Goal: Task Accomplishment & Management: Complete application form

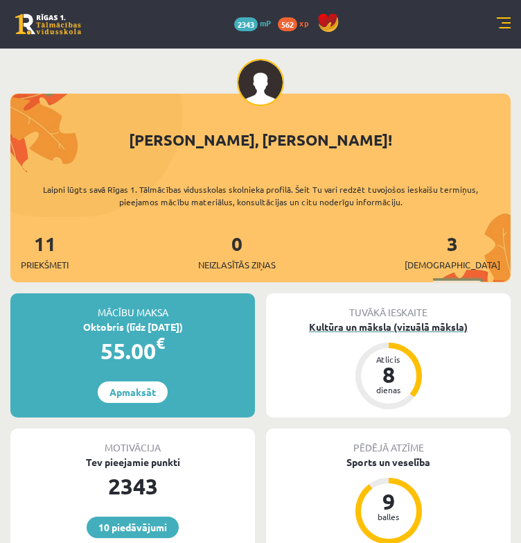
click at [435, 324] on div "Kultūra un māksla (vizuālā māksla)" at bounding box center [388, 326] width 245 height 15
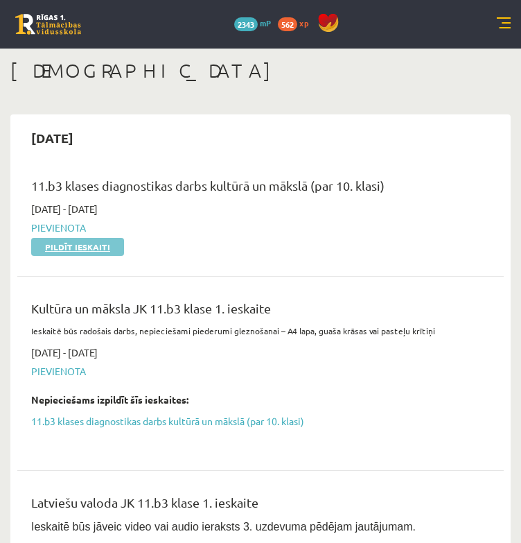
click at [72, 252] on link "Pildīt ieskaiti" at bounding box center [77, 247] width 93 height 18
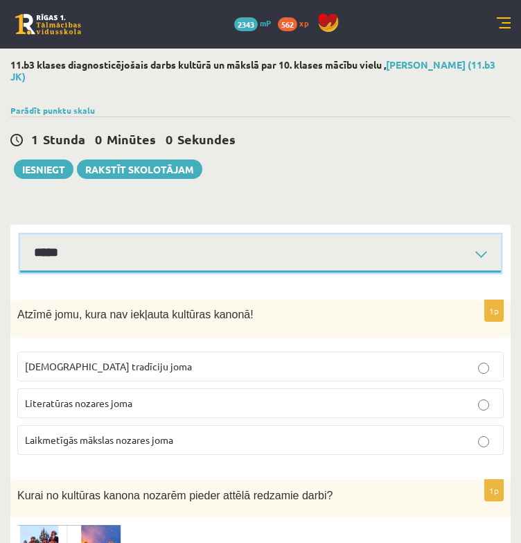
click at [119, 245] on select "**********" at bounding box center [260, 253] width 481 height 38
click at [20, 234] on select "**********" at bounding box center [260, 253] width 481 height 38
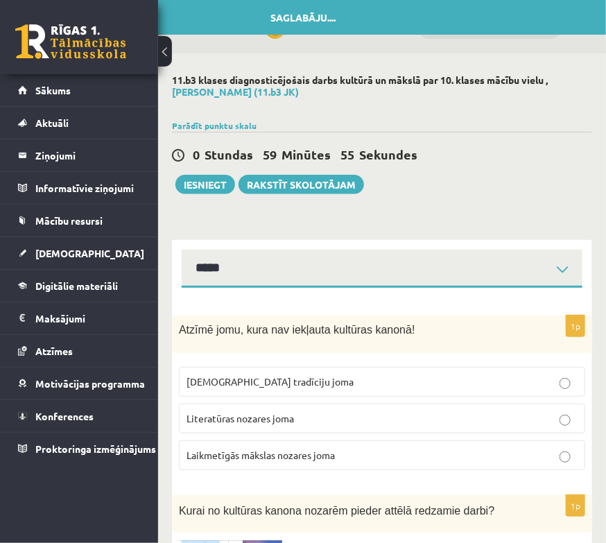
click at [166, 52] on button at bounding box center [165, 51] width 14 height 30
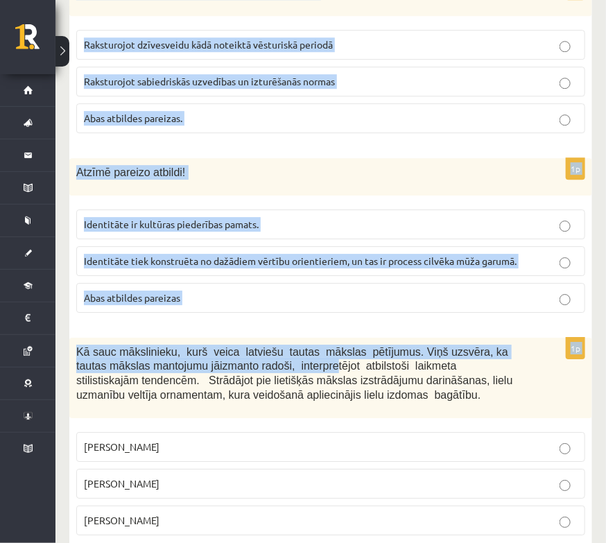
scroll to position [5682, 0]
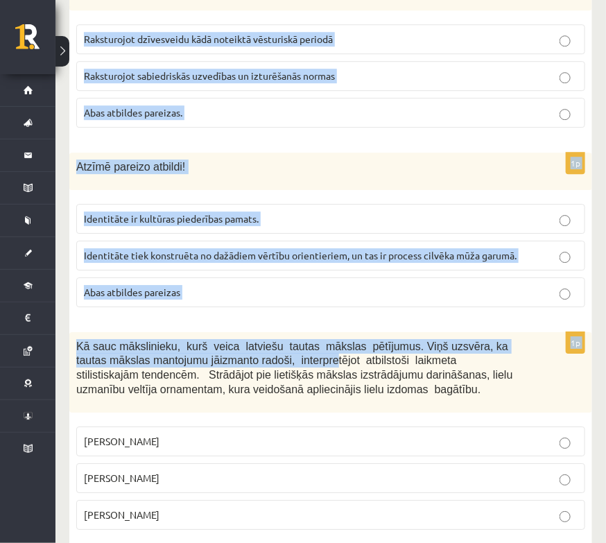
drag, startPoint x: 75, startPoint y: 257, endPoint x: 309, endPoint y: 483, distance: 325.4
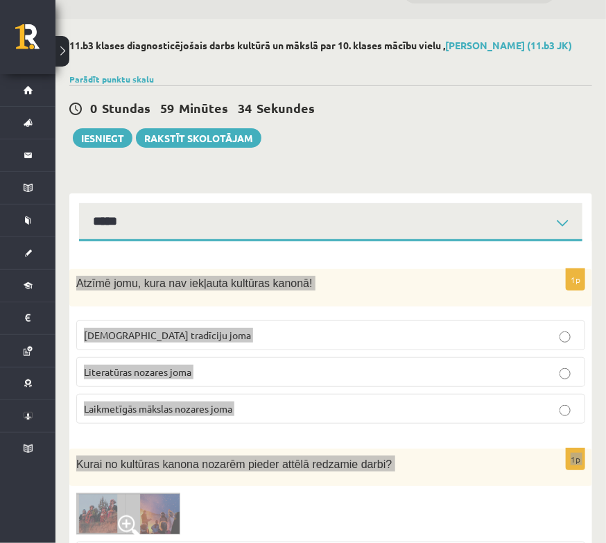
scroll to position [0, 0]
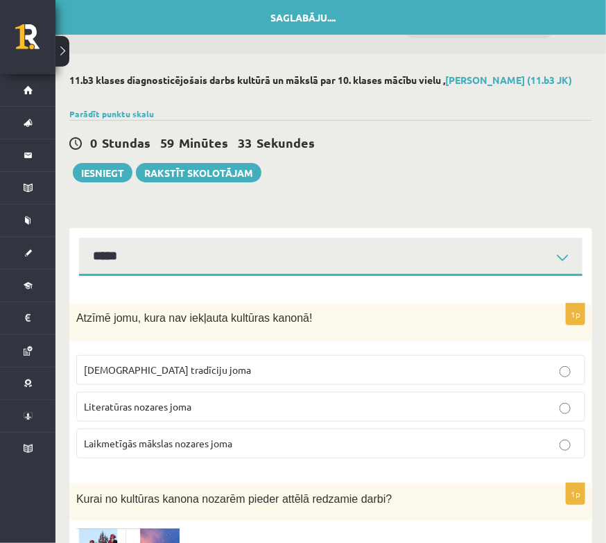
click at [196, 449] on span "Laikmetīgās mākslas nozares joma" at bounding box center [158, 443] width 148 height 12
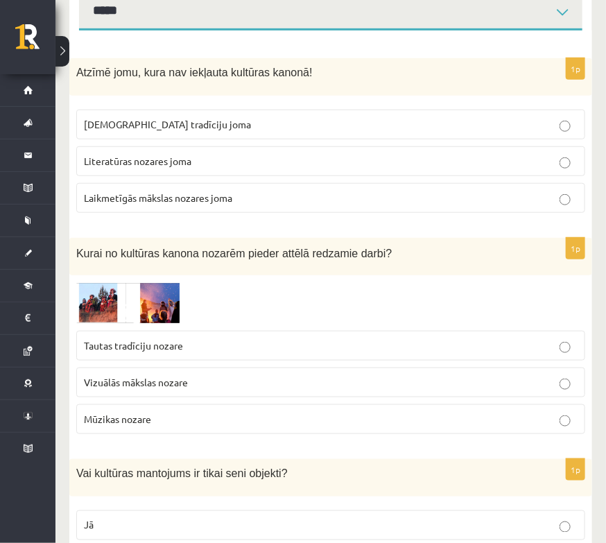
scroll to position [346, 0]
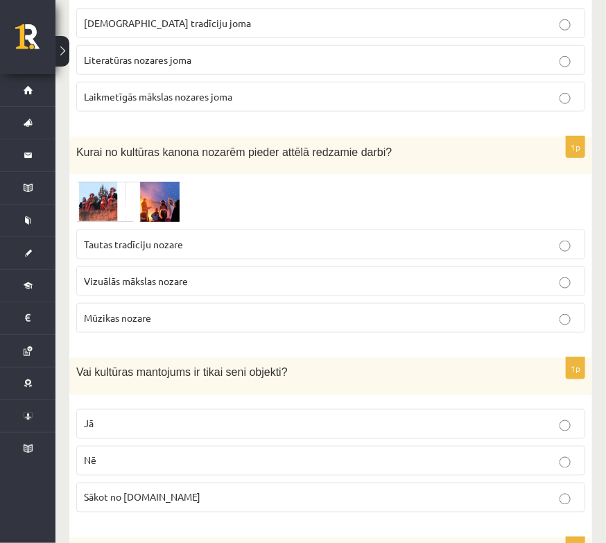
click at [171, 287] on span "Vizuālās mākslas nozare" at bounding box center [136, 280] width 104 height 12
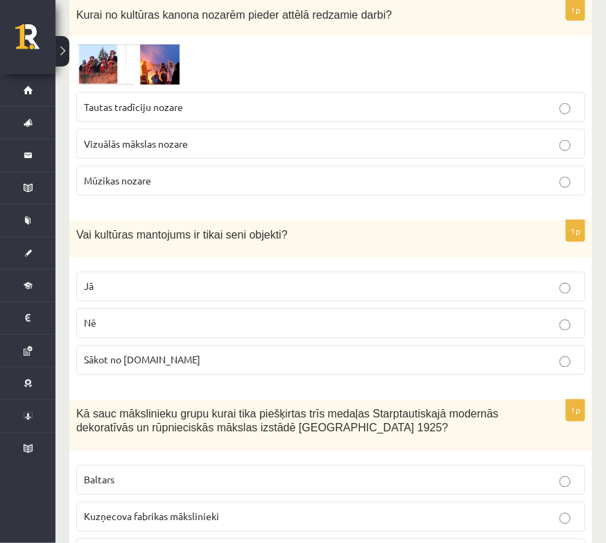
scroll to position [485, 0]
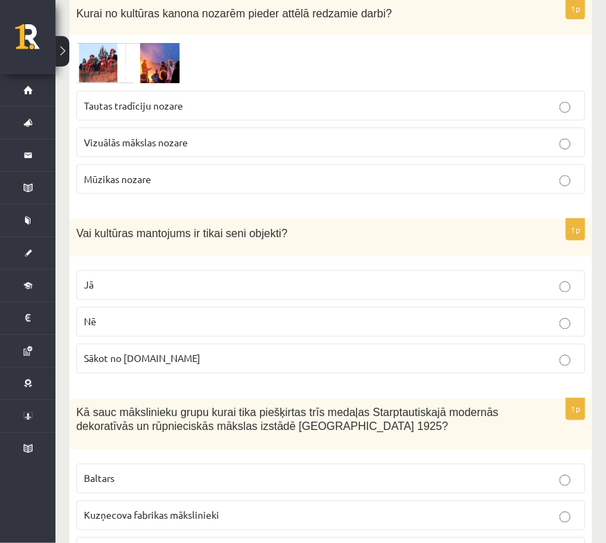
click at [119, 329] on p "Nē" at bounding box center [330, 322] width 493 height 15
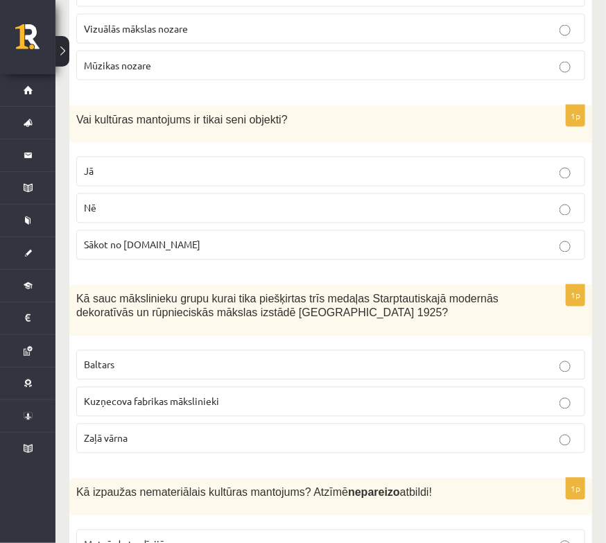
scroll to position [624, 0]
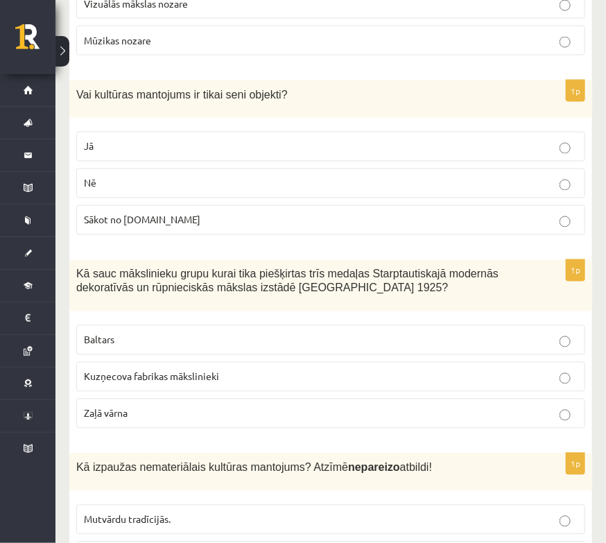
click at [188, 344] on p "Baltars" at bounding box center [330, 340] width 493 height 15
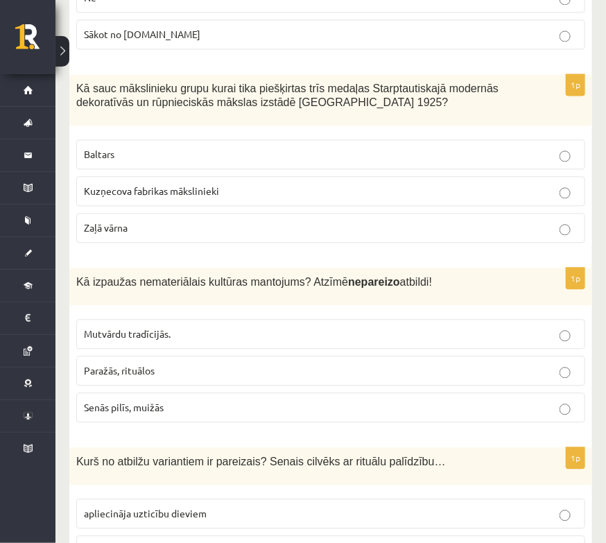
scroll to position [831, 0]
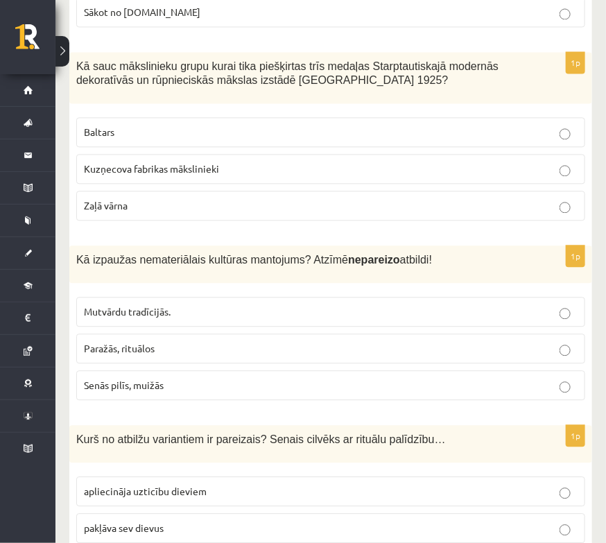
click at [247, 389] on p "Senās pilīs, muižās" at bounding box center [330, 385] width 493 height 15
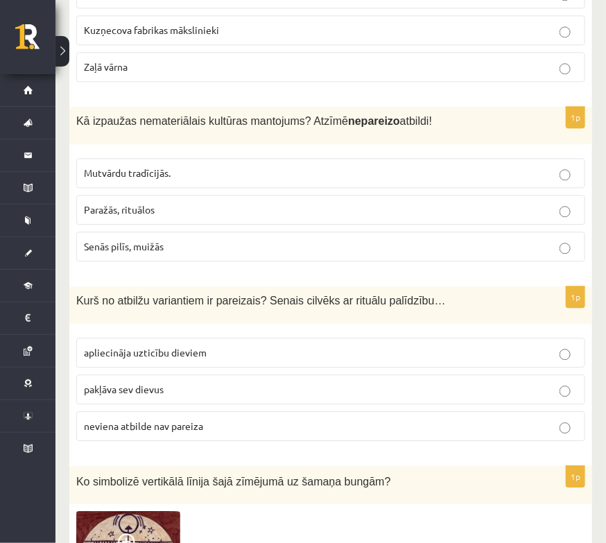
click at [252, 353] on p "apliecināja uzticību dieviem" at bounding box center [330, 352] width 493 height 15
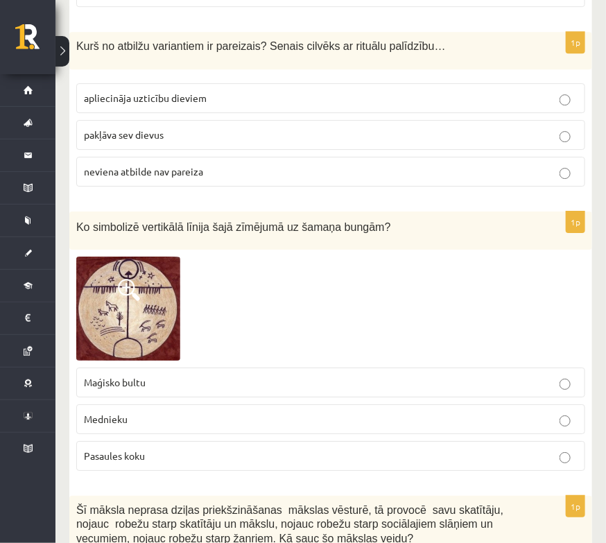
scroll to position [1316, 0]
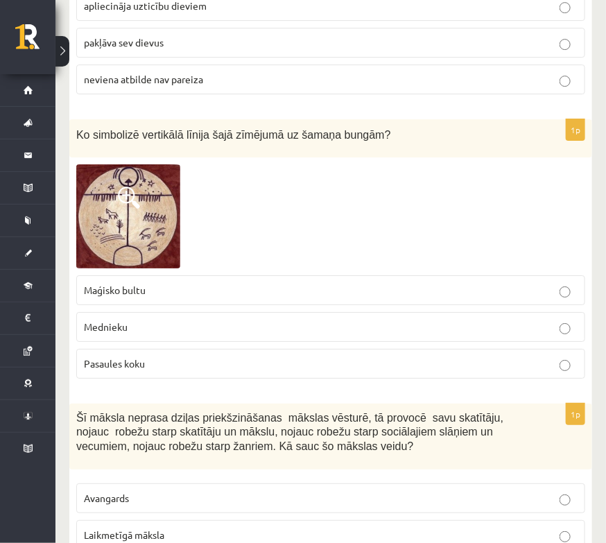
click at [166, 371] on p "Pasaules koku" at bounding box center [330, 363] width 493 height 15
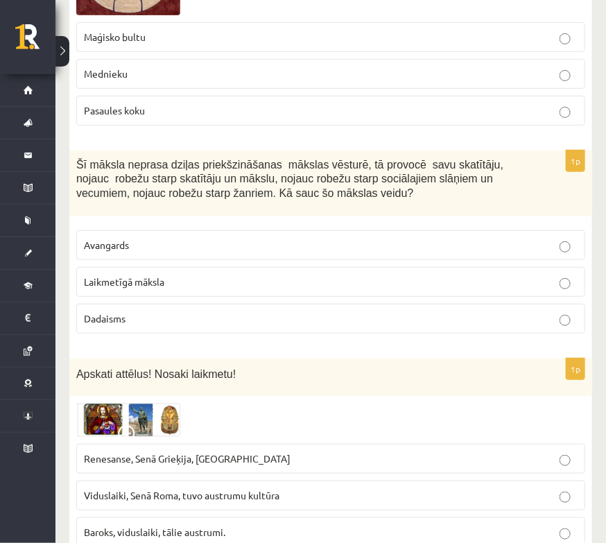
scroll to position [1594, 0]
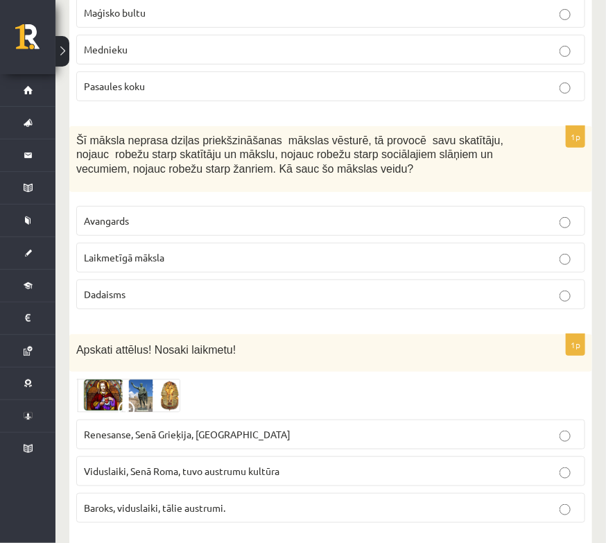
click at [188, 257] on p "Laikmetīgā māksla" at bounding box center [330, 257] width 493 height 15
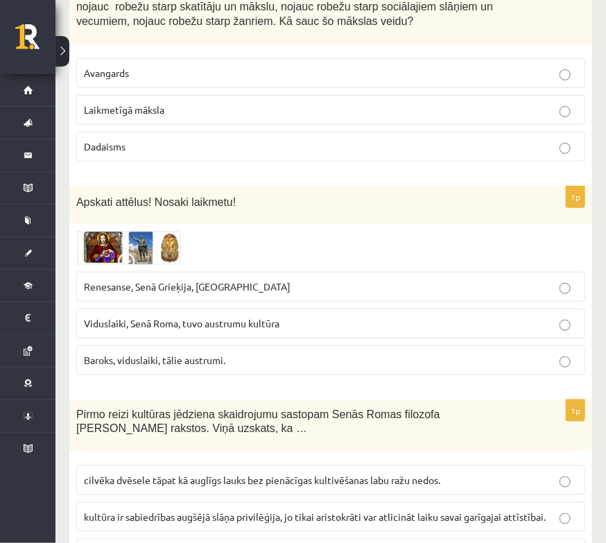
scroll to position [1871, 0]
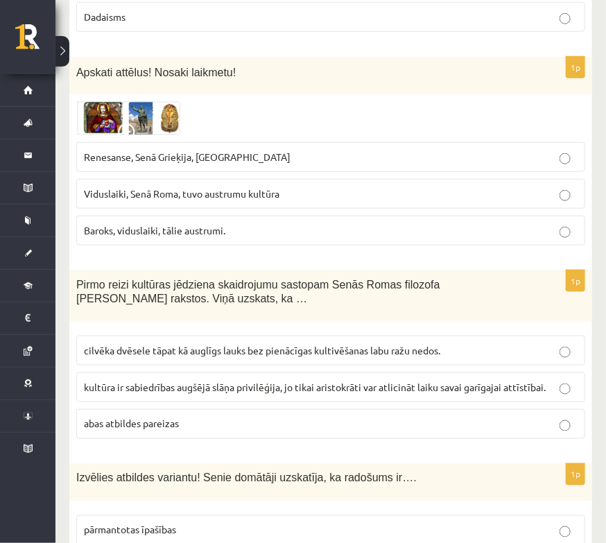
click at [170, 164] on p "Renesanse, Senā Grieķija, Ēģipte" at bounding box center [330, 157] width 493 height 15
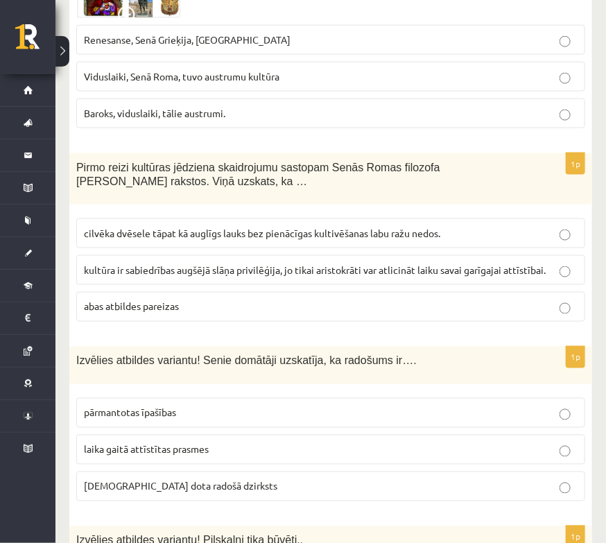
scroll to position [2009, 0]
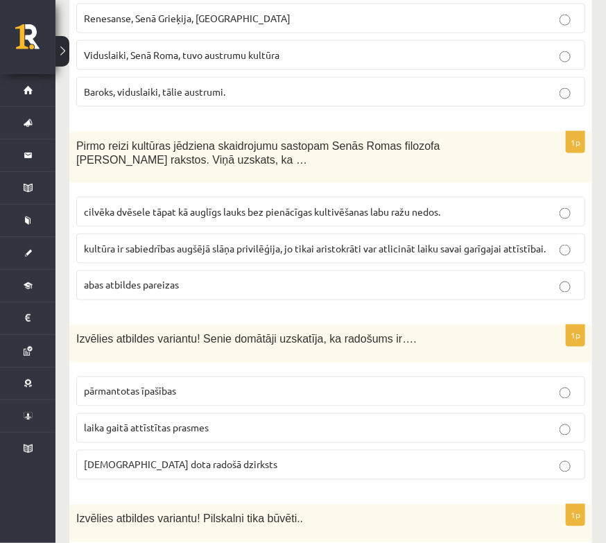
click at [185, 210] on span "cilvēka dvēsele tāpat kā auglīgs lauks bez pienācīgas kultivēšanas labu ražu ne…" at bounding box center [262, 211] width 356 height 12
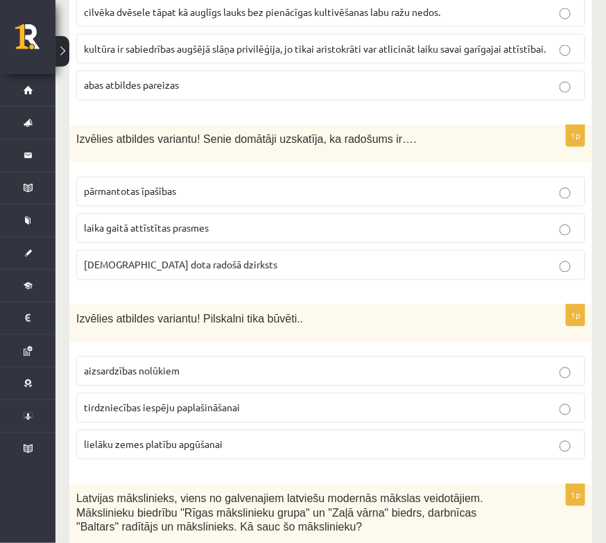
scroll to position [2217, 0]
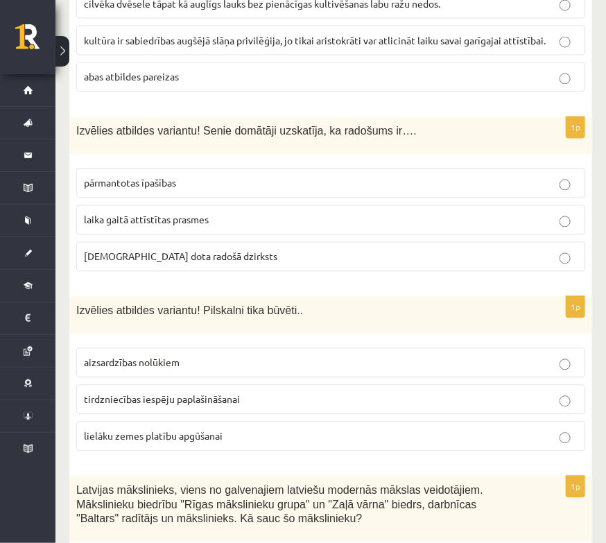
drag, startPoint x: 212, startPoint y: 247, endPoint x: 201, endPoint y: 263, distance: 19.4
click at [201, 263] on label "dieva dota radošā dzirksts" at bounding box center [330, 257] width 509 height 30
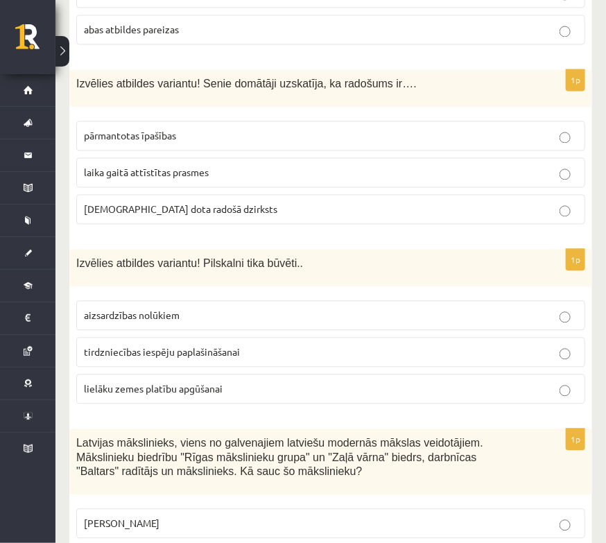
scroll to position [2286, 0]
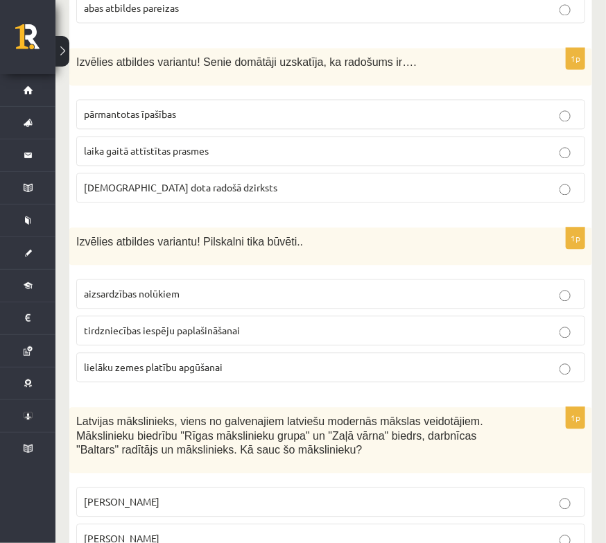
click at [191, 297] on p "aizsardzības nolūkiem" at bounding box center [330, 293] width 493 height 15
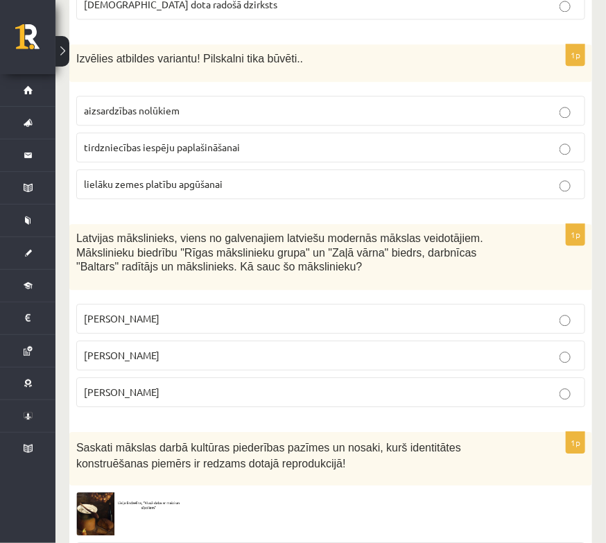
scroll to position [2494, 0]
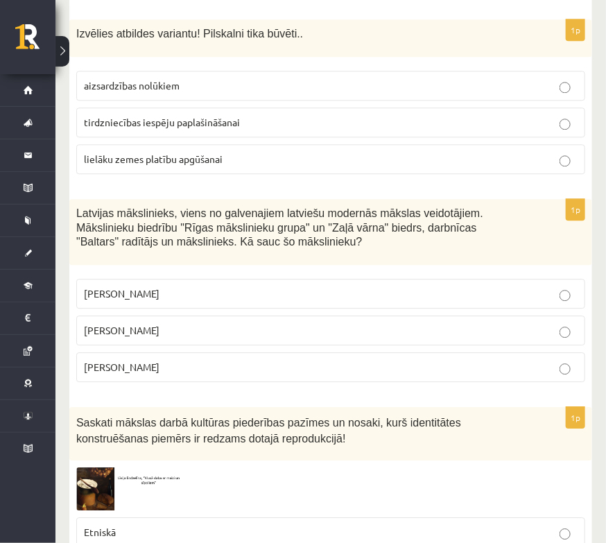
click at [150, 333] on p "Romāns Suta" at bounding box center [330, 330] width 493 height 15
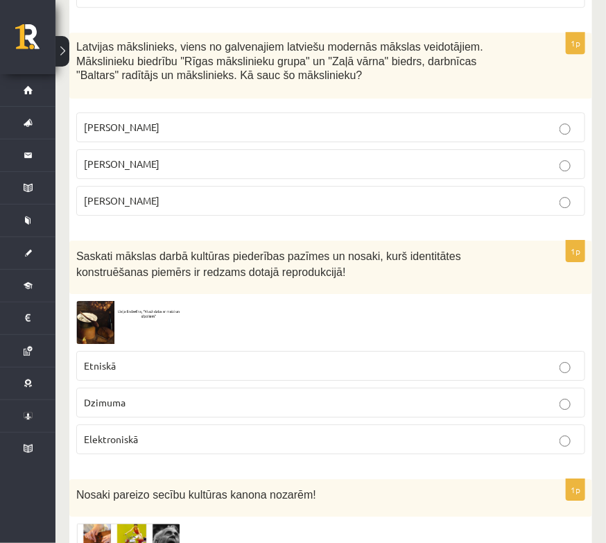
scroll to position [2702, 0]
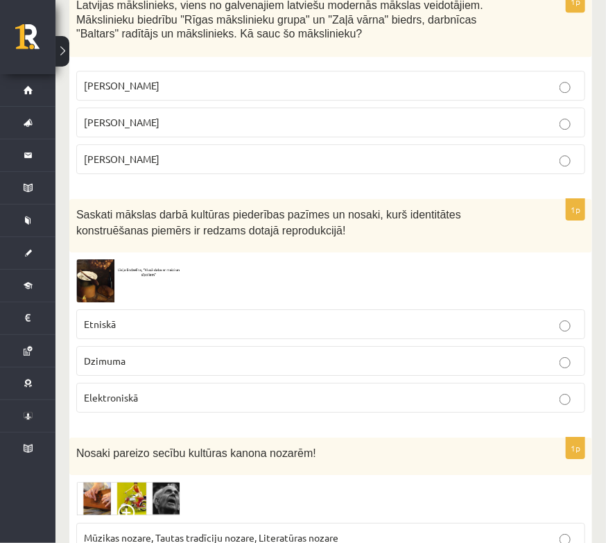
click at [184, 323] on p "Etniskā" at bounding box center [330, 324] width 493 height 15
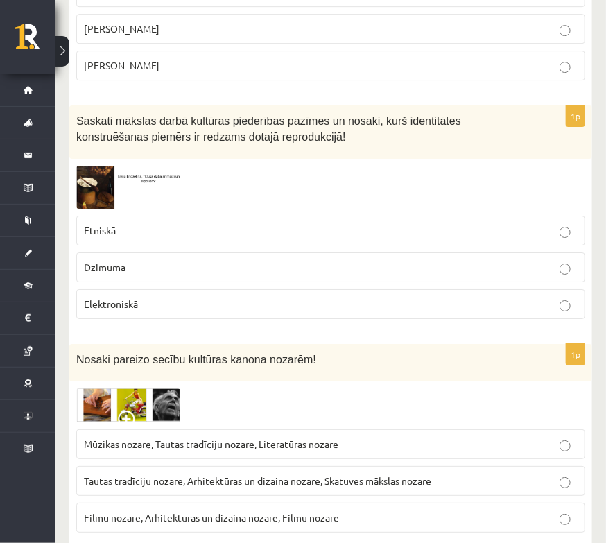
scroll to position [2910, 0]
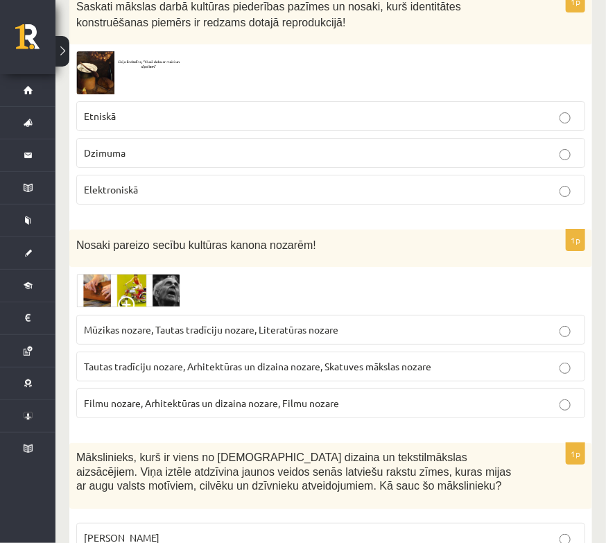
drag, startPoint x: 241, startPoint y: 366, endPoint x: 244, endPoint y: 380, distance: 14.8
click at [244, 377] on label "Tautas tradīciju nozare, Arhitektūras un dizaina nozare, Skatuves mākslas nozare" at bounding box center [330, 366] width 509 height 30
click at [245, 371] on p "Tautas tradīciju nozare, Arhitektūras un dizaina nozare, Skatuves mākslas nozare" at bounding box center [330, 366] width 493 height 15
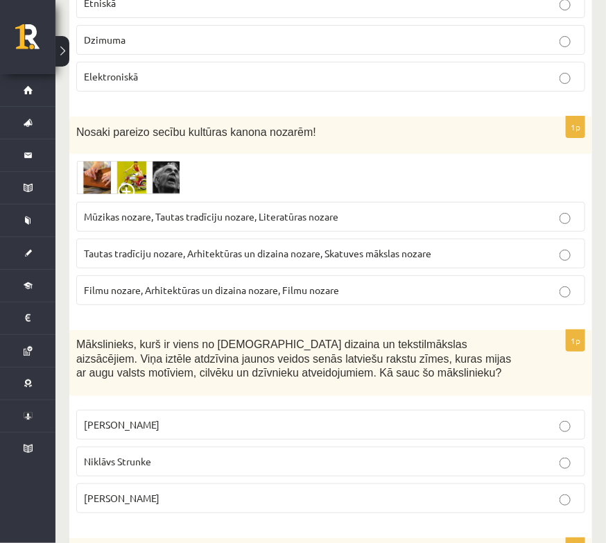
scroll to position [3118, 0]
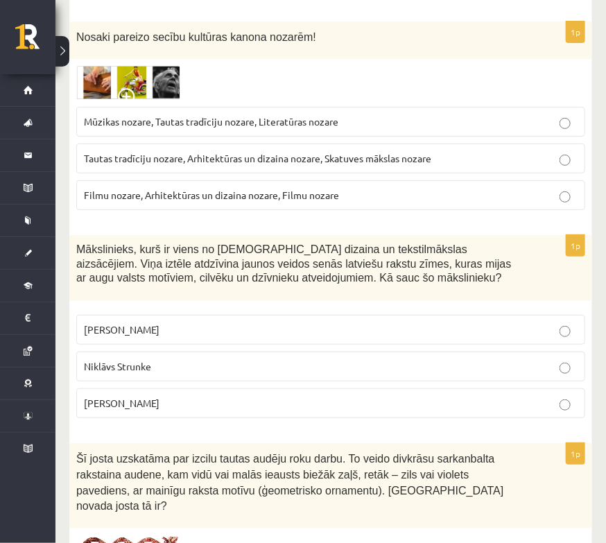
click at [215, 319] on label "Ansis Cīrulis" at bounding box center [330, 330] width 509 height 30
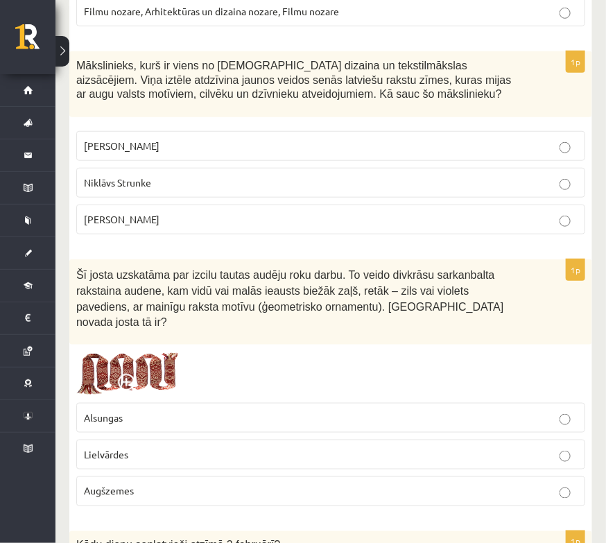
scroll to position [3326, 0]
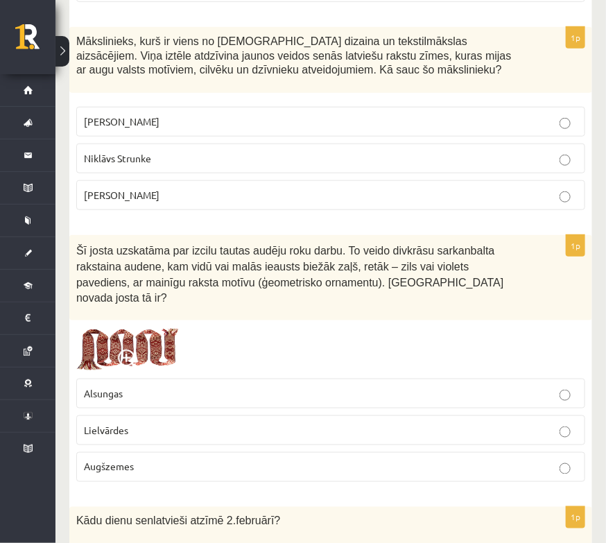
click at [183, 423] on p "Lielvārdes" at bounding box center [330, 430] width 493 height 15
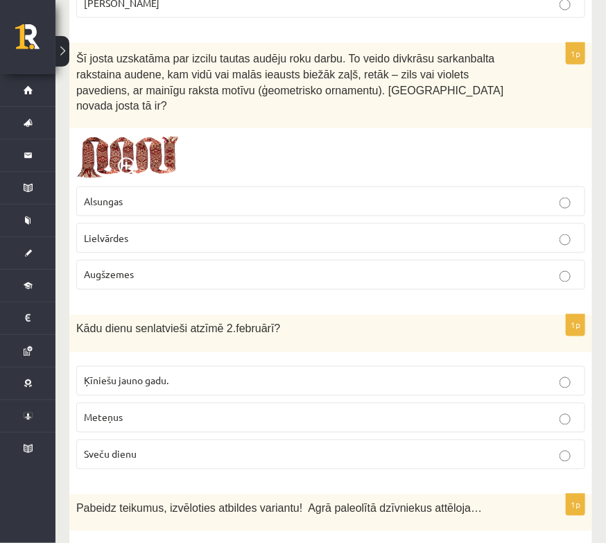
scroll to position [3534, 0]
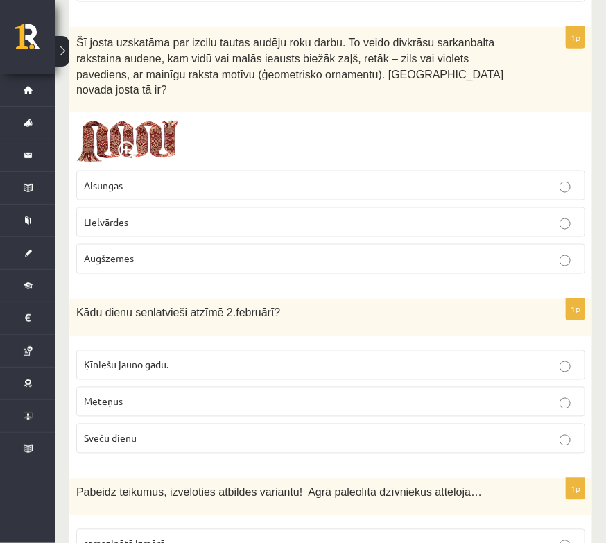
click at [202, 431] on p "Sveču dienu" at bounding box center [330, 438] width 493 height 15
drag, startPoint x: 76, startPoint y: 296, endPoint x: 284, endPoint y: 301, distance: 207.9
click at [284, 301] on div "Kādu dienu senlatvieši atzīmē 2.februārī?" at bounding box center [330, 317] width 522 height 37
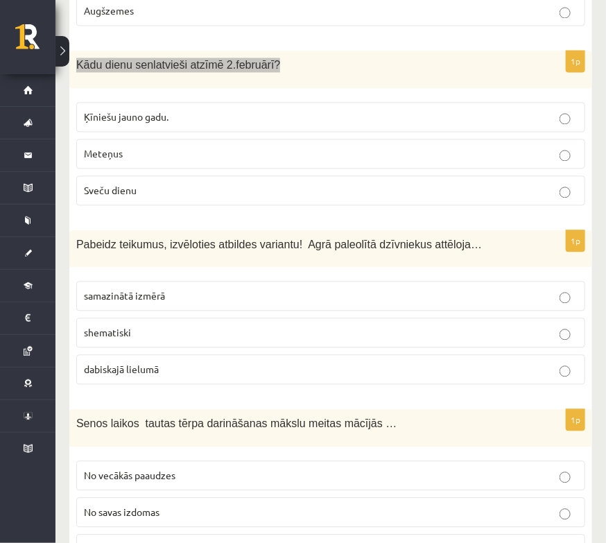
scroll to position [3811, 0]
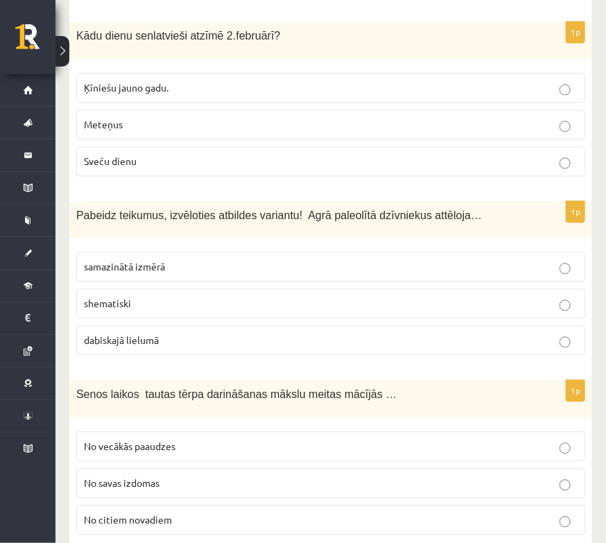
click at [114, 297] on span "shematiski" at bounding box center [107, 303] width 47 height 12
click at [221, 296] on p "shematiski" at bounding box center [330, 303] width 493 height 15
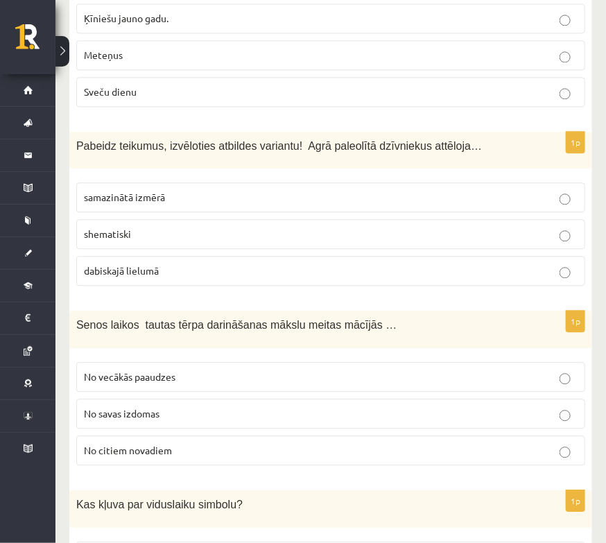
scroll to position [3949, 0]
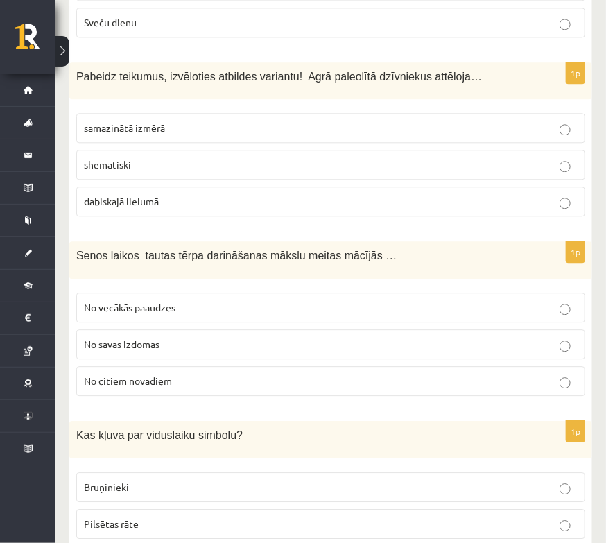
click at [202, 300] on p "No vecākās paaudzes" at bounding box center [330, 307] width 493 height 15
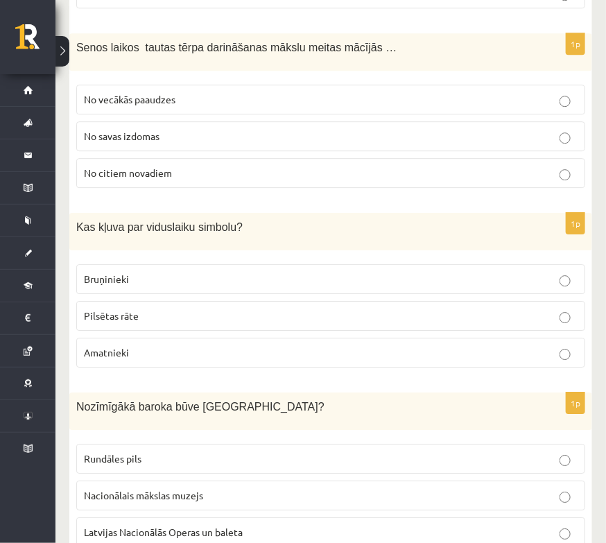
scroll to position [4227, 0]
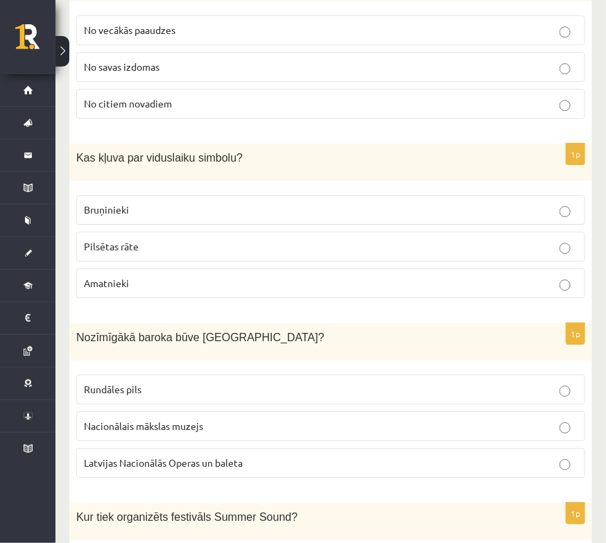
drag, startPoint x: 180, startPoint y: 187, endPoint x: 186, endPoint y: 179, distance: 9.8
click at [180, 202] on p "Bruņinieki" at bounding box center [330, 209] width 493 height 15
drag, startPoint x: 252, startPoint y: 370, endPoint x: 248, endPoint y: 376, distance: 7.5
click at [249, 382] on p "Rundāles pils" at bounding box center [330, 389] width 493 height 15
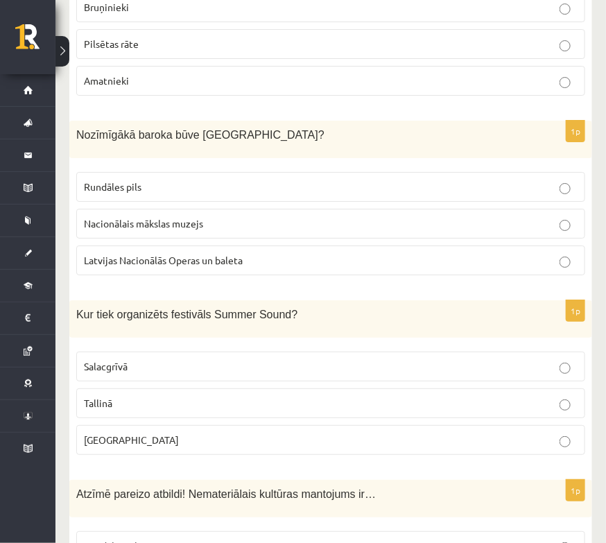
scroll to position [4504, 0]
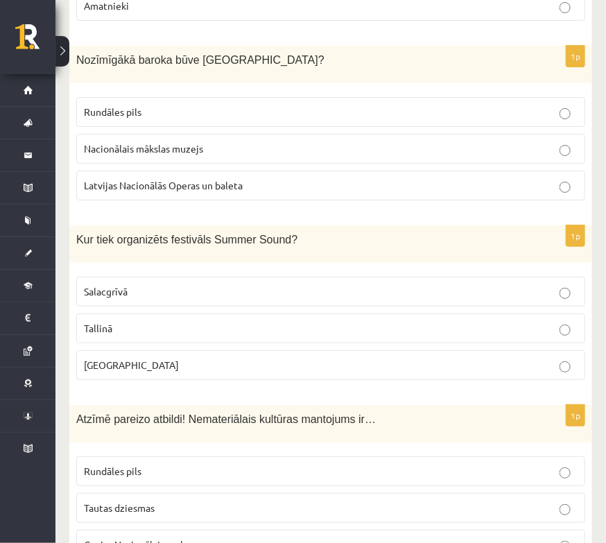
click at [143, 358] on p "Liepājā" at bounding box center [330, 365] width 493 height 15
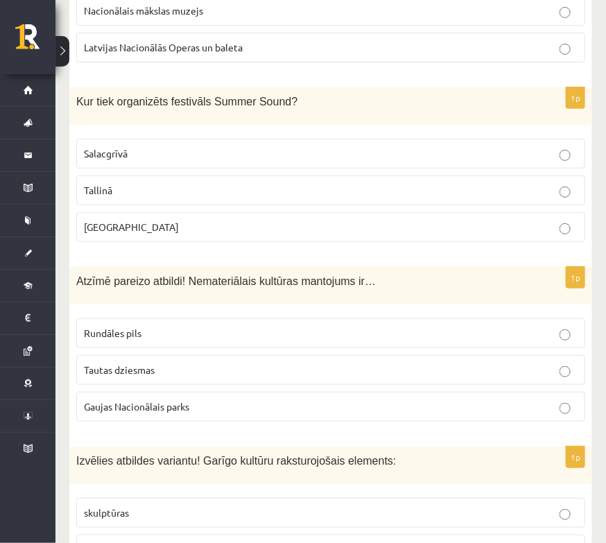
scroll to position [4642, 0]
click at [136, 362] on span "Tautas dziesmas" at bounding box center [119, 368] width 71 height 12
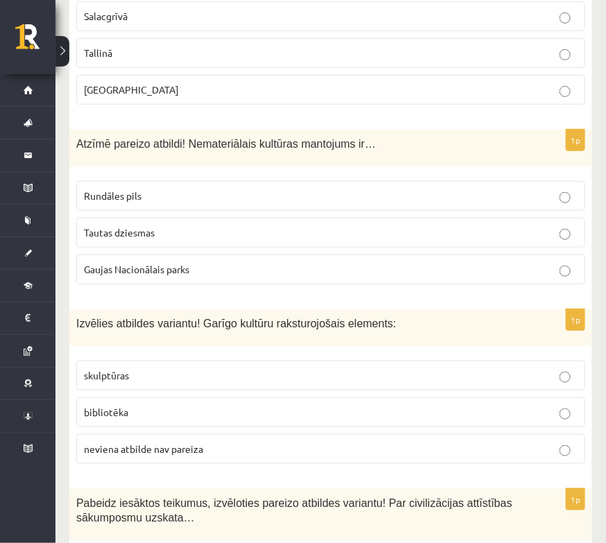
scroll to position [4781, 0]
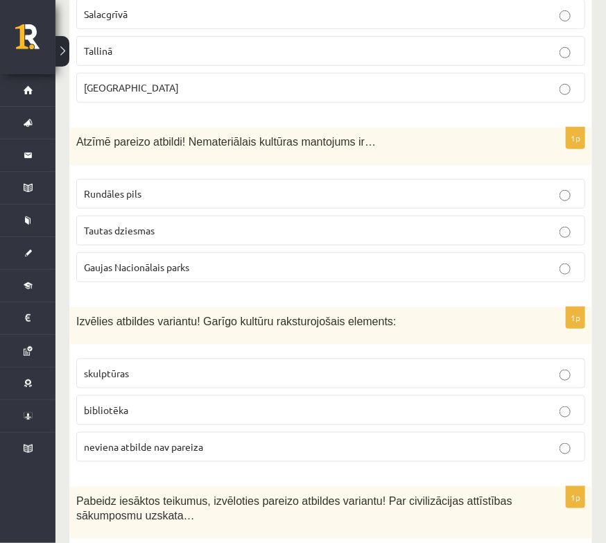
click at [125, 395] on label "bibliotēka" at bounding box center [330, 410] width 509 height 30
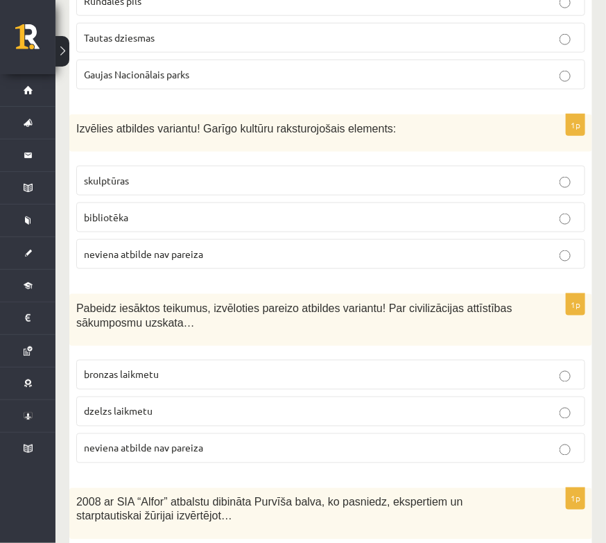
scroll to position [4989, 0]
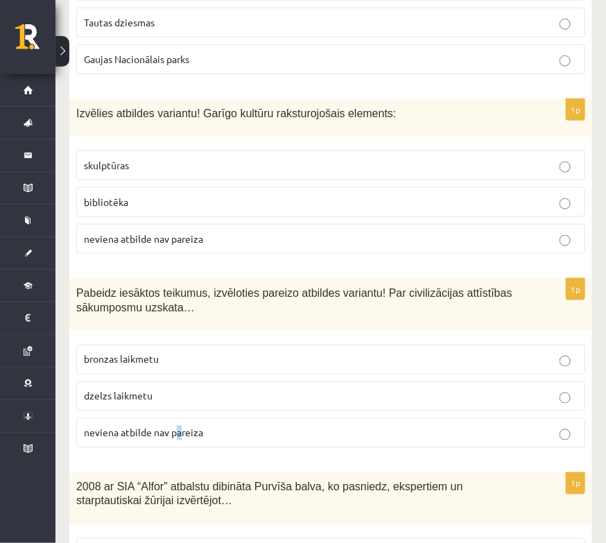
click at [179, 426] on span "neviena atbilde nav pareiza" at bounding box center [143, 432] width 119 height 12
click at [242, 425] on p "neviena atbilde nav pareiza" at bounding box center [330, 432] width 493 height 15
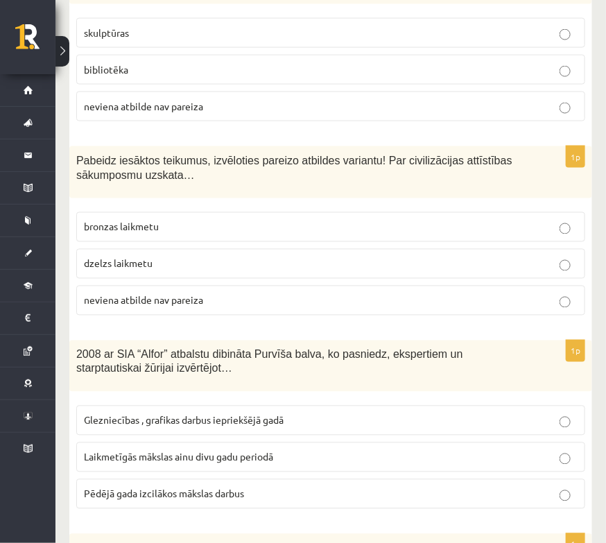
scroll to position [5197, 0]
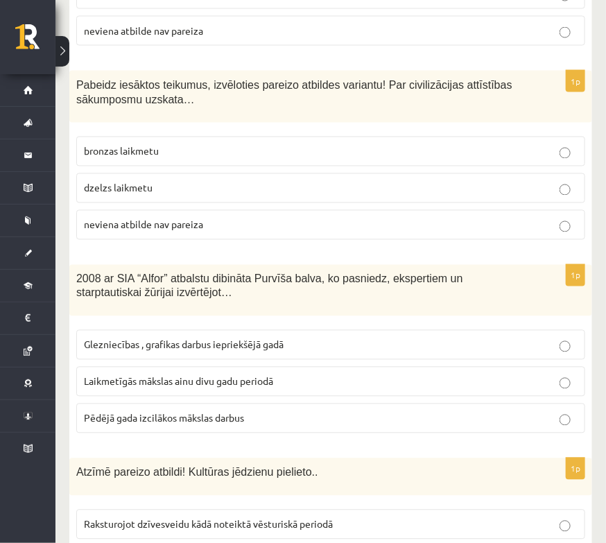
click at [174, 367] on label "Laikmetīgās mākslas ainu divu gadu periodā" at bounding box center [330, 382] width 509 height 30
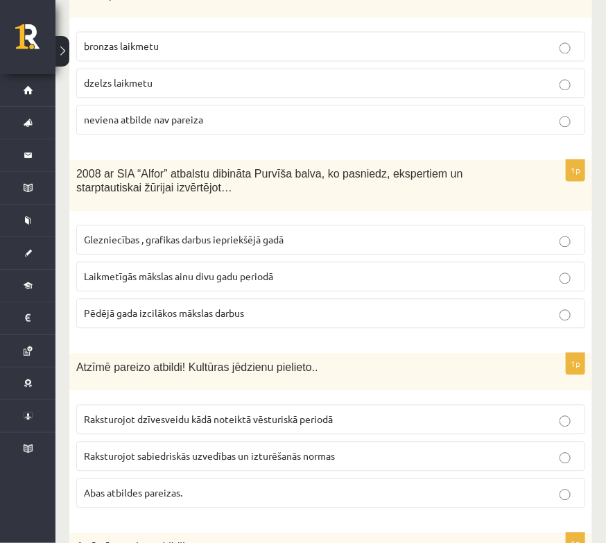
scroll to position [5335, 0]
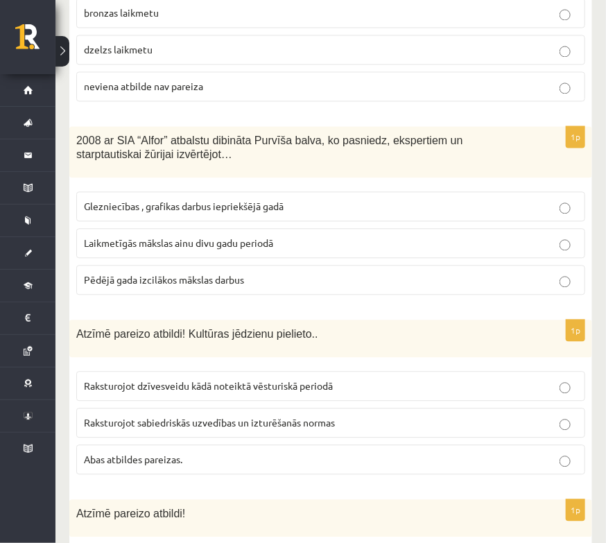
click at [148, 444] on label "Abas atbildes pareizas." at bounding box center [330, 459] width 509 height 30
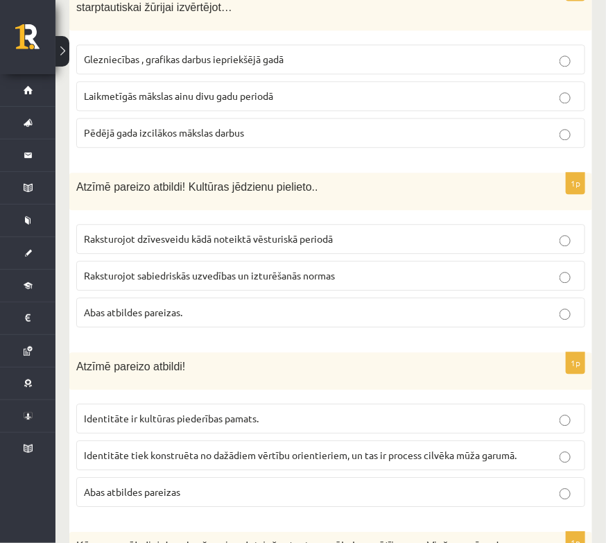
scroll to position [5543, 0]
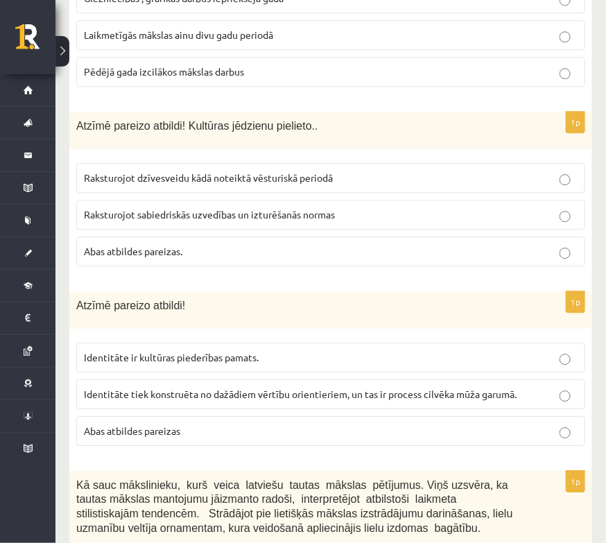
drag, startPoint x: 172, startPoint y: 395, endPoint x: 178, endPoint y: 405, distance: 12.1
click at [172, 424] on span "Abas atbildes pareizas" at bounding box center [132, 430] width 96 height 12
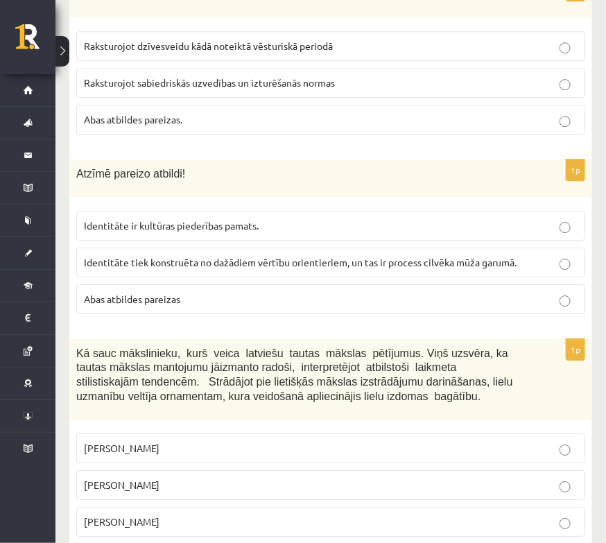
scroll to position [5682, 0]
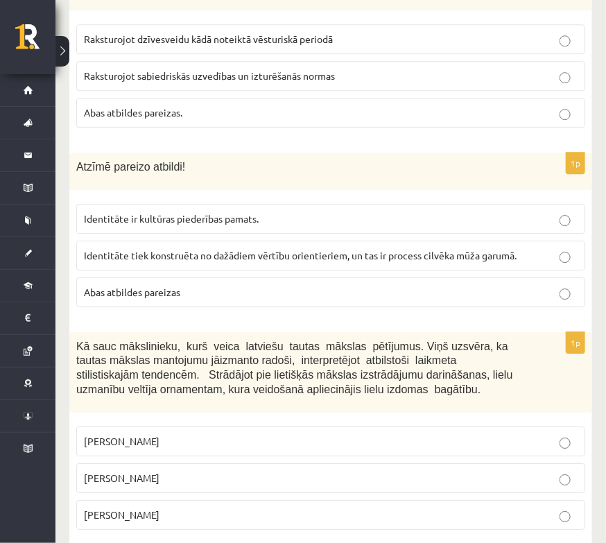
click at [143, 471] on span "Jūlijs Madernieks" at bounding box center [122, 477] width 76 height 12
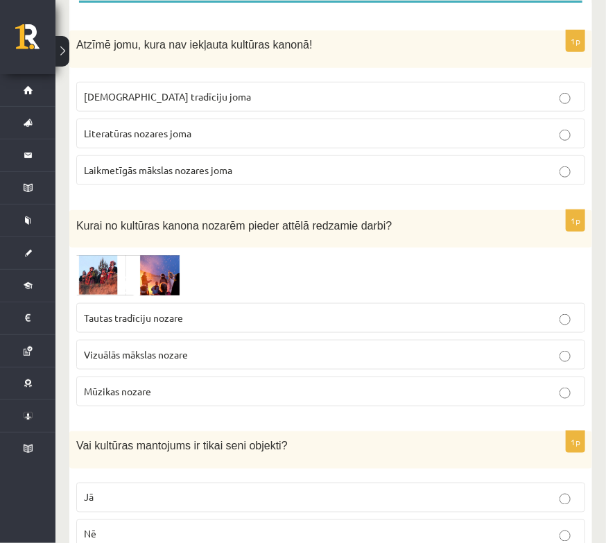
scroll to position [0, 0]
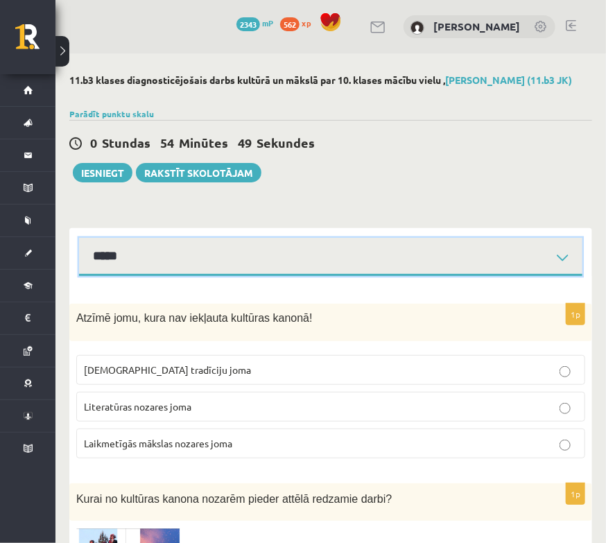
click at [130, 276] on select "**********" at bounding box center [330, 257] width 503 height 38
click at [79, 249] on select "**********" at bounding box center [330, 257] width 503 height 38
click at [219, 261] on select "**********" at bounding box center [330, 257] width 503 height 38
click at [79, 249] on select "**********" at bounding box center [330, 257] width 503 height 38
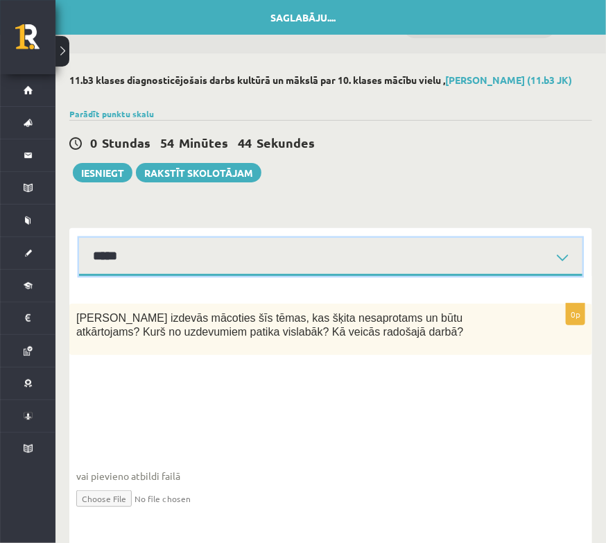
click at [208, 276] on select "**********" at bounding box center [330, 257] width 503 height 38
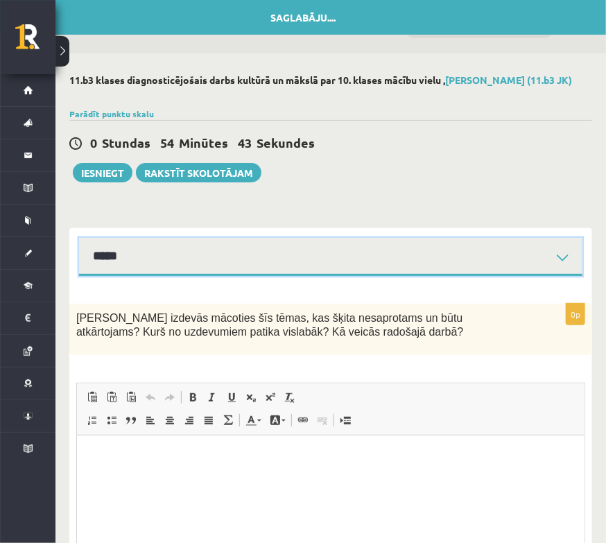
select select "**********"
click at [79, 249] on select "**********" at bounding box center [330, 257] width 503 height 38
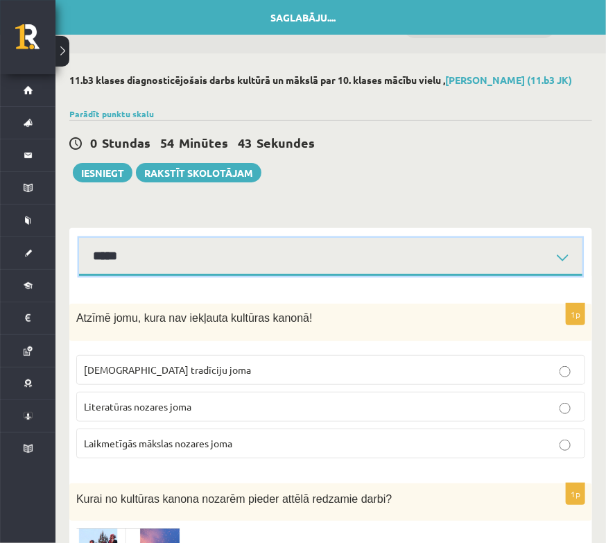
click at [209, 268] on select "**********" at bounding box center [330, 257] width 503 height 38
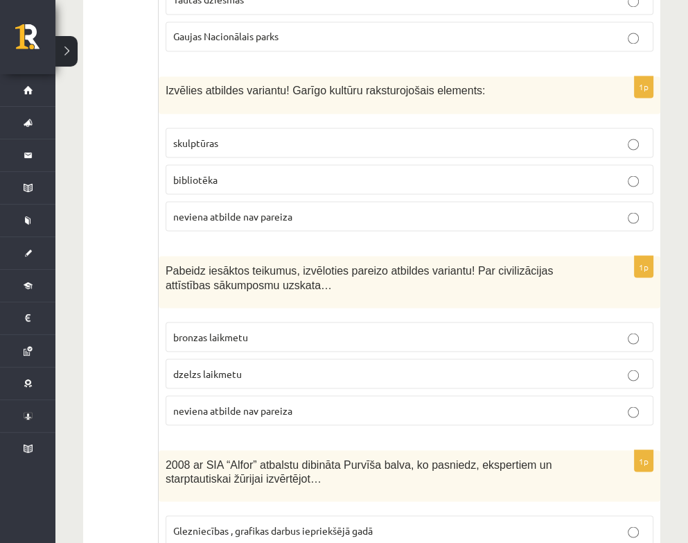
scroll to position [5651, 0]
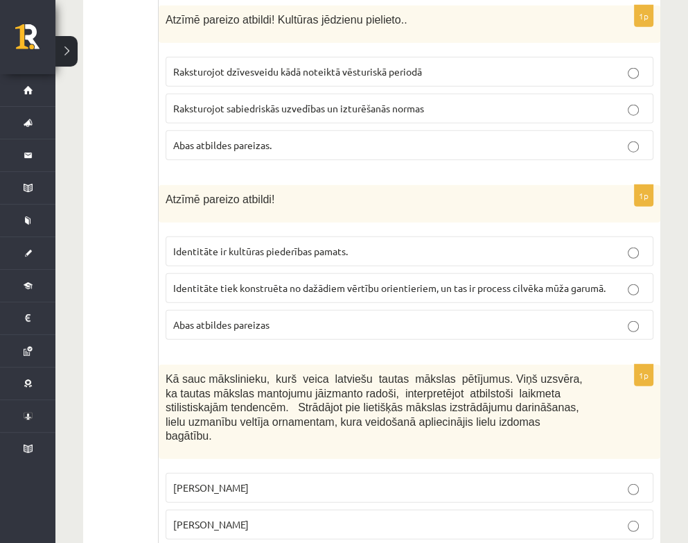
click at [240, 518] on span "Jūlijs Madernieks" at bounding box center [211, 524] width 76 height 12
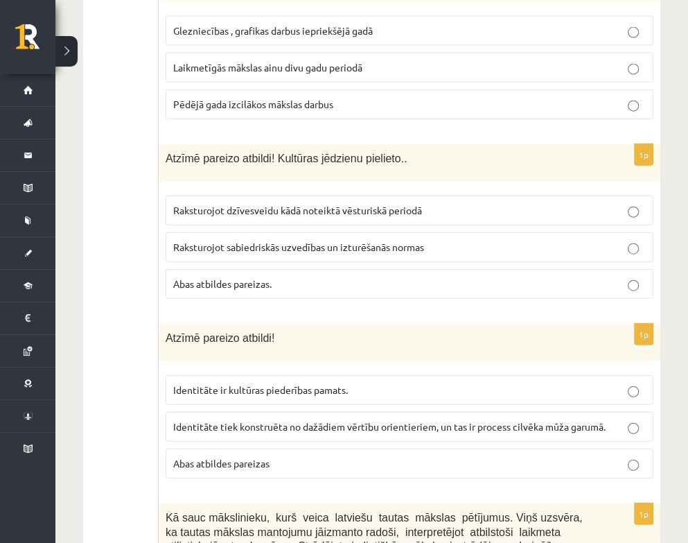
click at [297, 456] on p "Abas atbildes pareizas" at bounding box center [409, 463] width 473 height 15
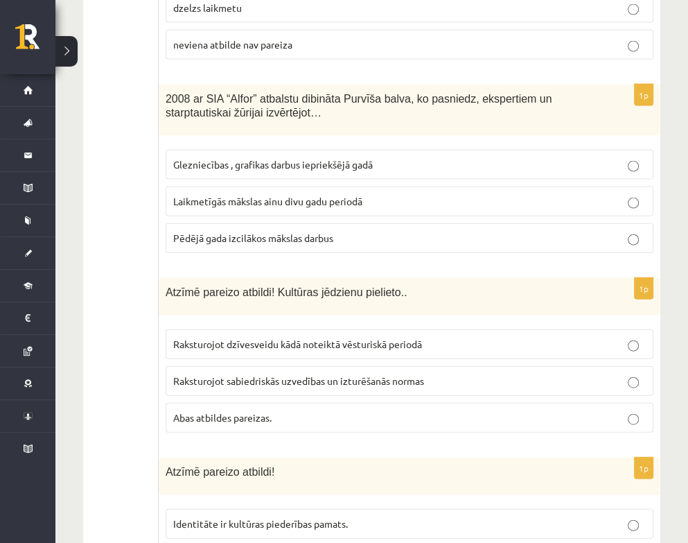
scroll to position [5374, 0]
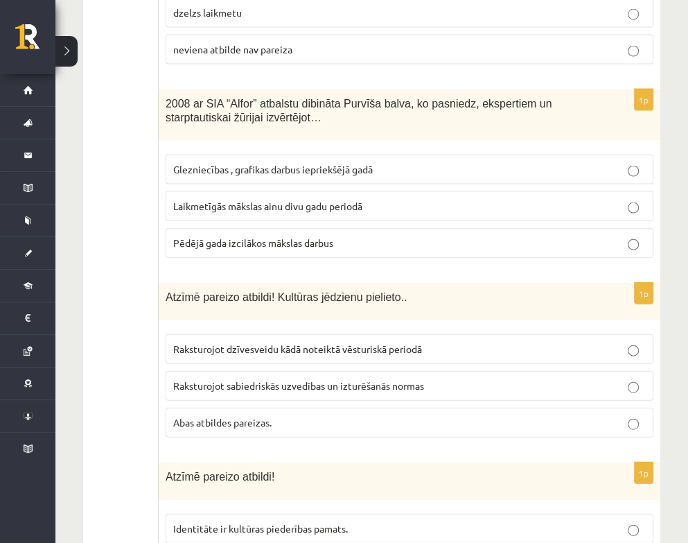
click at [297, 415] on p "Abas atbildes pareizas." at bounding box center [409, 422] width 473 height 15
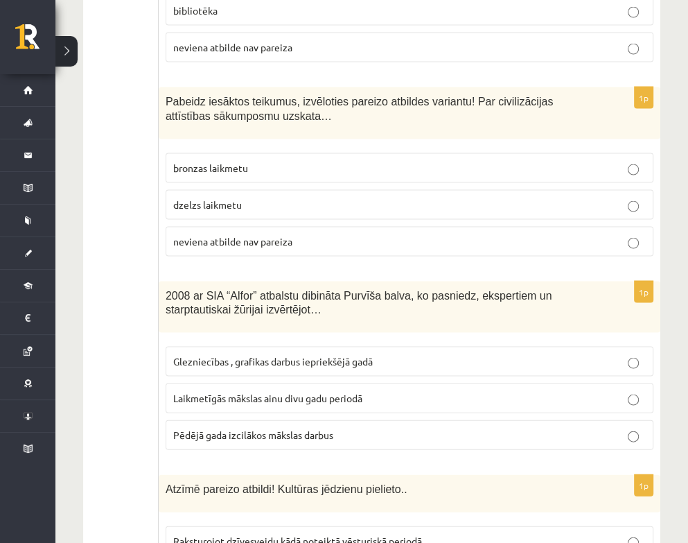
scroll to position [5166, 0]
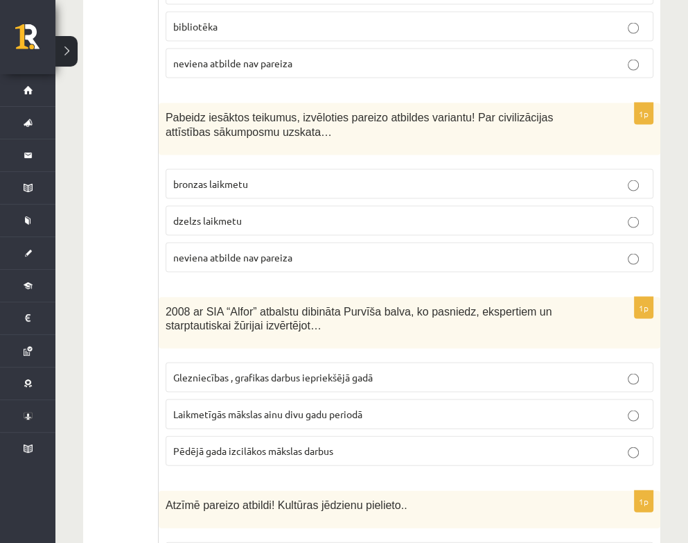
click at [250, 407] on span "Laikmetīgās mākslas ainu divu gadu periodā" at bounding box center [267, 413] width 189 height 12
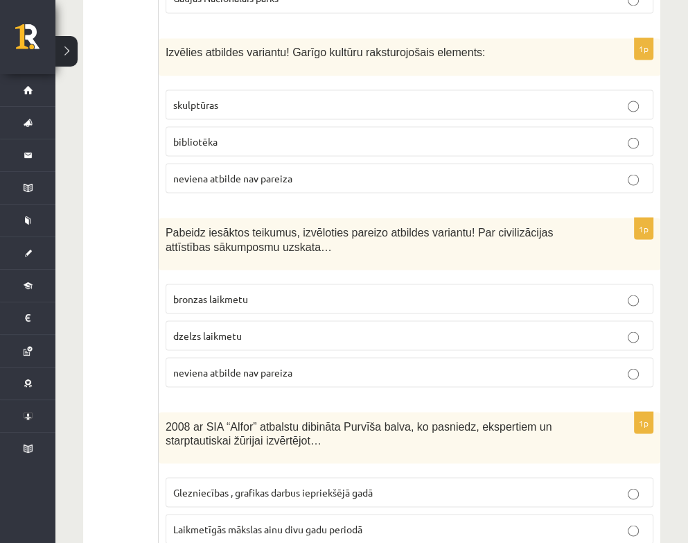
scroll to position [5028, 0]
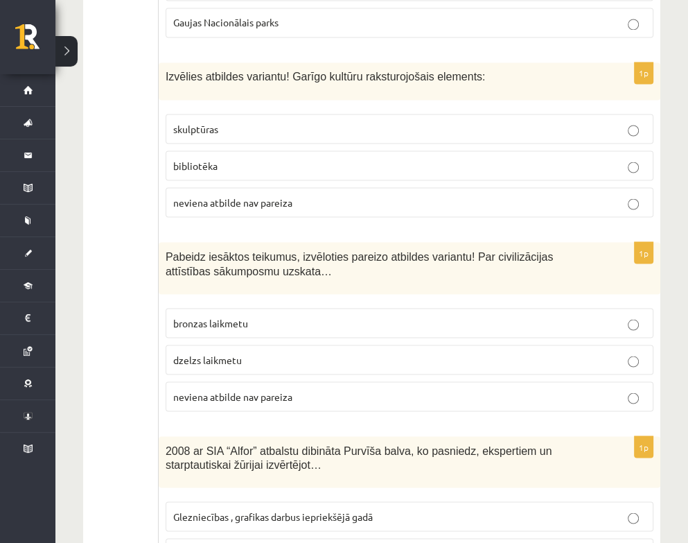
click at [273, 389] on p "neviena atbilde nav pareiza" at bounding box center [409, 396] width 473 height 15
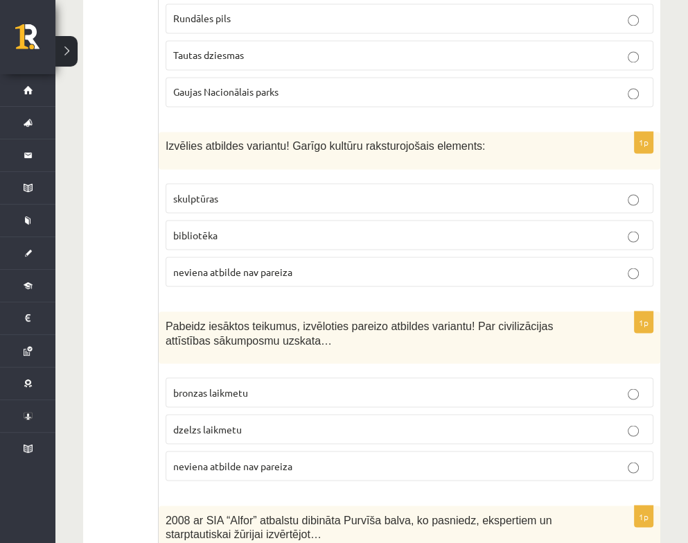
scroll to position [4889, 0]
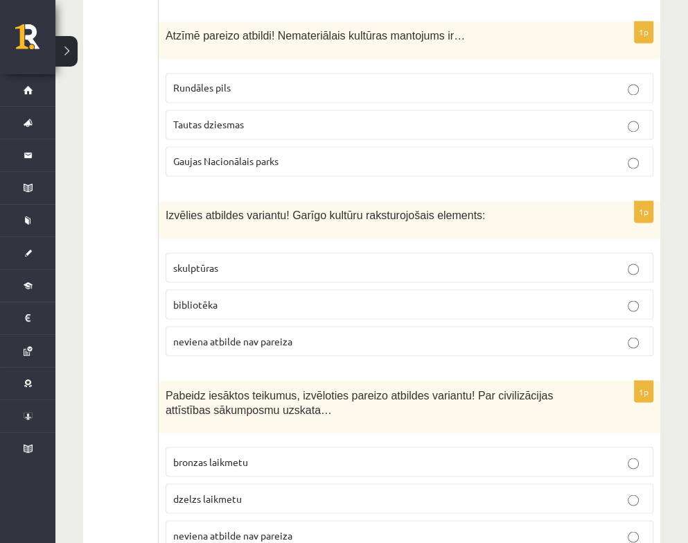
click at [284, 334] on span "neviena atbilde nav pareiza" at bounding box center [232, 340] width 119 height 12
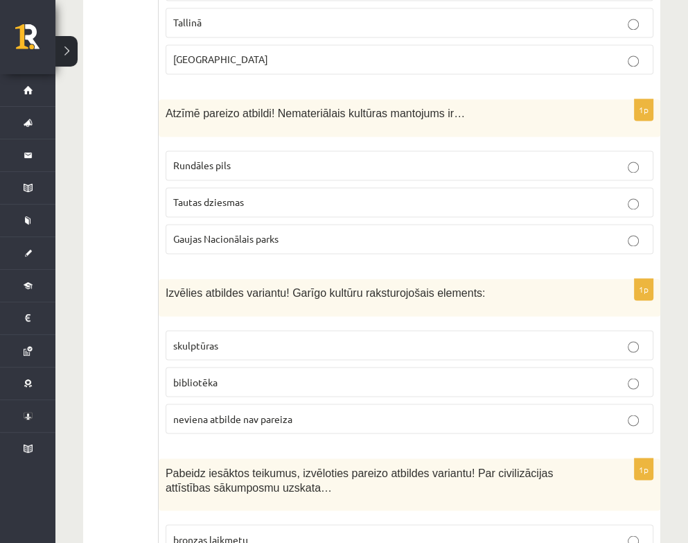
scroll to position [4750, 0]
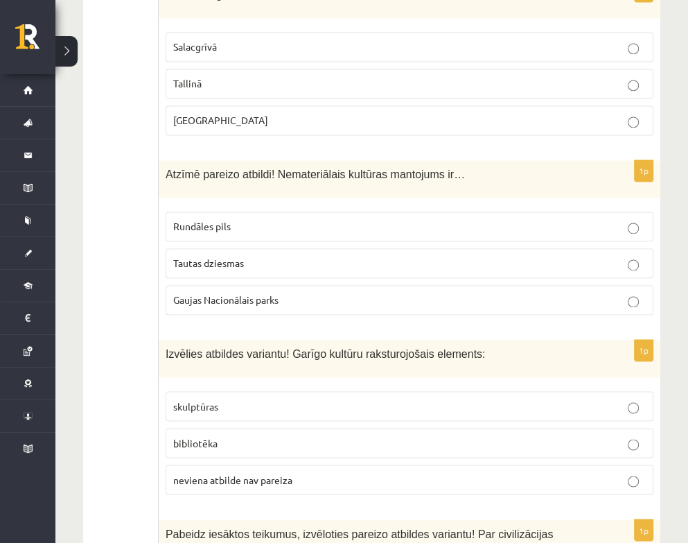
click at [270, 219] on p "Rundāles pils" at bounding box center [409, 226] width 473 height 15
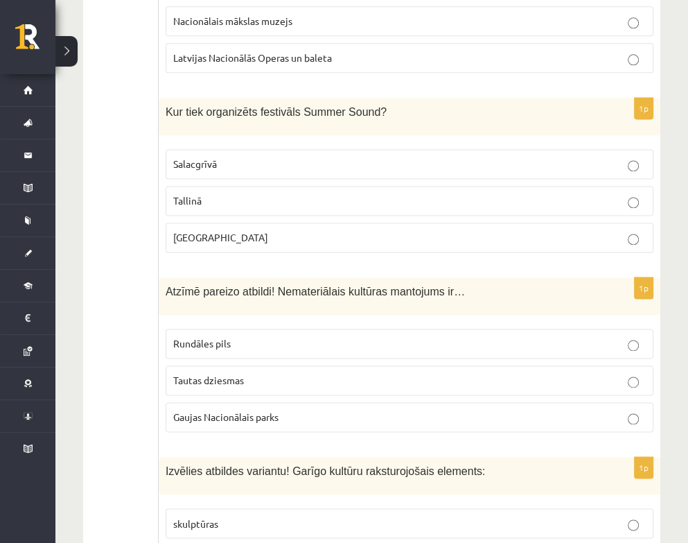
scroll to position [4612, 0]
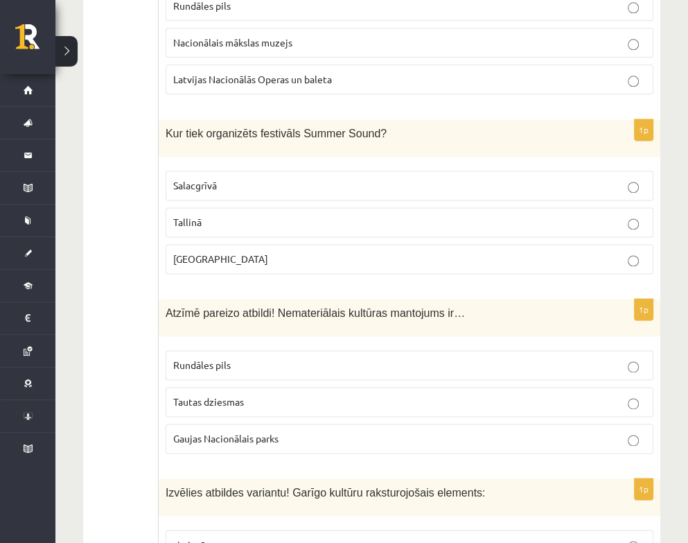
click at [239, 244] on label "Liepājā" at bounding box center [410, 259] width 488 height 30
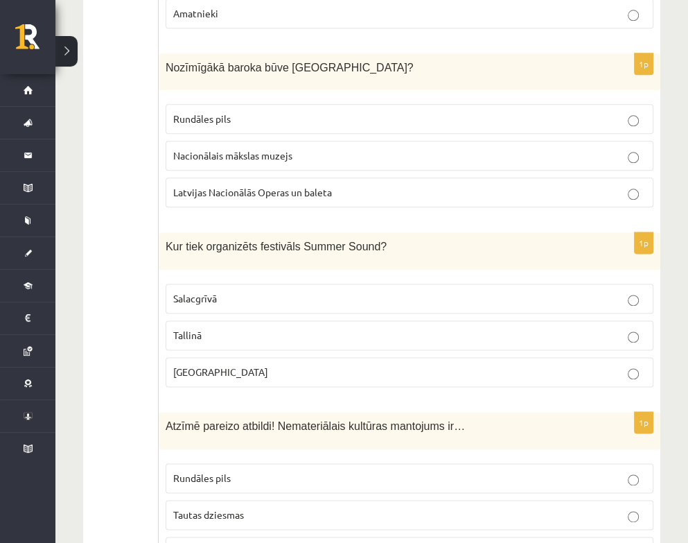
scroll to position [4404, 0]
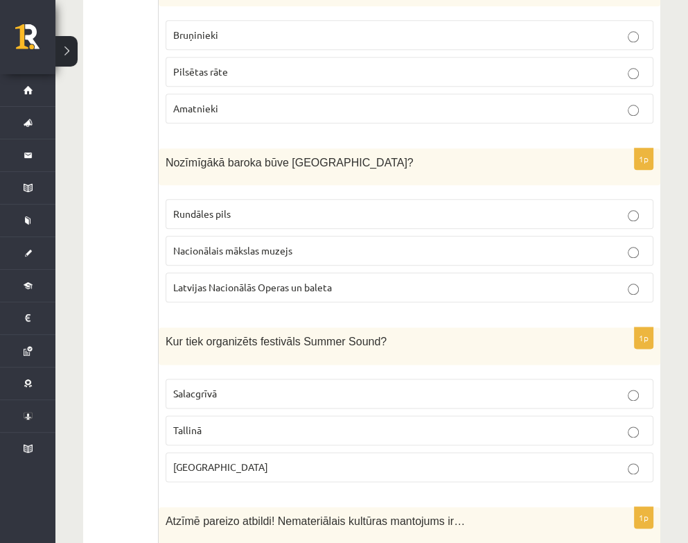
click at [254, 206] on p "Rundāles pils" at bounding box center [409, 213] width 473 height 15
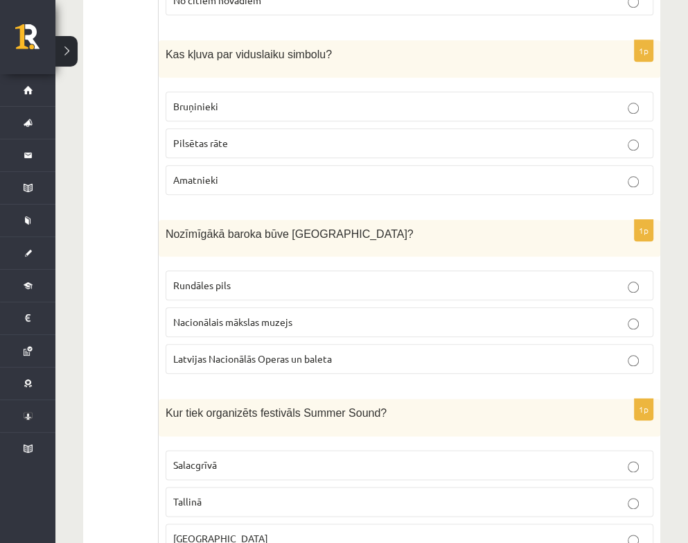
scroll to position [4265, 0]
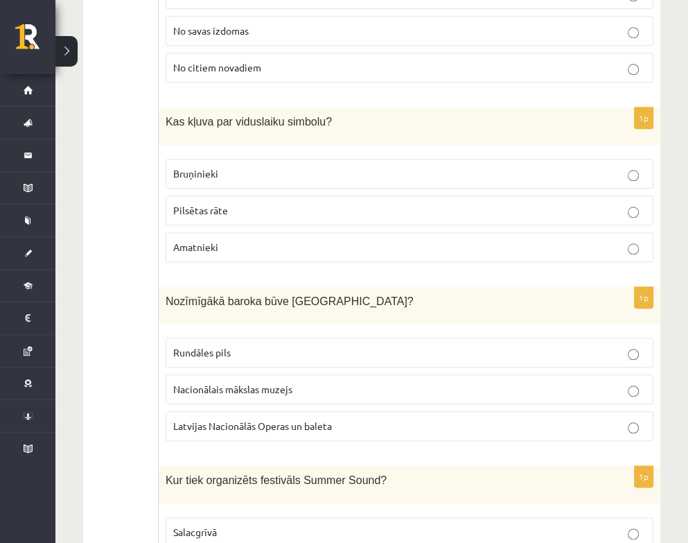
click at [282, 166] on p "Bruņinieki" at bounding box center [409, 173] width 473 height 15
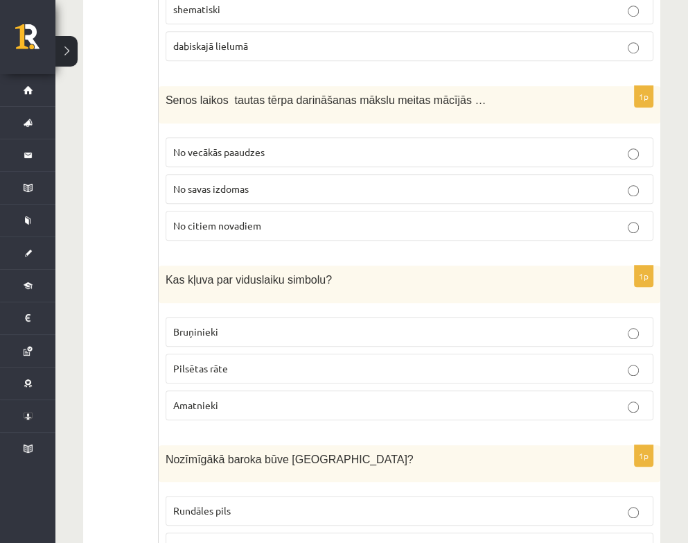
scroll to position [4057, 0]
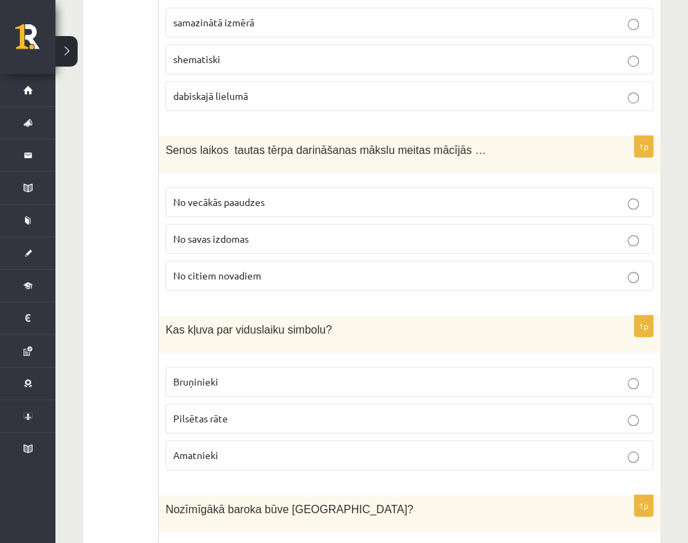
click at [393, 195] on p "No vecākās paaudzes" at bounding box center [409, 202] width 473 height 15
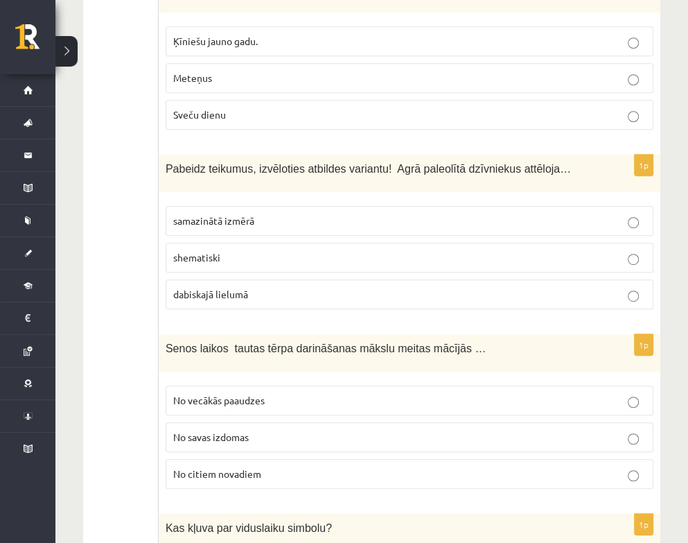
scroll to position [3850, 0]
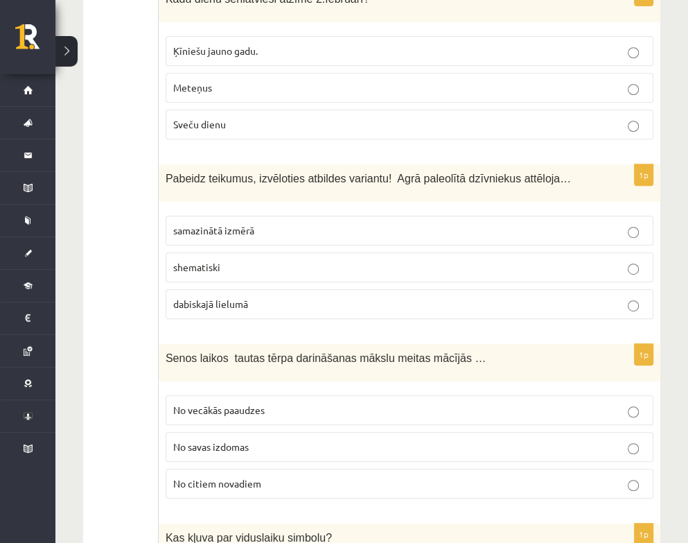
click at [312, 260] on p "shematiski" at bounding box center [409, 267] width 473 height 15
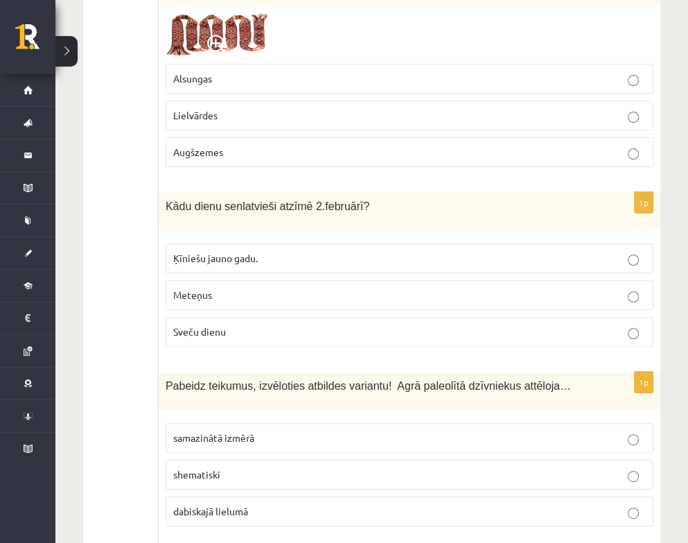
scroll to position [3642, 0]
click at [302, 325] on p "Sveču dienu" at bounding box center [409, 332] width 473 height 15
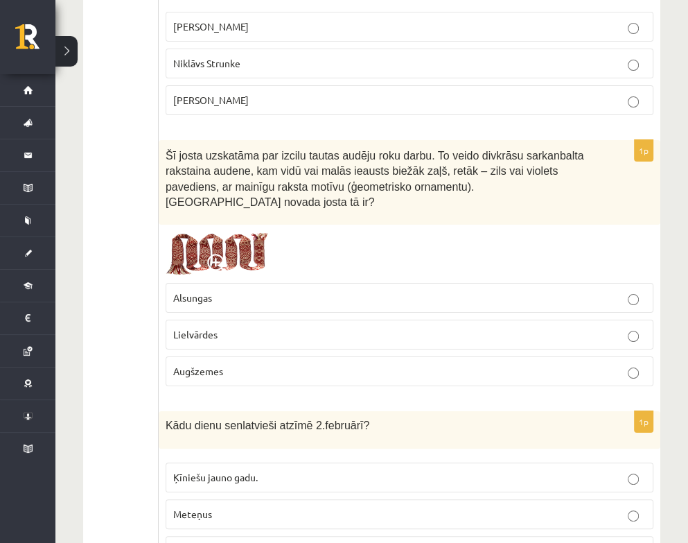
scroll to position [3365, 0]
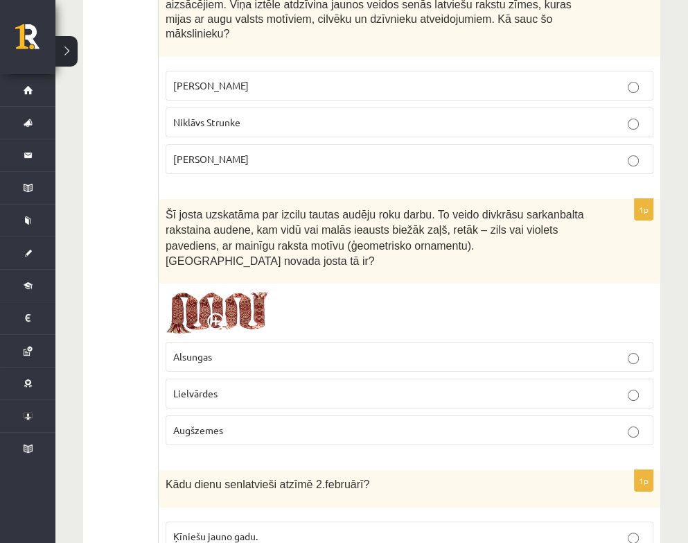
click at [273, 386] on p "Lielvārdes" at bounding box center [409, 393] width 473 height 15
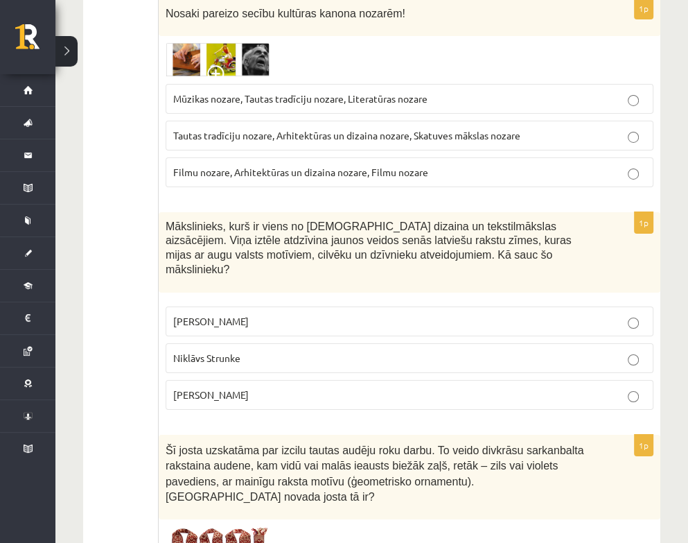
scroll to position [3087, 0]
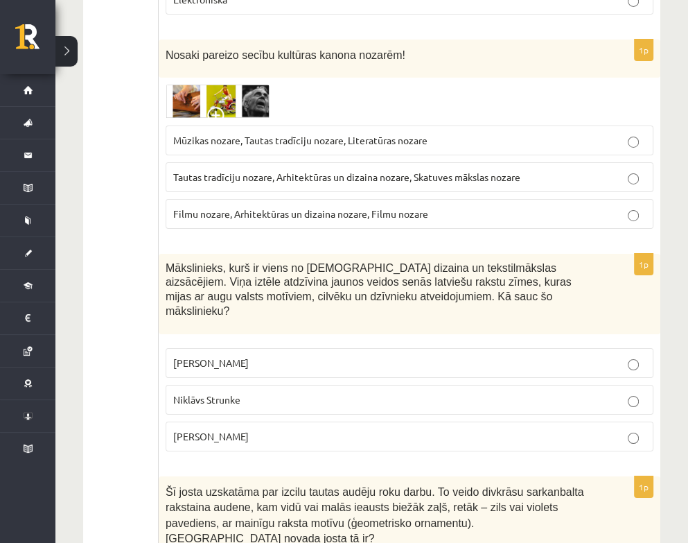
click at [242, 355] on p "Ansis Cīrulis" at bounding box center [409, 362] width 473 height 15
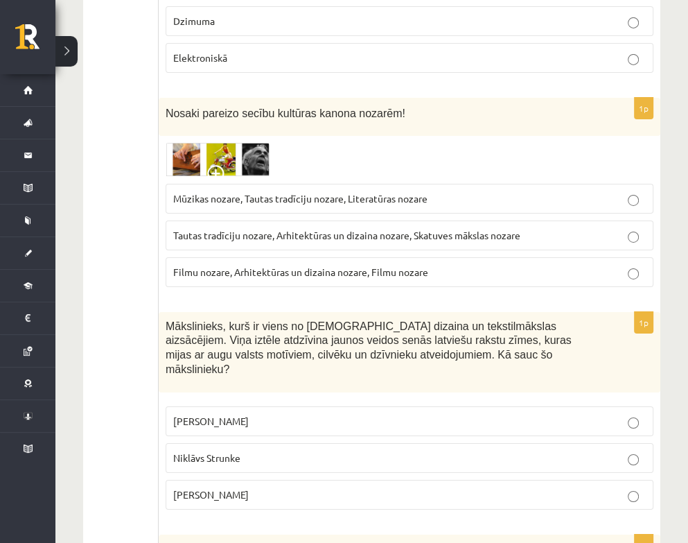
scroll to position [2949, 0]
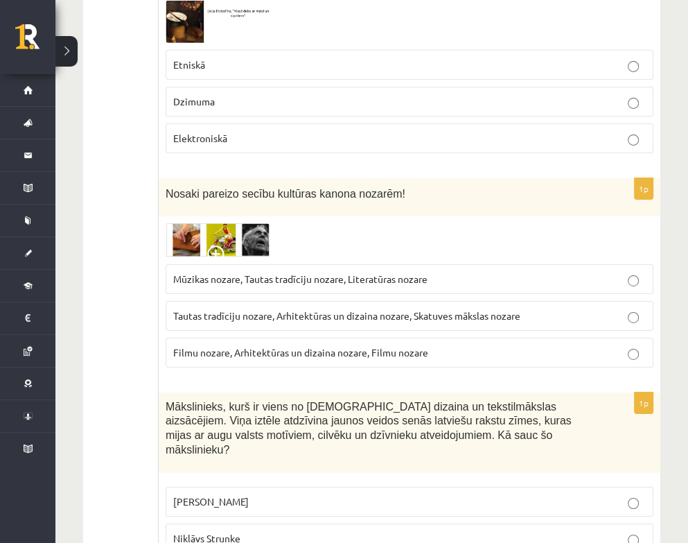
click at [233, 301] on label "Tautas tradīciju nozare, Arhitektūras un dizaina nozare, Skatuves mākslas nozare" at bounding box center [410, 316] width 488 height 30
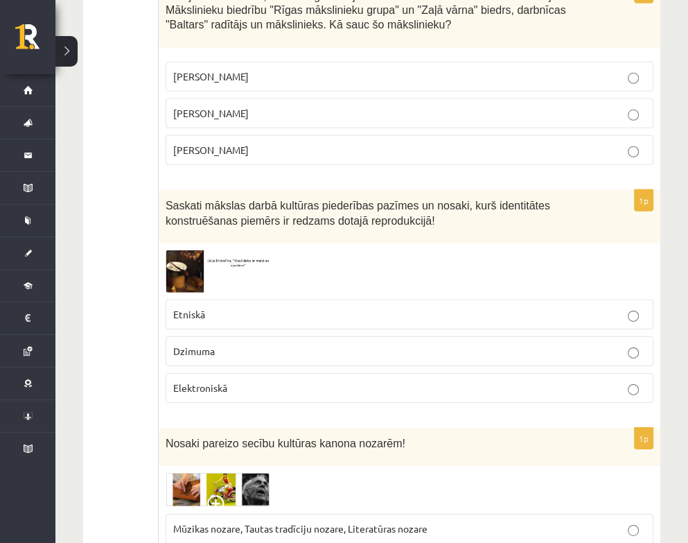
scroll to position [2602, 0]
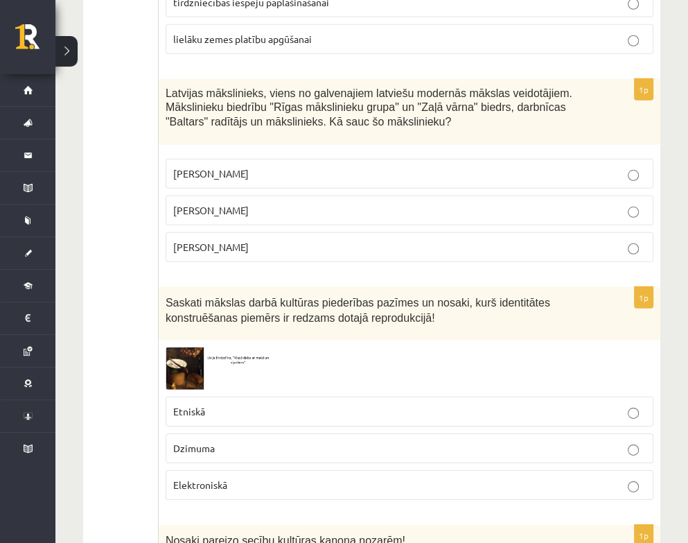
click at [294, 396] on label "Etniskā" at bounding box center [410, 411] width 488 height 30
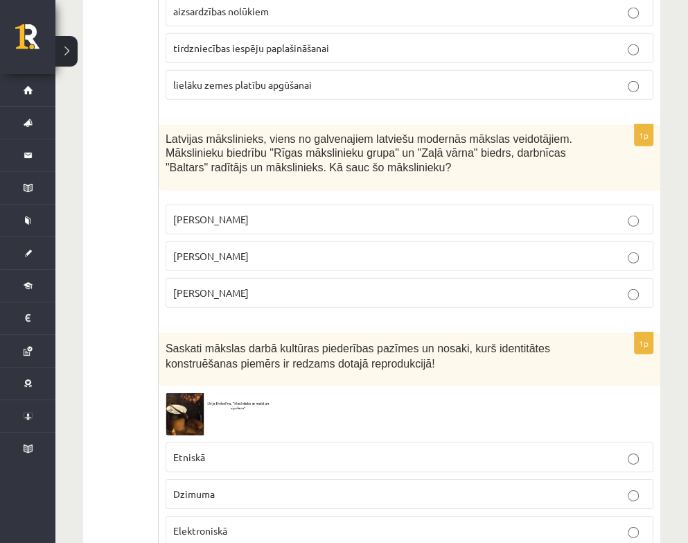
scroll to position [2533, 0]
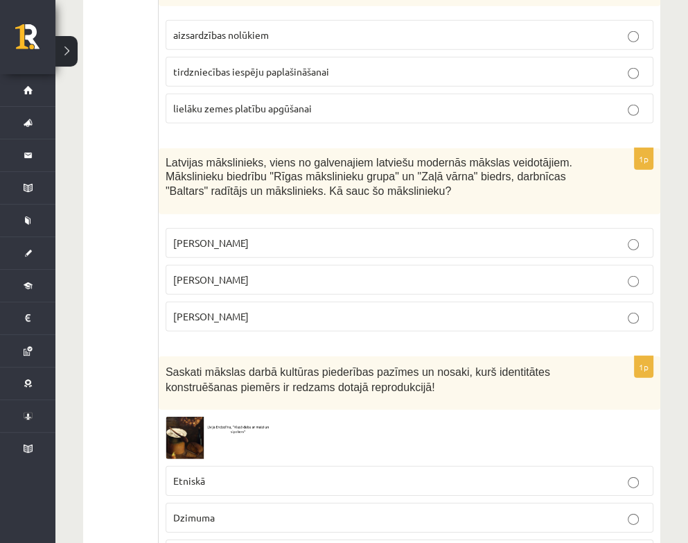
drag, startPoint x: 329, startPoint y: 370, endPoint x: 143, endPoint y: 354, distance: 187.1
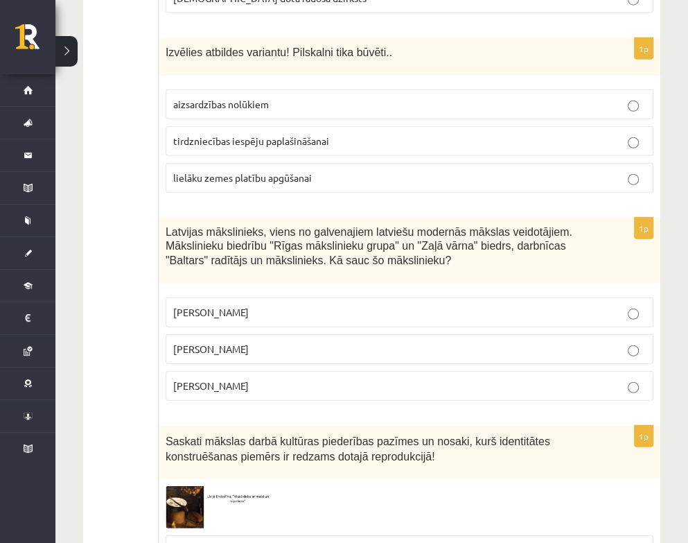
click at [272, 342] on p "Romāns Suta" at bounding box center [409, 349] width 473 height 15
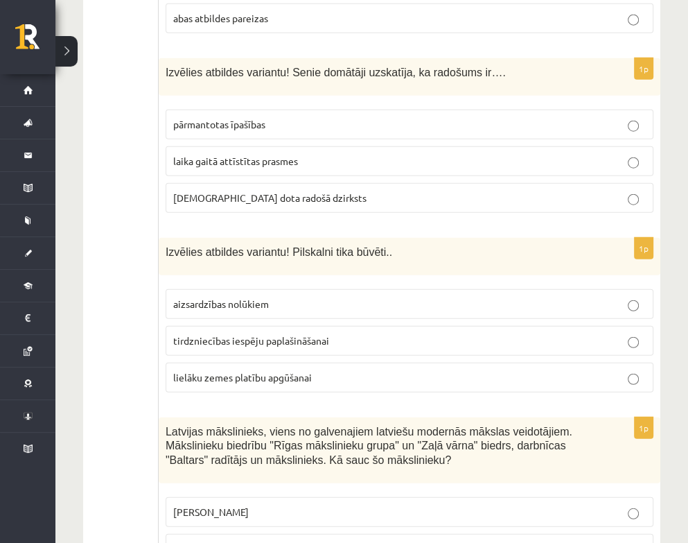
scroll to position [2256, 0]
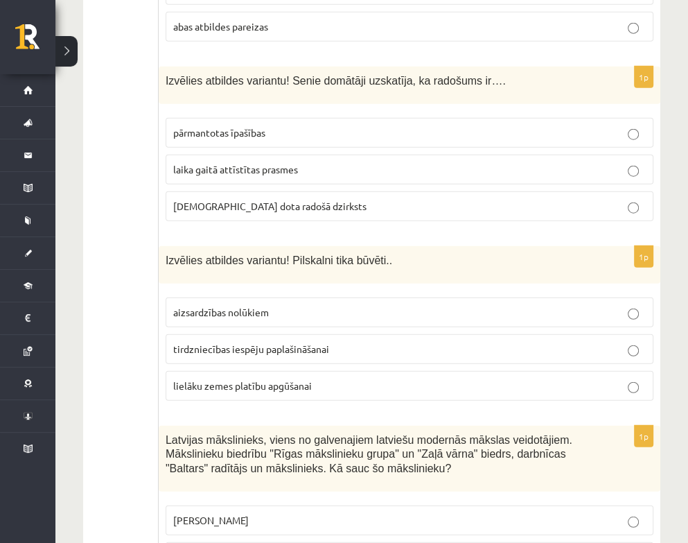
click at [288, 199] on p "dieva dota radošā dzirksts" at bounding box center [409, 206] width 473 height 15
drag, startPoint x: 270, startPoint y: 292, endPoint x: 267, endPoint y: 279, distance: 12.9
click at [267, 305] on p "aizsardzības nolūkiem" at bounding box center [409, 312] width 473 height 15
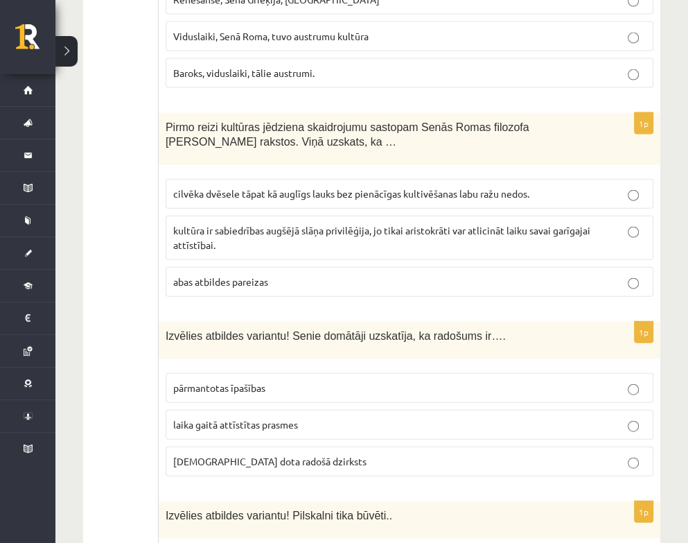
scroll to position [1979, 0]
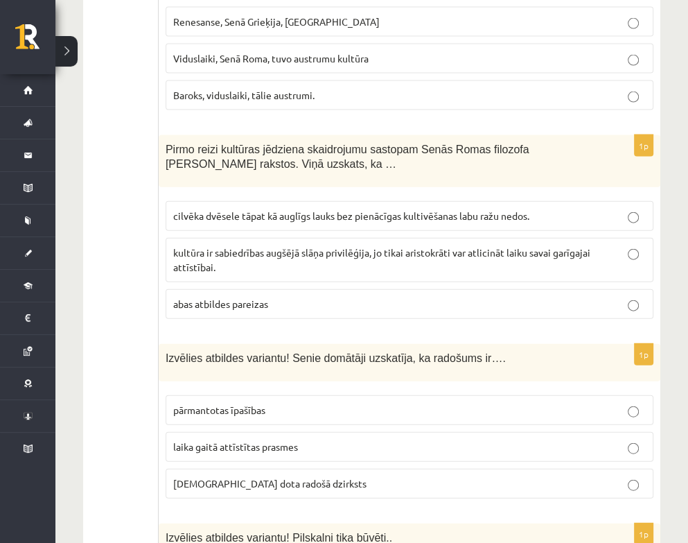
click at [294, 209] on span "cilvēka dvēsele tāpat kā auglīgs lauks bez pienācīgas kultivēšanas labu ražu ne…" at bounding box center [351, 215] width 356 height 12
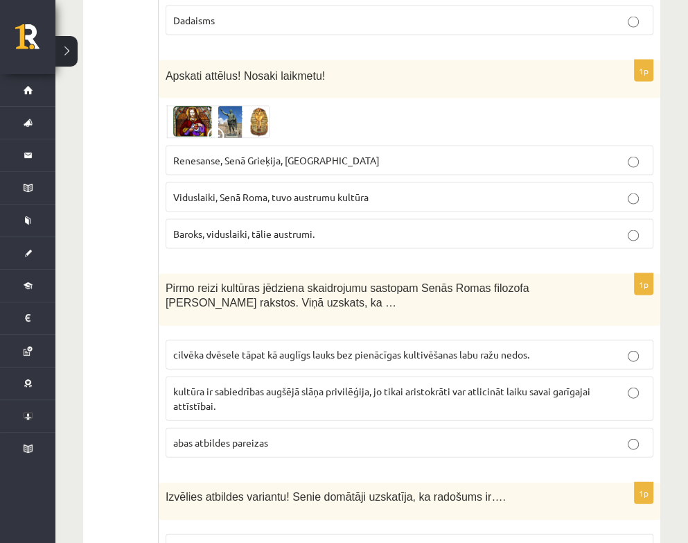
drag, startPoint x: 294, startPoint y: 139, endPoint x: 294, endPoint y: 147, distance: 7.6
click at [294, 154] on span "Renesanse, Senā Grieķija, Ēģipte" at bounding box center [276, 160] width 206 height 12
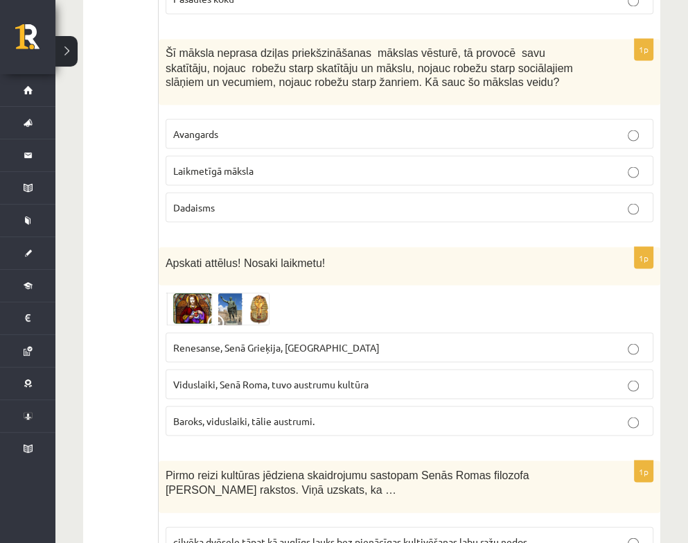
scroll to position [1632, 0]
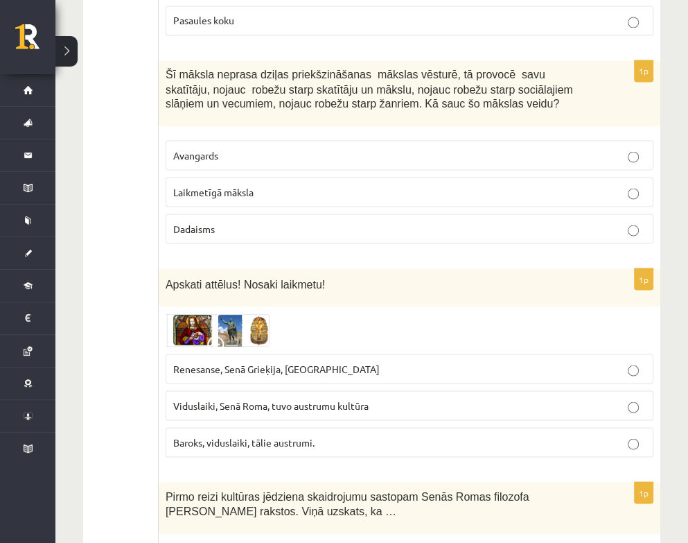
click at [211, 148] on p "Avangards" at bounding box center [409, 155] width 473 height 15
click at [307, 184] on p "Laikmetīgā māksla" at bounding box center [409, 191] width 473 height 15
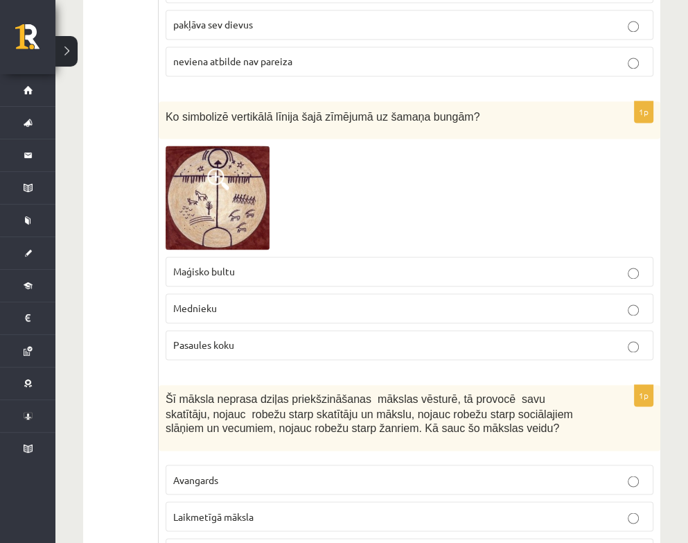
scroll to position [1286, 0]
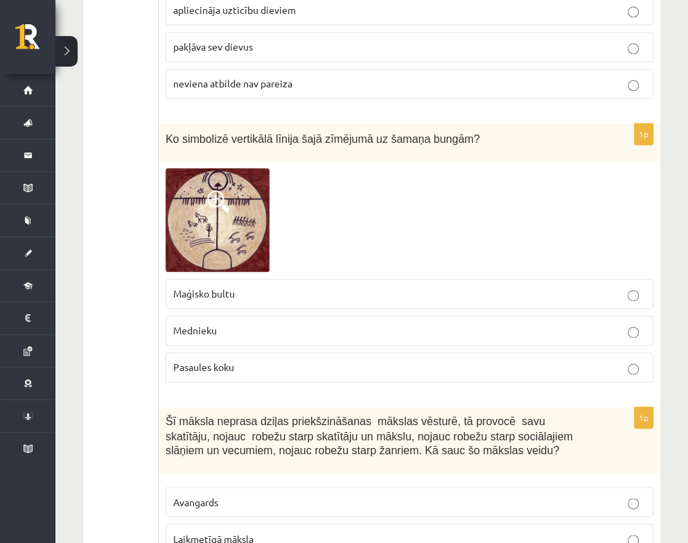
click at [283, 360] on p "Pasaules koku" at bounding box center [409, 367] width 473 height 15
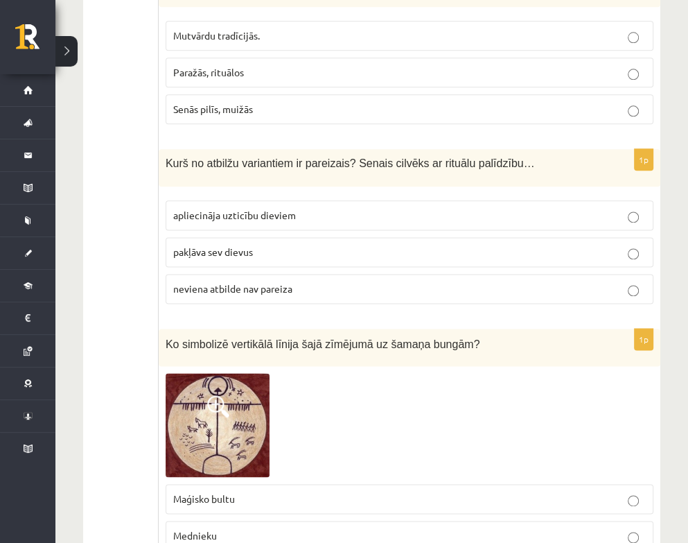
scroll to position [1078, 0]
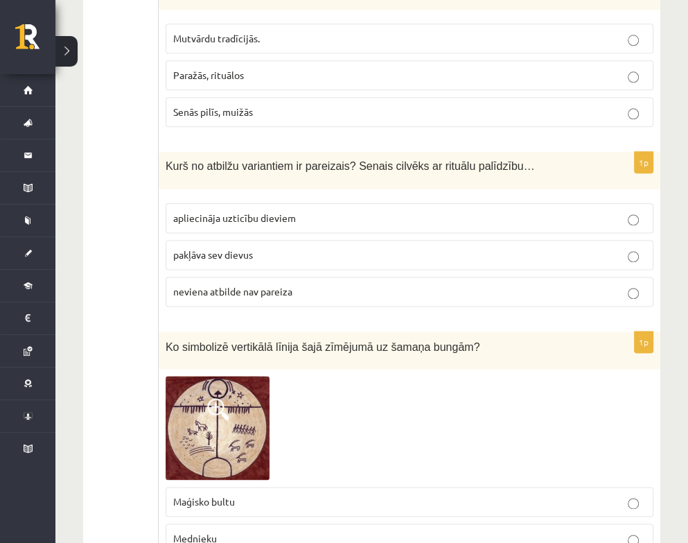
click at [310, 211] on p "apliecināja uzticību dieviem" at bounding box center [409, 218] width 473 height 15
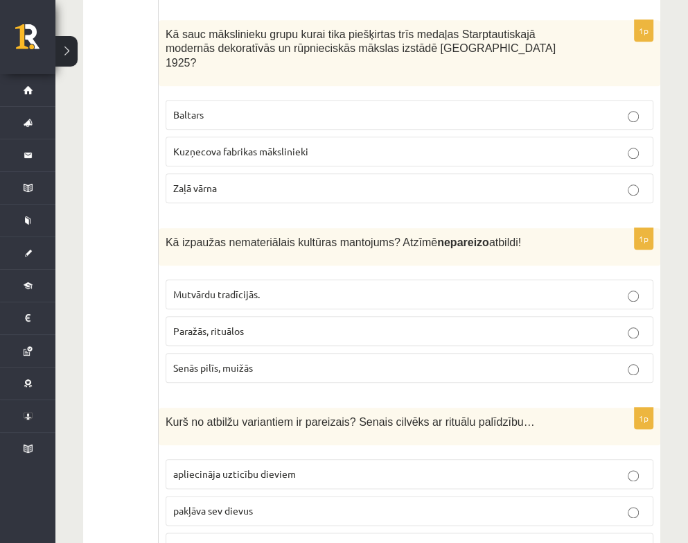
scroll to position [801, 0]
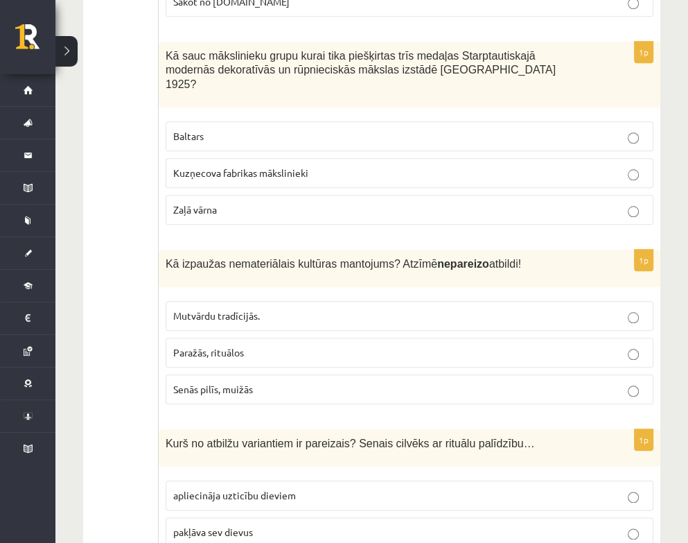
click at [279, 382] on p "Senās pilīs, muižās" at bounding box center [409, 389] width 473 height 15
click at [301, 121] on label "Baltars" at bounding box center [410, 136] width 488 height 30
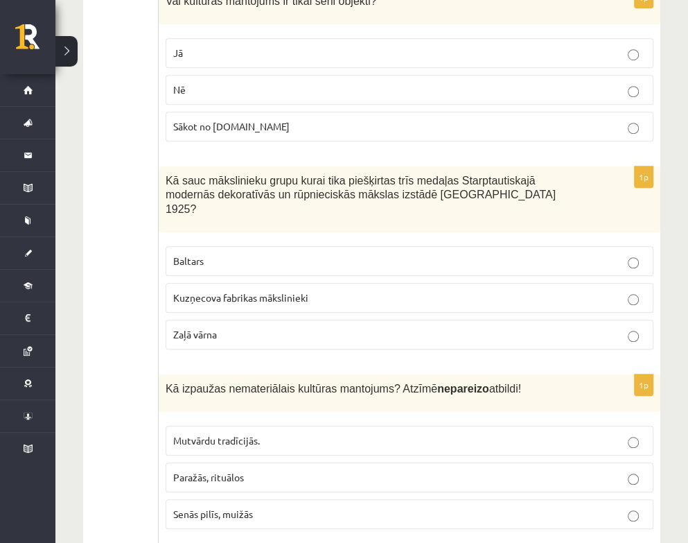
scroll to position [593, 0]
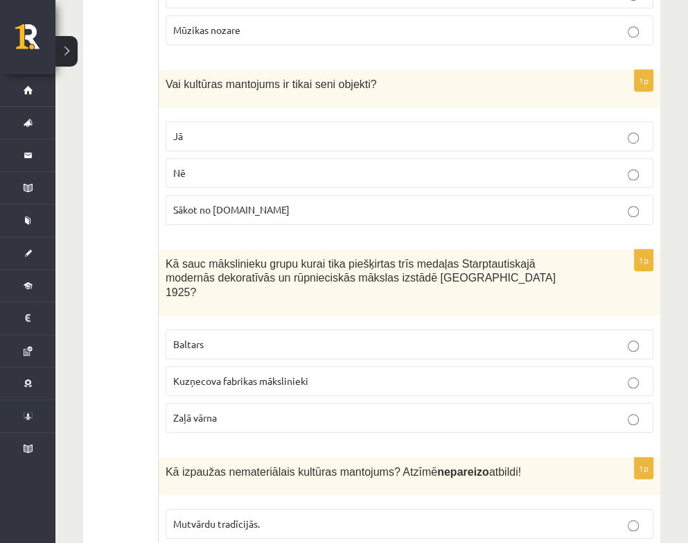
click at [249, 168] on p "Nē" at bounding box center [409, 173] width 473 height 15
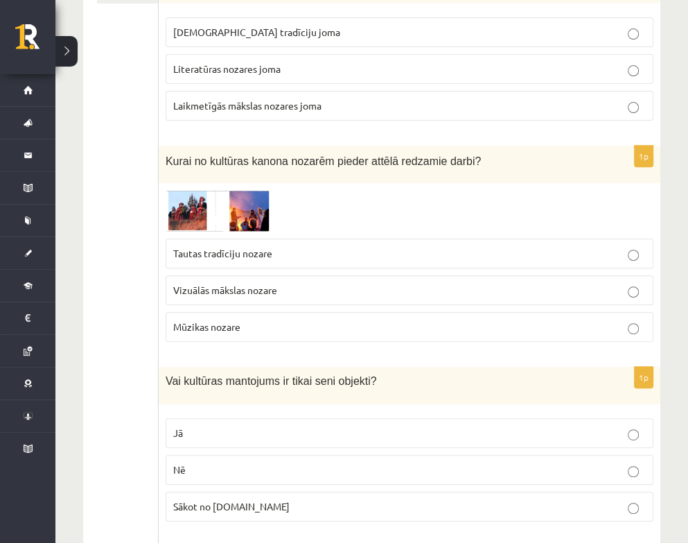
scroll to position [247, 0]
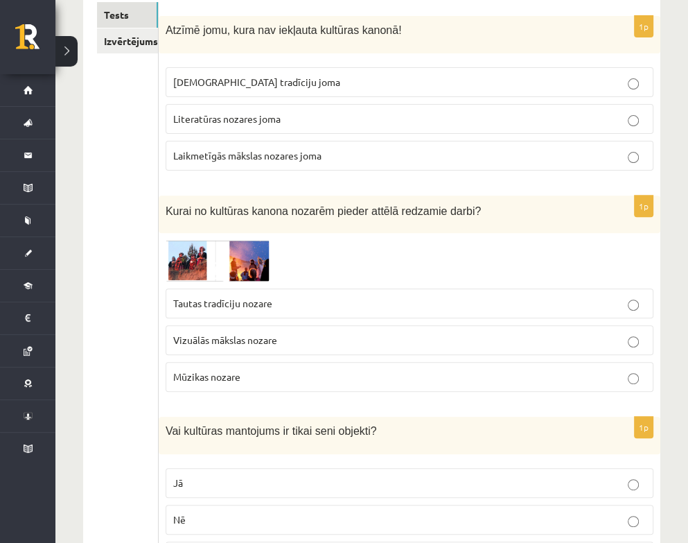
click at [303, 333] on p "Vizuālās mākslas nozare" at bounding box center [409, 340] width 473 height 15
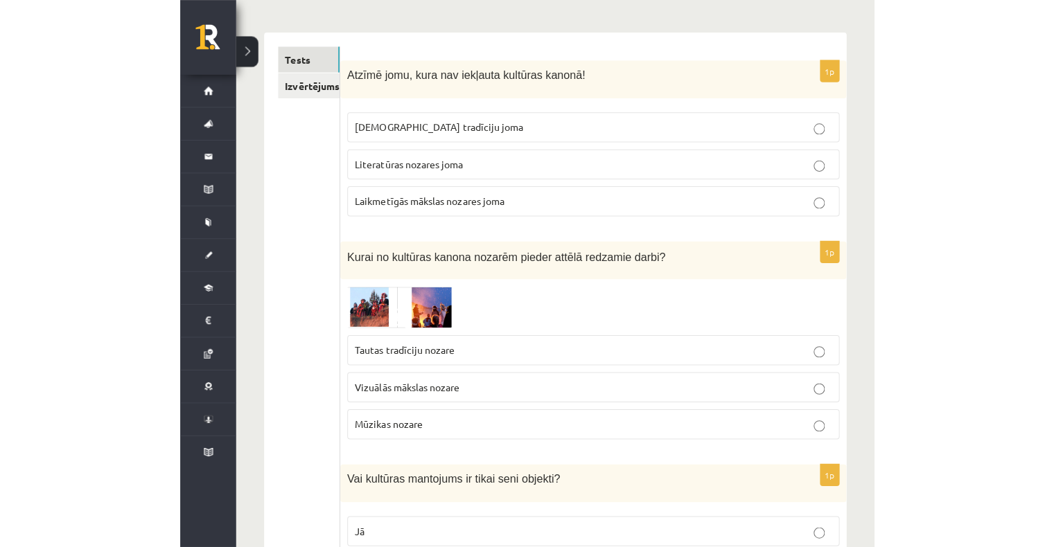
scroll to position [108, 0]
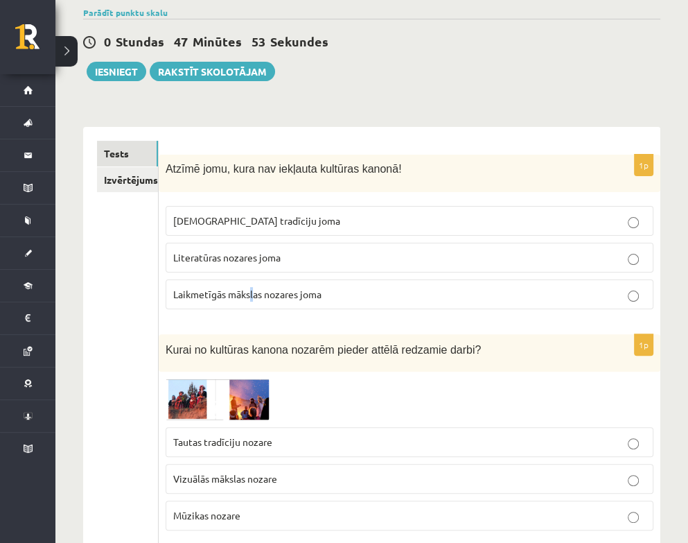
click at [252, 290] on span "Laikmetīgās mākslas nozares joma" at bounding box center [247, 294] width 148 height 12
drag, startPoint x: 377, startPoint y: 270, endPoint x: 378, endPoint y: 277, distance: 7.1
click at [377, 271] on fieldset "Tautas tradīciju joma Literatūras nozares joma Laikmetīgās mākslas nozares joma" at bounding box center [410, 256] width 488 height 114
click at [382, 287] on p "Laikmetīgās mākslas nozares joma" at bounding box center [409, 294] width 473 height 15
click at [139, 157] on link "Tests" at bounding box center [127, 154] width 61 height 26
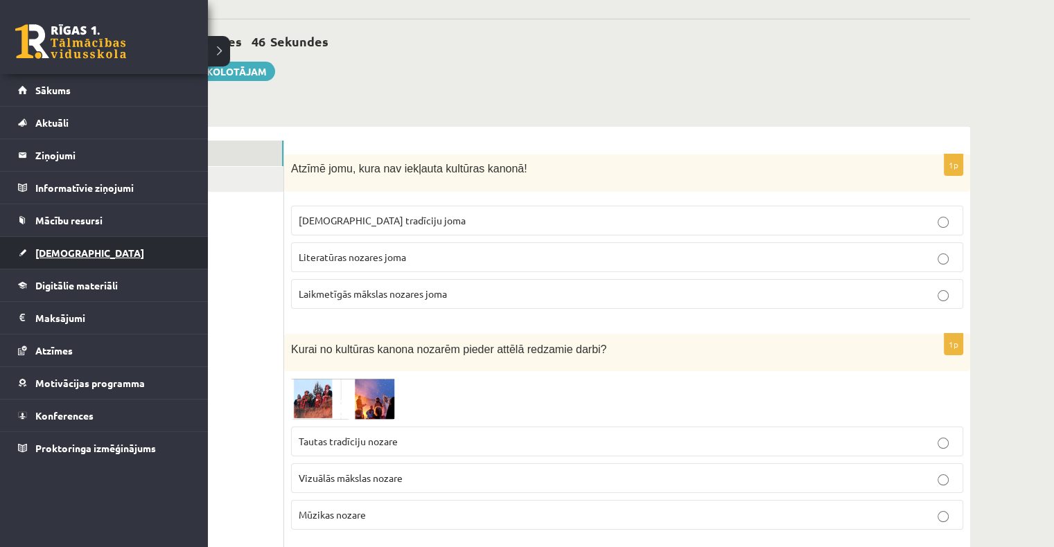
click at [57, 259] on link "[DEMOGRAPHIC_DATA]" at bounding box center [104, 253] width 173 height 32
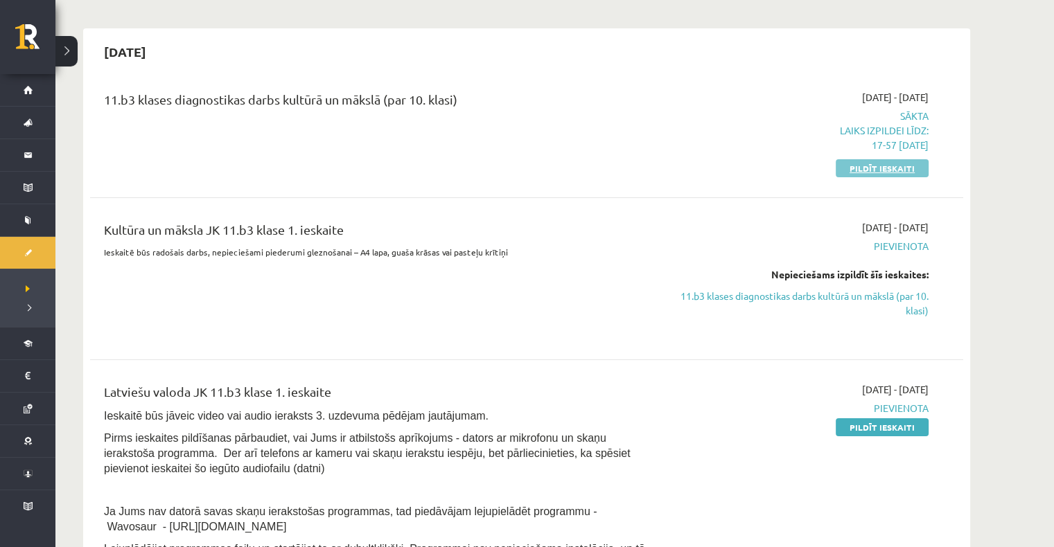
click at [520, 170] on link "Pildīt ieskaiti" at bounding box center [882, 168] width 93 height 18
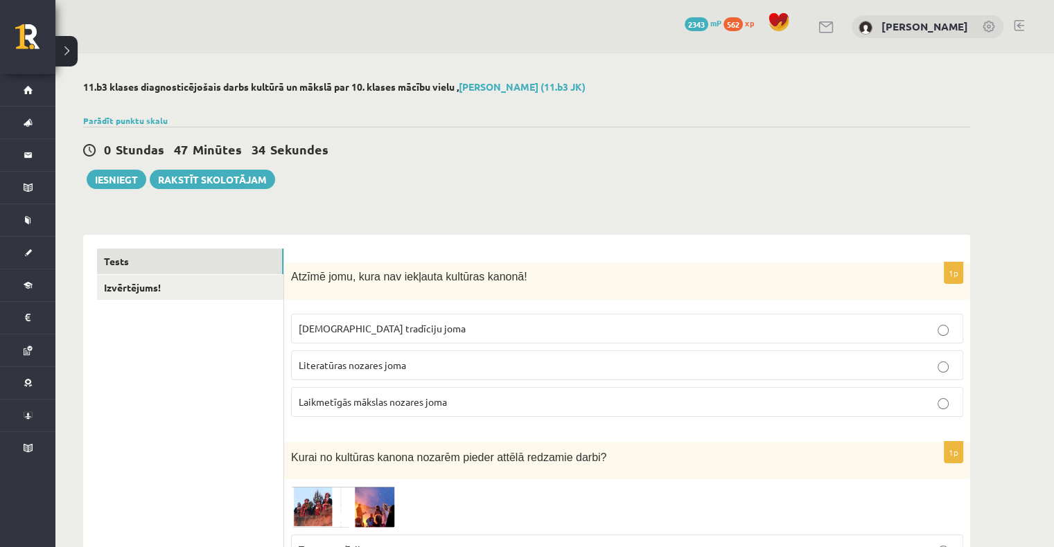
click at [417, 398] on span "Laikmetīgās mākslas nozares joma" at bounding box center [373, 402] width 148 height 12
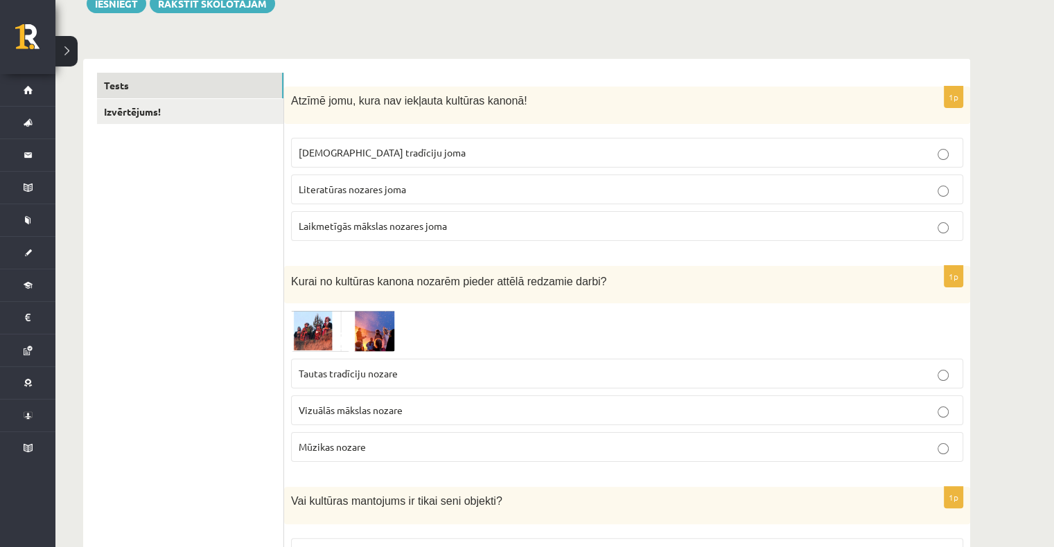
scroll to position [208, 0]
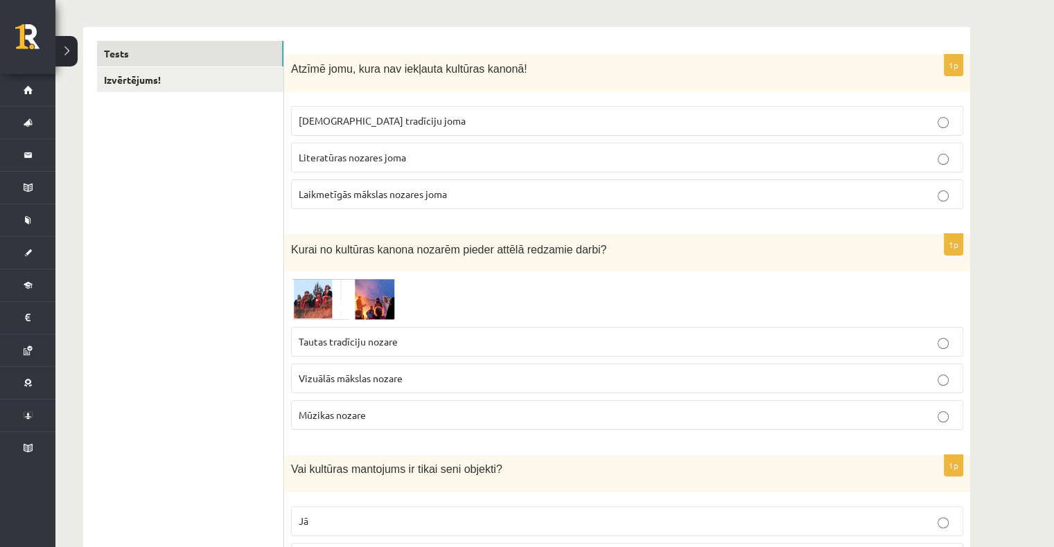
click at [657, 337] on p "Tautas tradīciju nozare" at bounding box center [627, 342] width 657 height 15
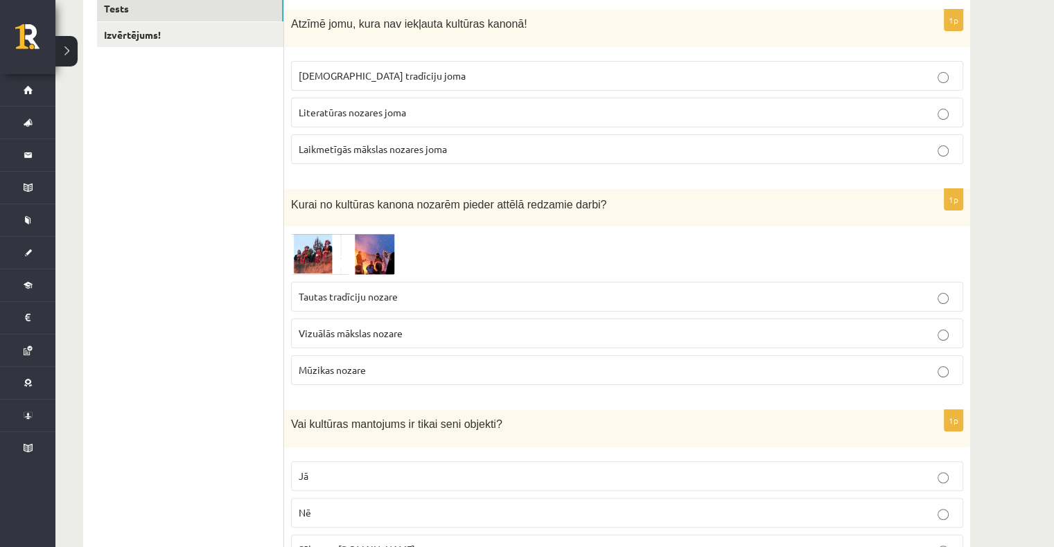
scroll to position [277, 0]
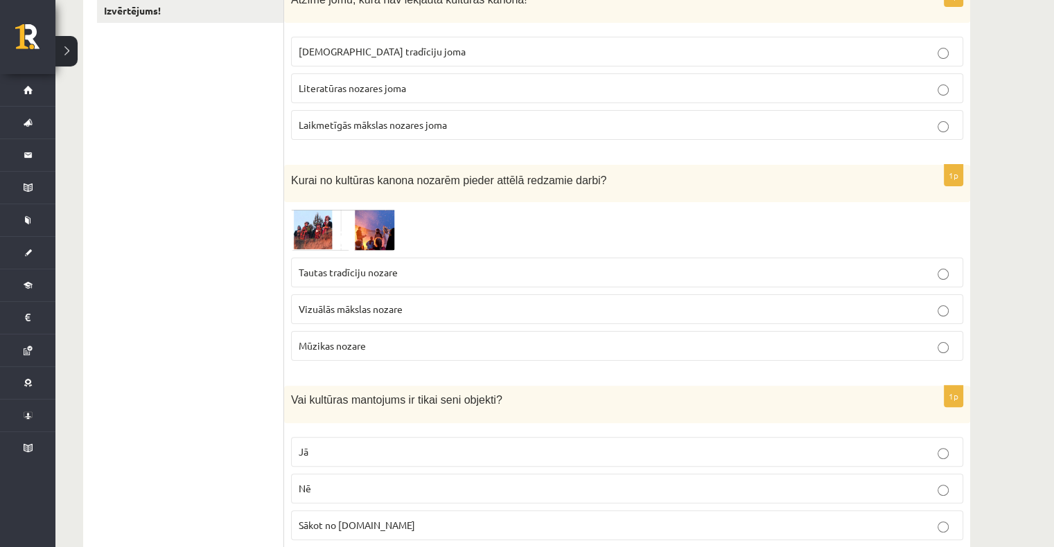
click at [700, 324] on fieldset "Tautas tradīciju nozare Vizuālās mākslas nozare Mūzikas nozare" at bounding box center [627, 308] width 672 height 114
click at [707, 315] on label "Vizuālās mākslas nozare" at bounding box center [627, 309] width 672 height 30
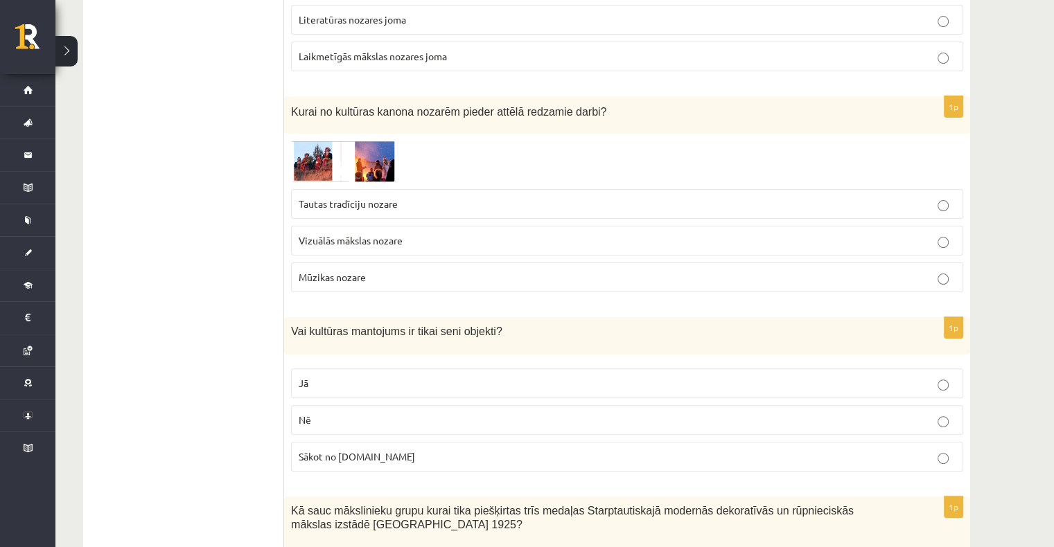
scroll to position [554, 0]
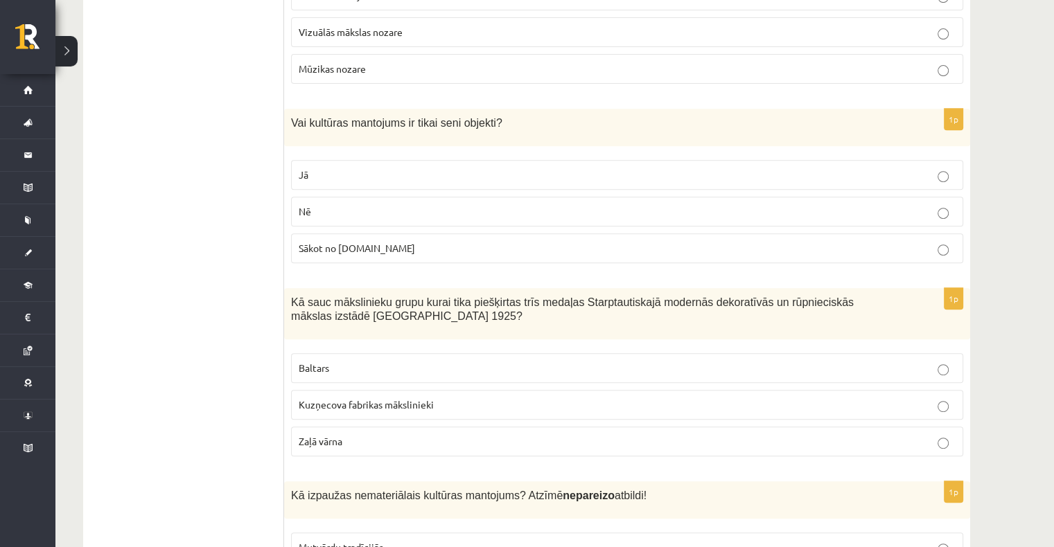
click at [340, 210] on p "Nē" at bounding box center [627, 211] width 657 height 15
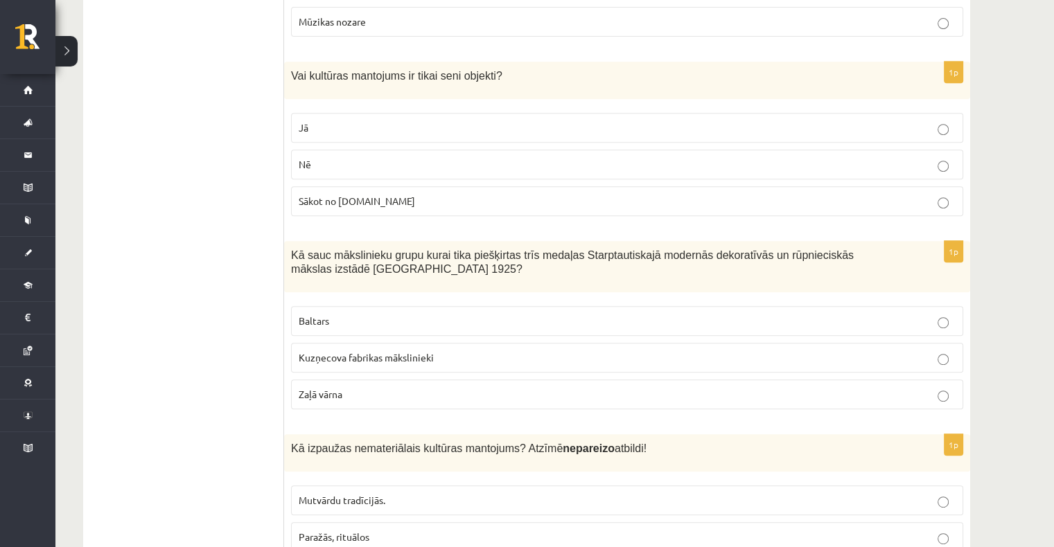
scroll to position [624, 0]
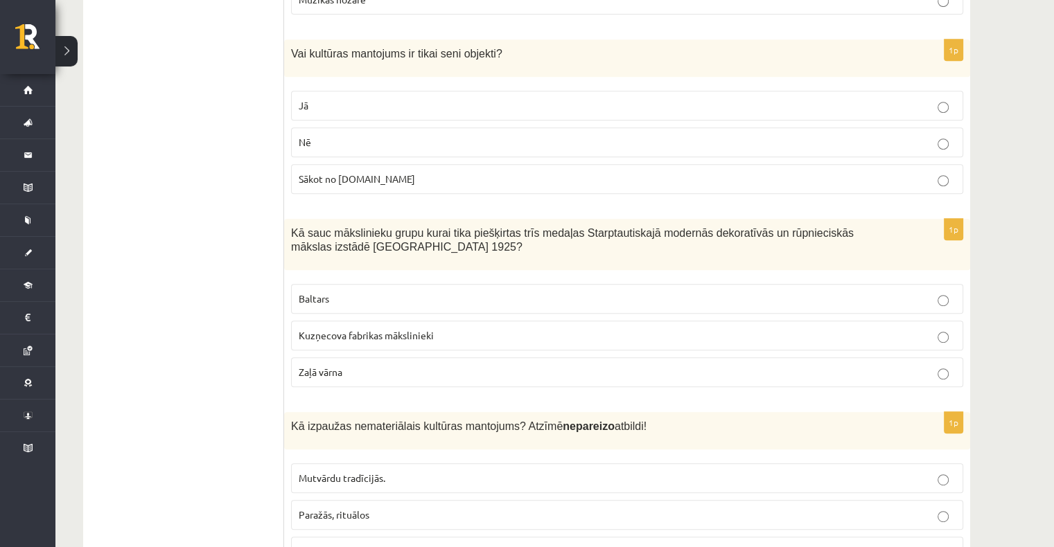
click at [513, 303] on label "Baltars" at bounding box center [627, 299] width 672 height 30
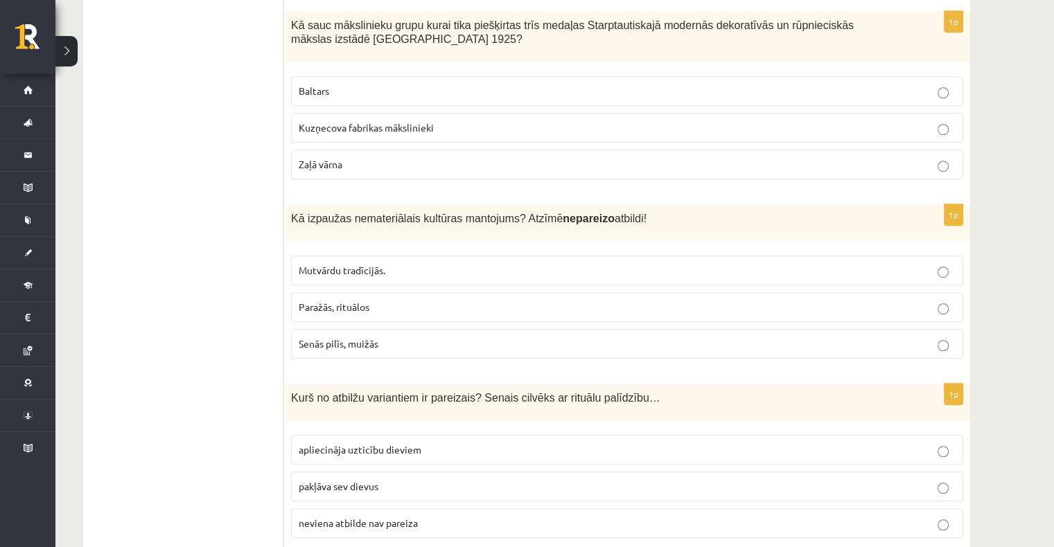
click at [421, 337] on p "Senās pilīs, muižās" at bounding box center [627, 344] width 657 height 15
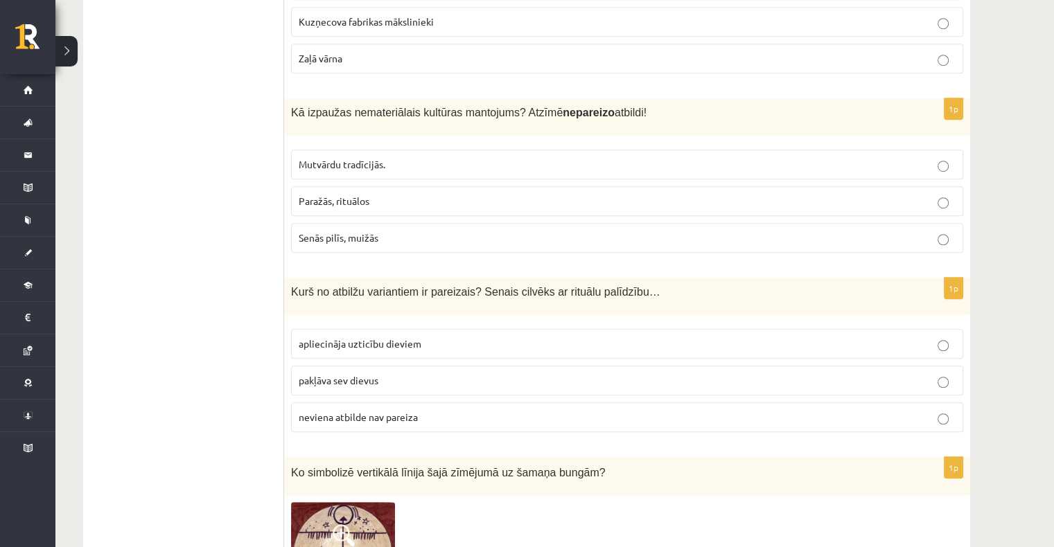
scroll to position [970, 0]
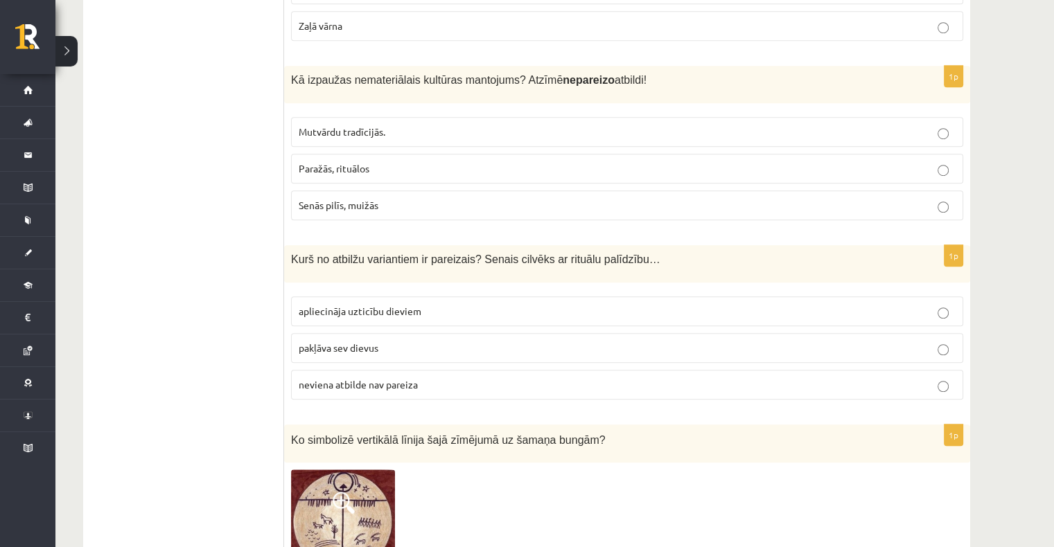
click at [454, 308] on p "apliecināja uzticību dieviem" at bounding box center [627, 311] width 657 height 15
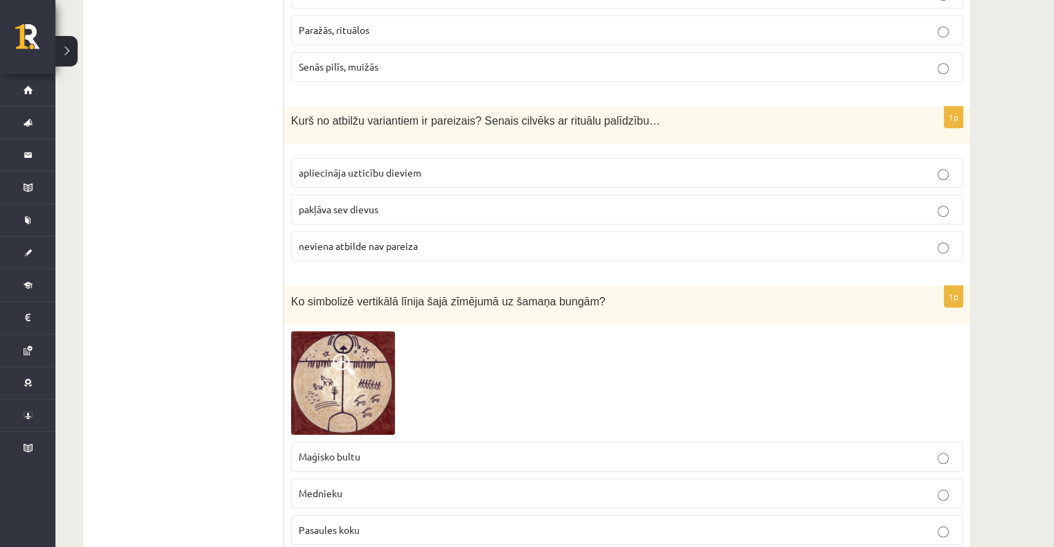
scroll to position [1178, 0]
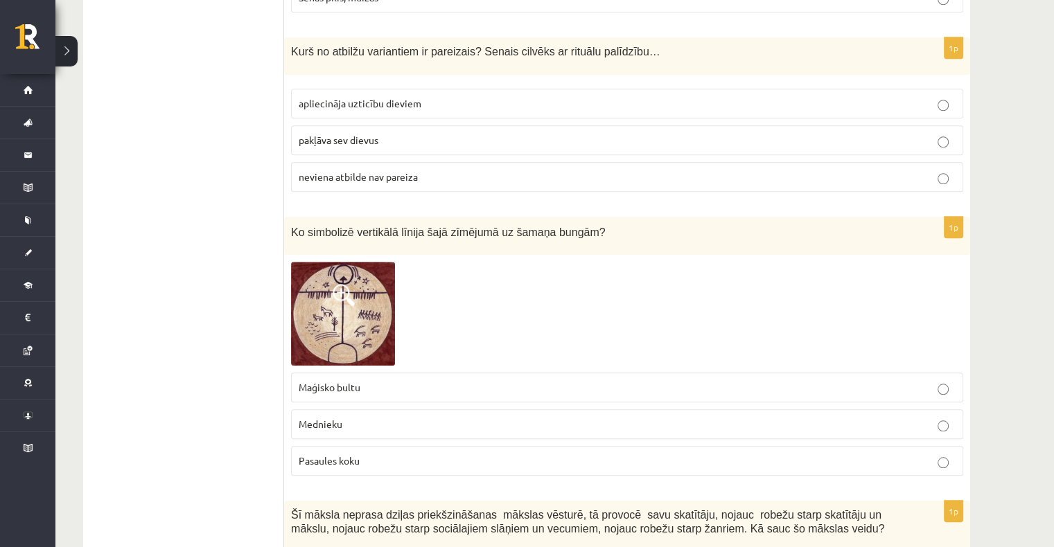
click at [357, 457] on span "Pasaules koku" at bounding box center [329, 461] width 61 height 12
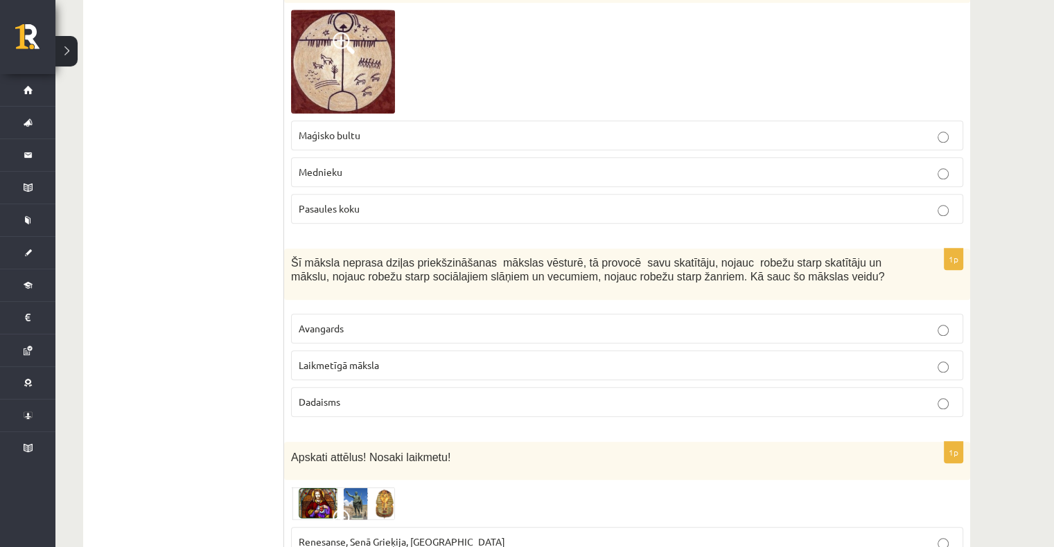
scroll to position [1455, 0]
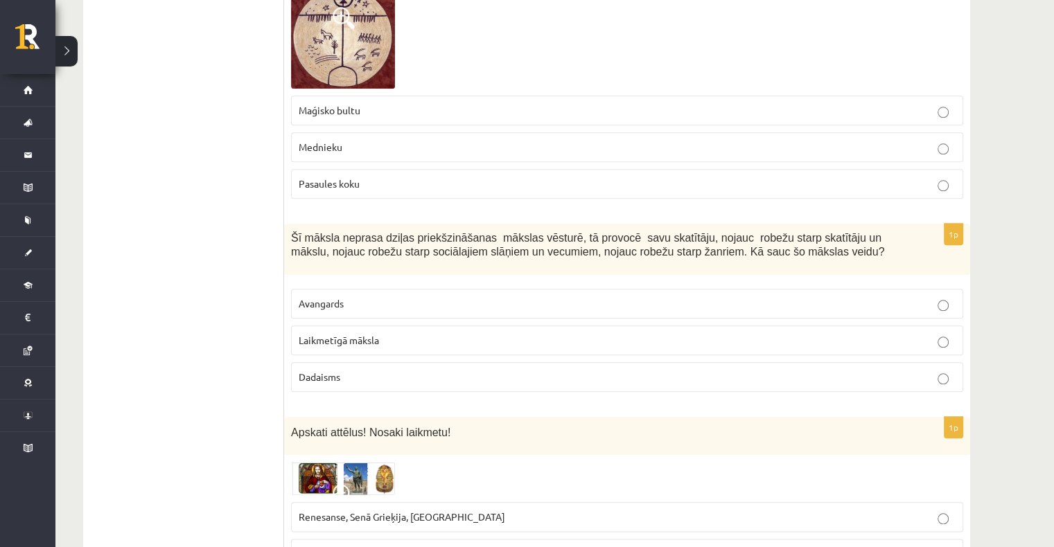
click at [337, 333] on p "Laikmetīgā māksla" at bounding box center [627, 340] width 657 height 15
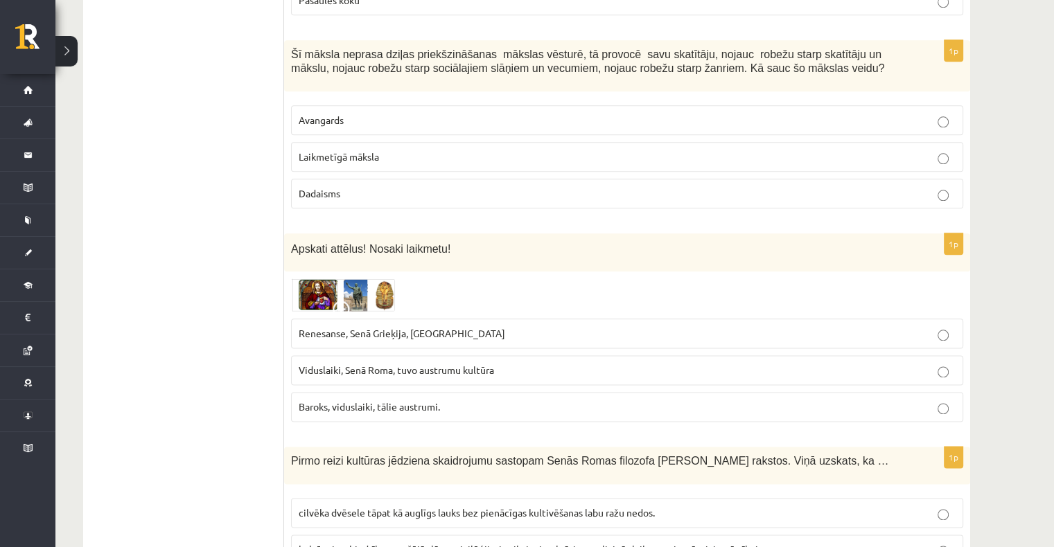
scroll to position [1663, 0]
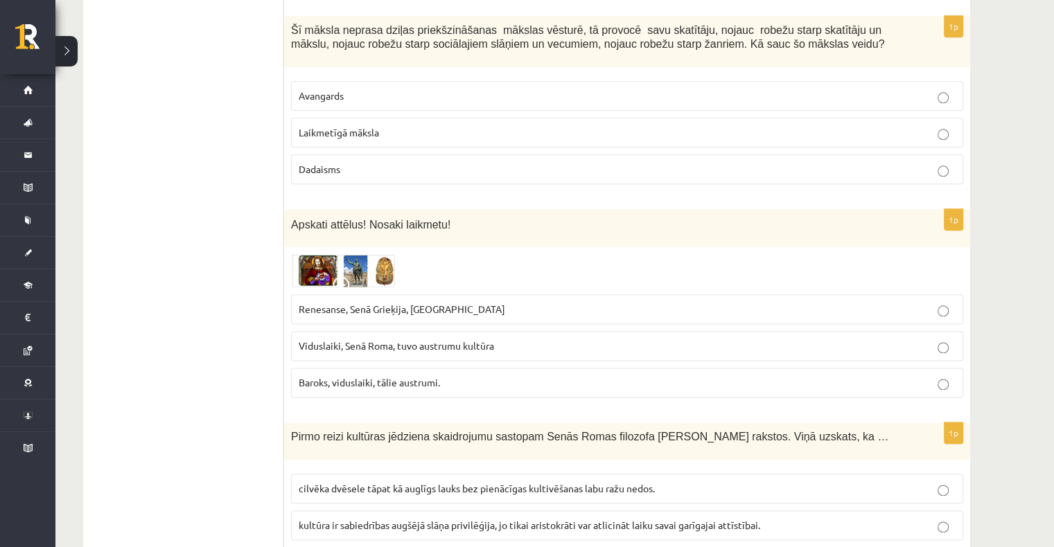
click at [409, 308] on p "Renesanse, Senā Grieķija, Ēģipte" at bounding box center [627, 309] width 657 height 15
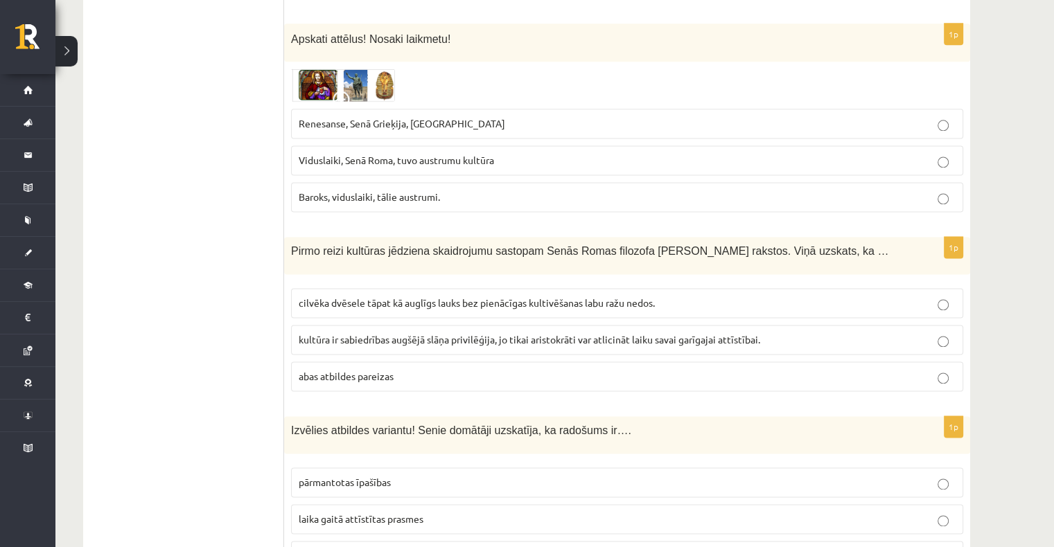
scroll to position [1871, 0]
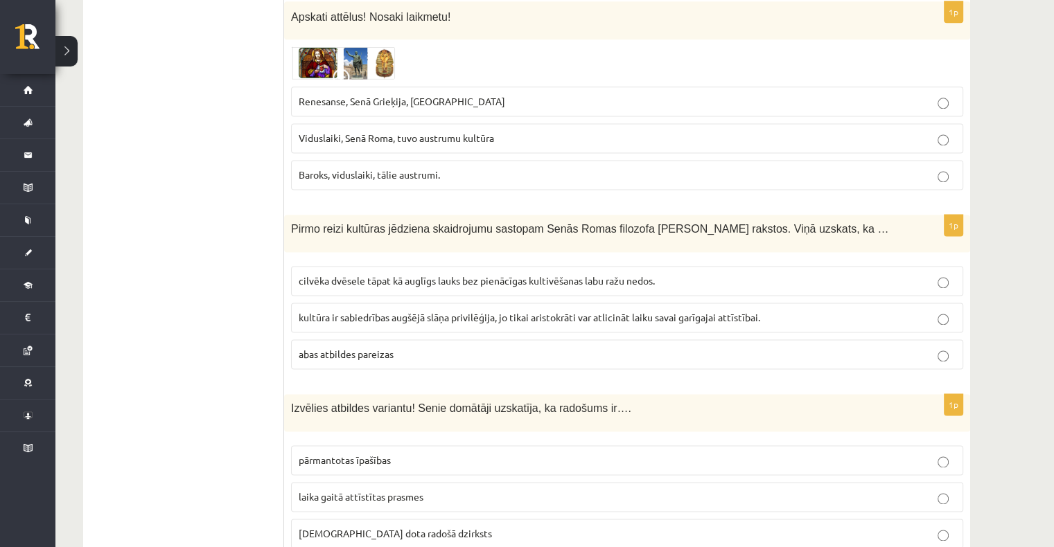
click at [377, 274] on span "cilvēka dvēsele tāpat kā auglīgs lauks bez pienācīgas kultivēšanas labu ražu ne…" at bounding box center [477, 280] width 356 height 12
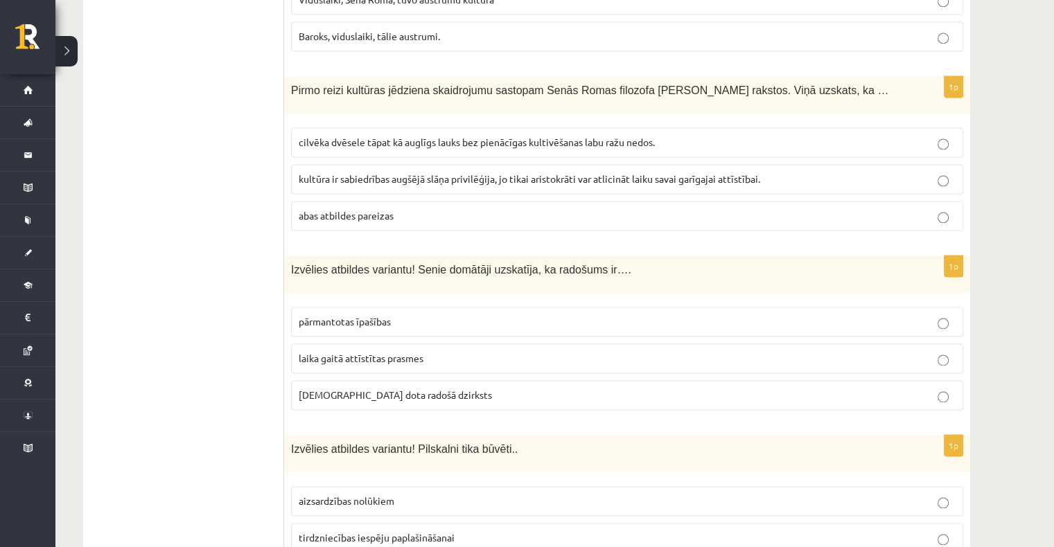
click at [377, 389] on span "dieva dota radošā dzirksts" at bounding box center [395, 395] width 193 height 12
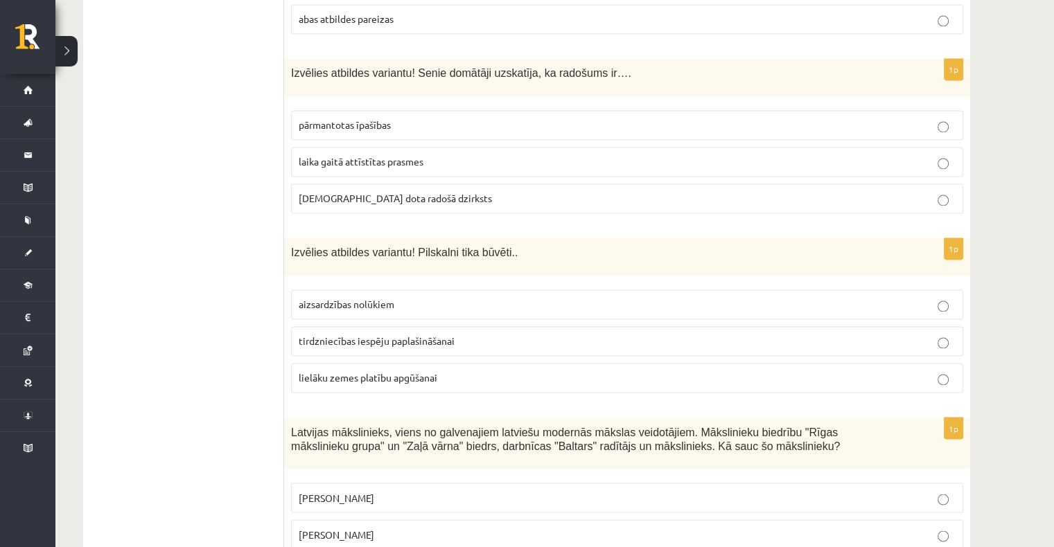
scroll to position [2217, 0]
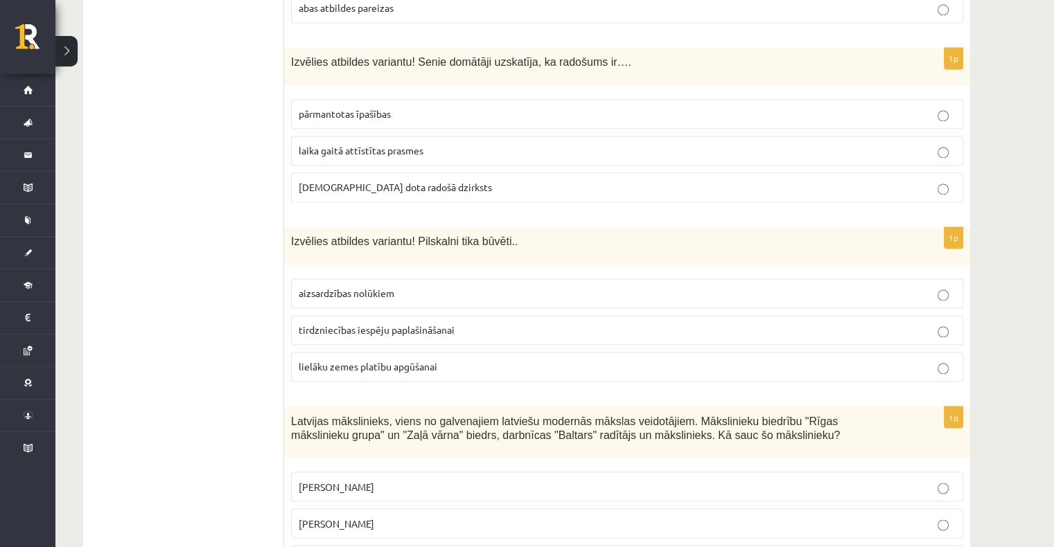
click at [380, 279] on label "aizsardzības nolūkiem" at bounding box center [627, 294] width 672 height 30
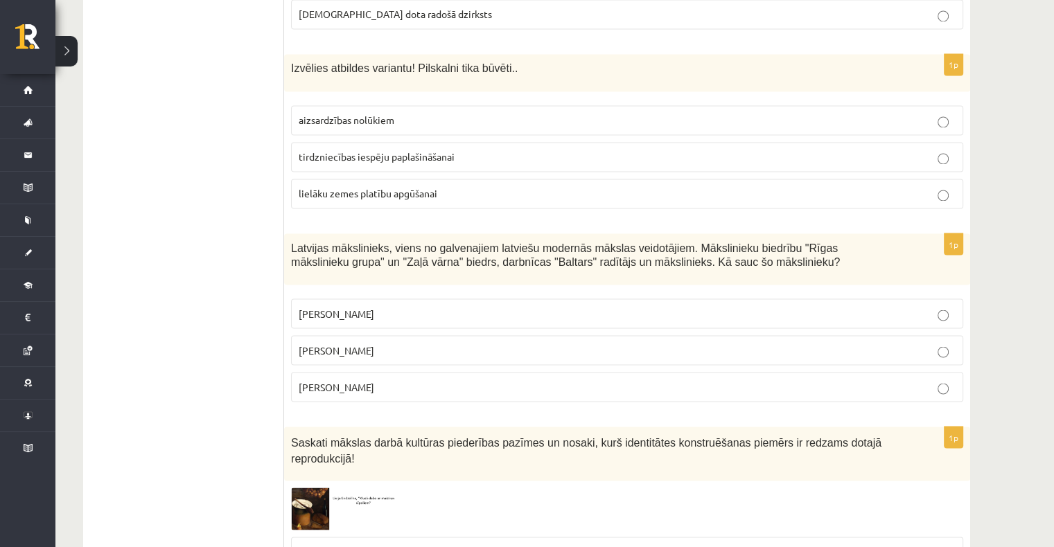
scroll to position [2425, 0]
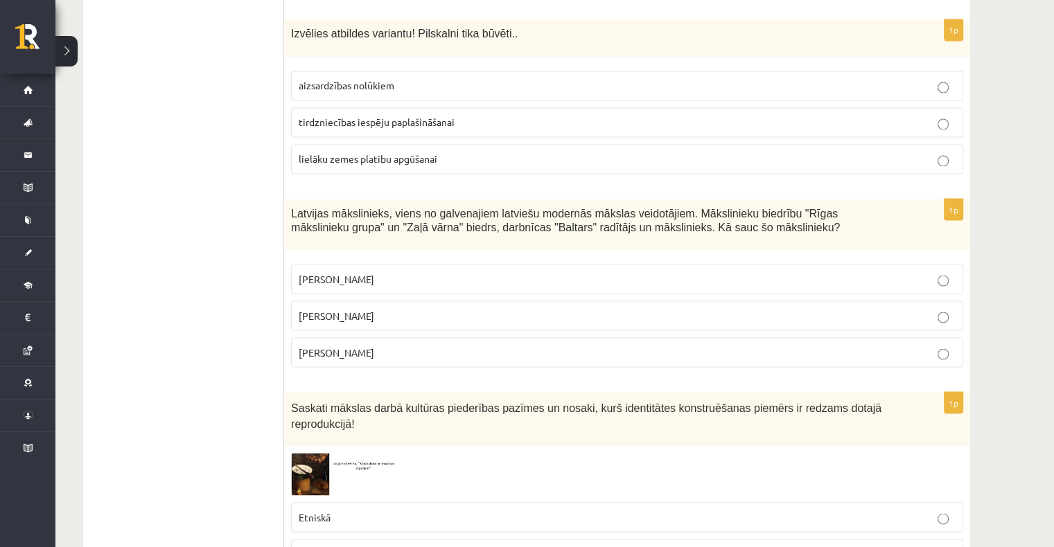
click at [414, 308] on p "Romāns Suta" at bounding box center [627, 315] width 657 height 15
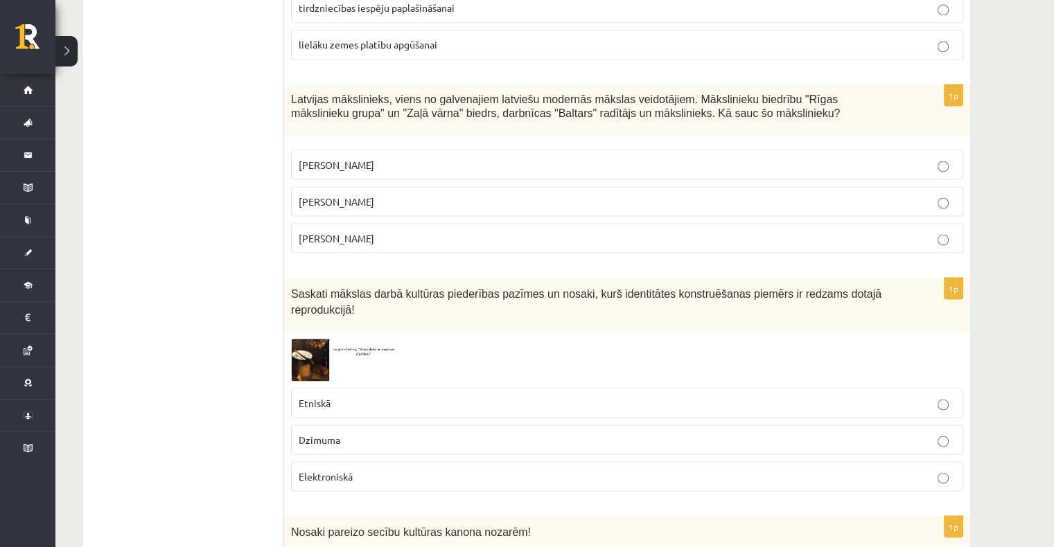
scroll to position [2564, 0]
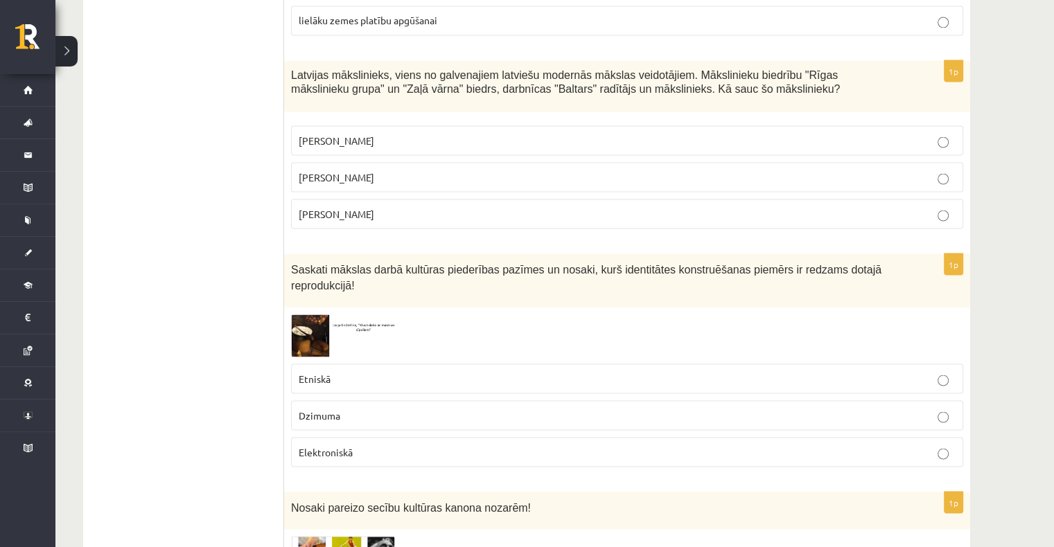
click at [341, 371] on p "Etniskā" at bounding box center [627, 378] width 657 height 15
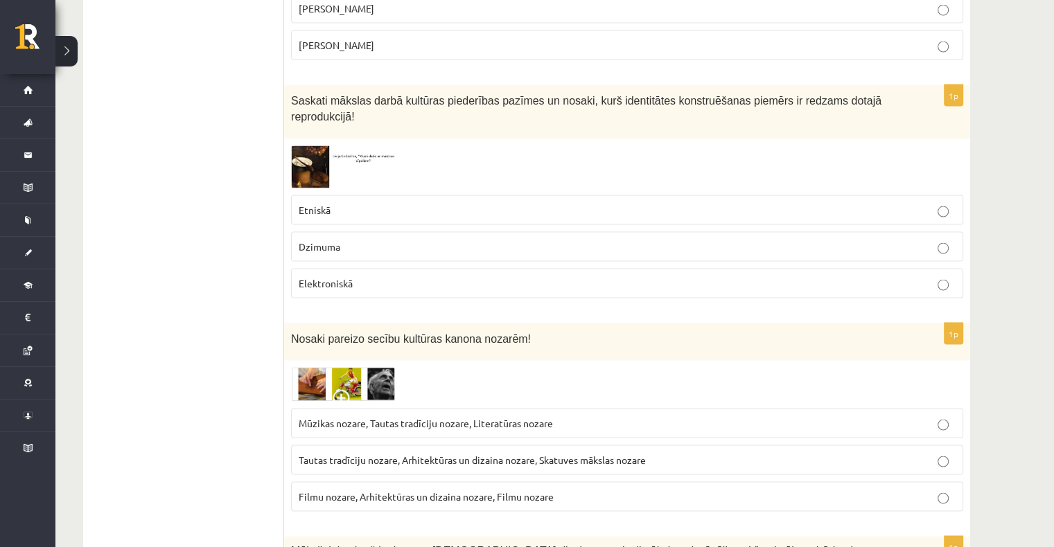
scroll to position [2772, 0]
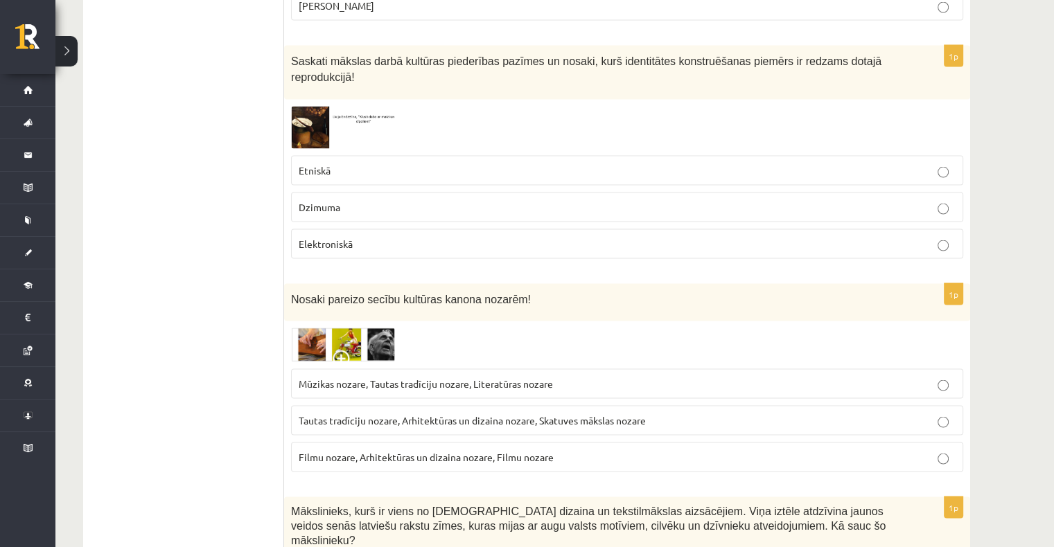
click at [421, 414] on span "Tautas tradīciju nozare, Arhitektūras un dizaina nozare, Skatuves mākslas nozare" at bounding box center [472, 420] width 347 height 12
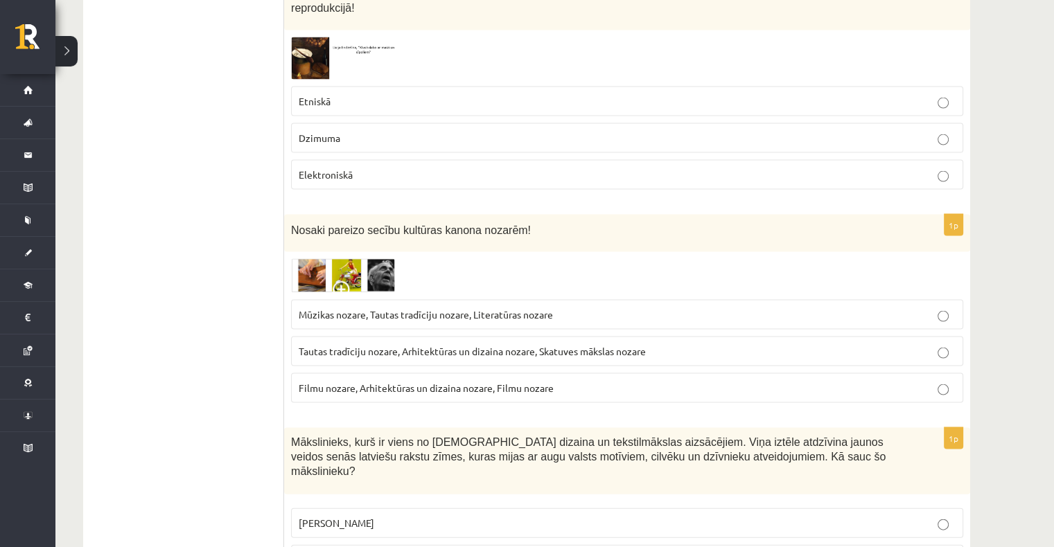
scroll to position [3049, 0]
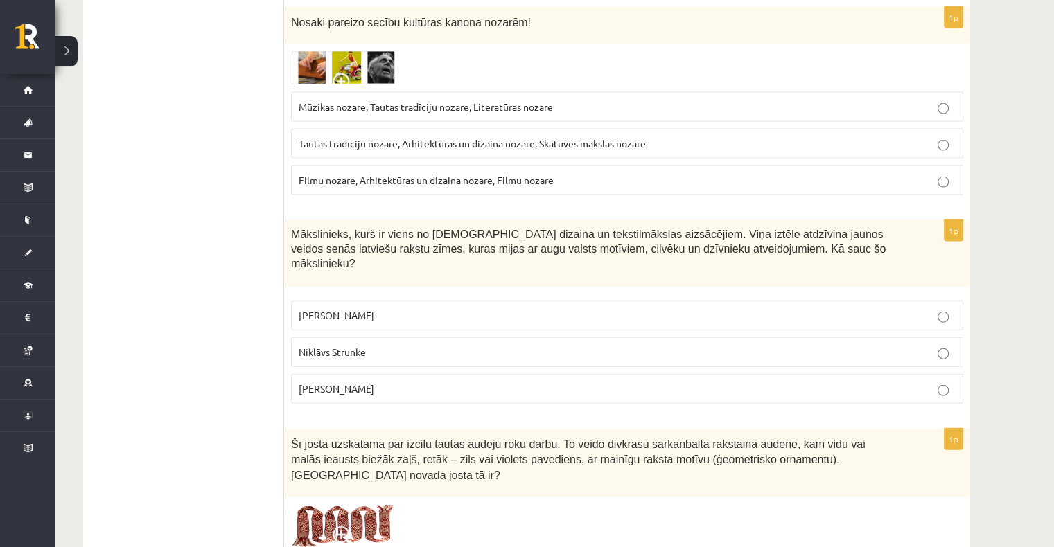
click at [378, 308] on p "Ansis Cīrulis" at bounding box center [627, 315] width 657 height 15
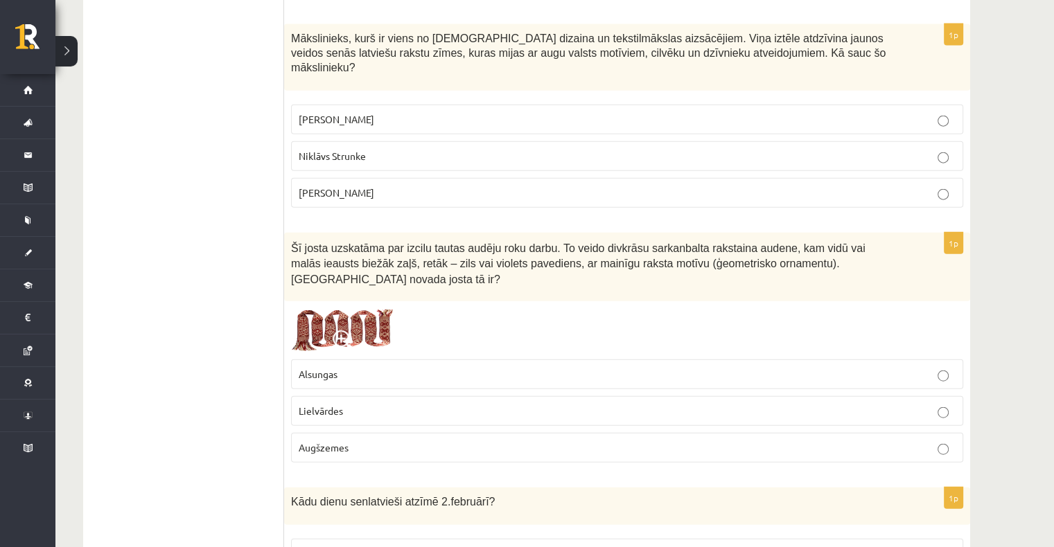
scroll to position [3326, 0]
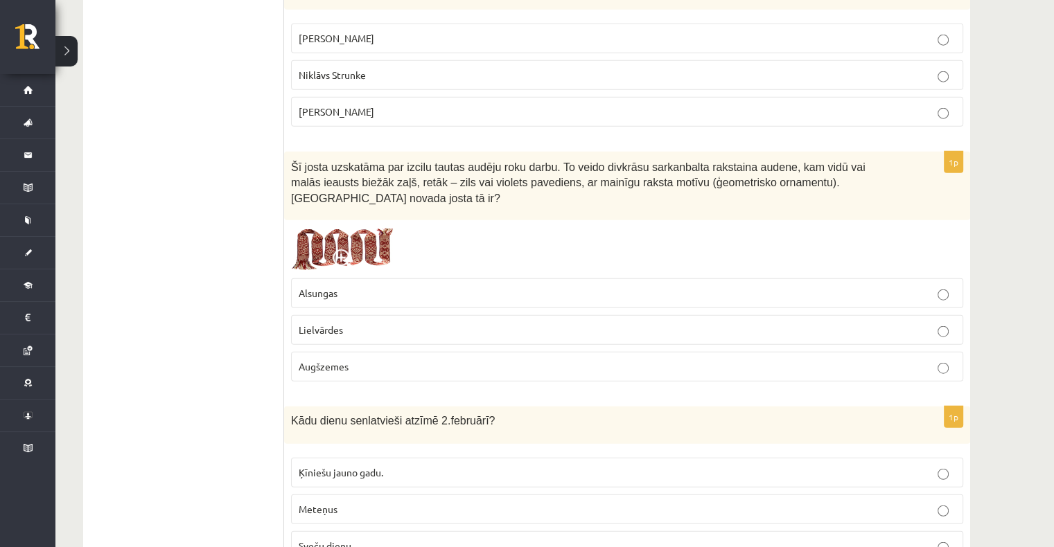
click at [359, 315] on label "Lielvārdes" at bounding box center [627, 330] width 672 height 30
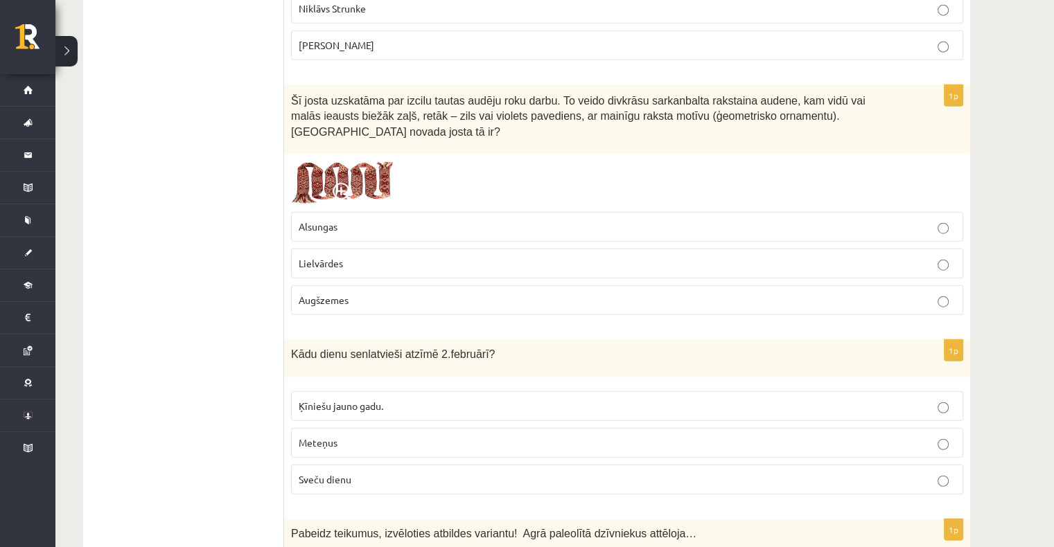
scroll to position [3464, 0]
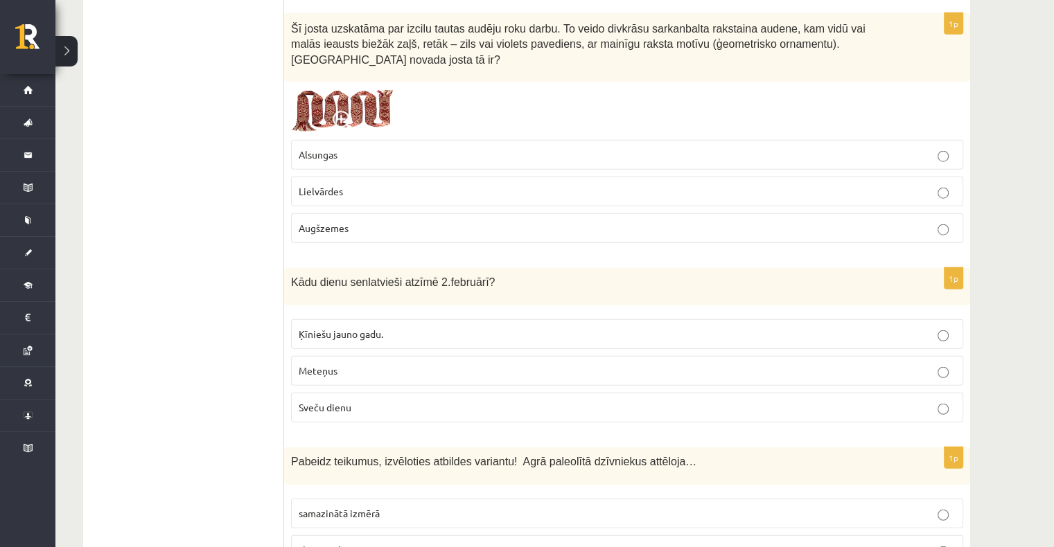
click at [353, 400] on p "Sveču dienu" at bounding box center [627, 407] width 657 height 15
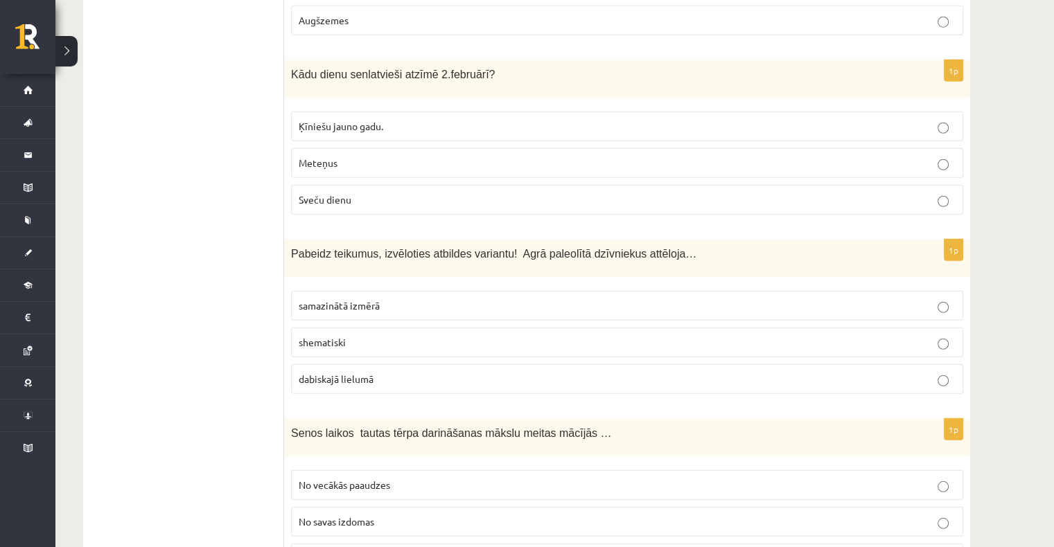
scroll to position [3603, 0]
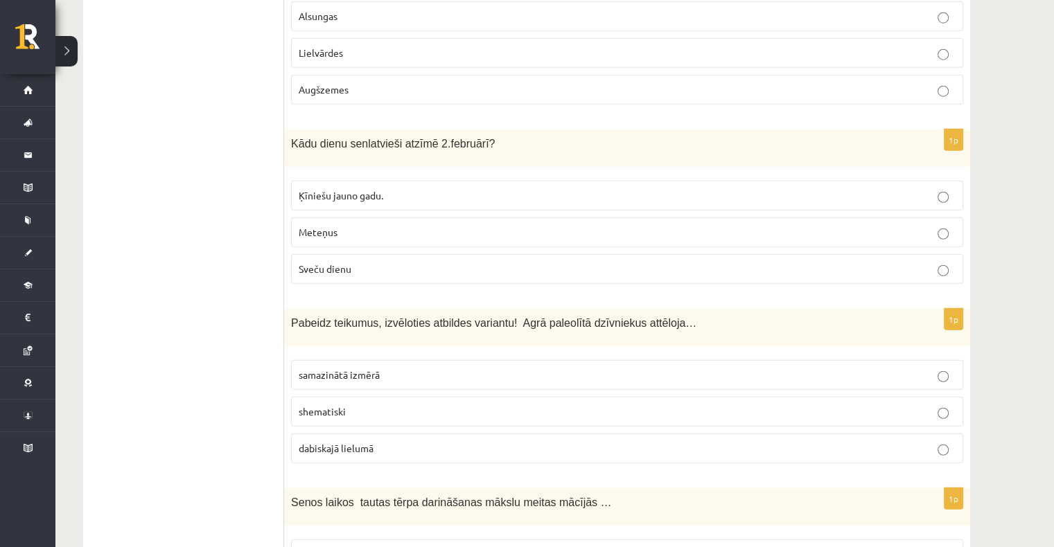
click at [356, 405] on p "shematiski" at bounding box center [627, 412] width 657 height 15
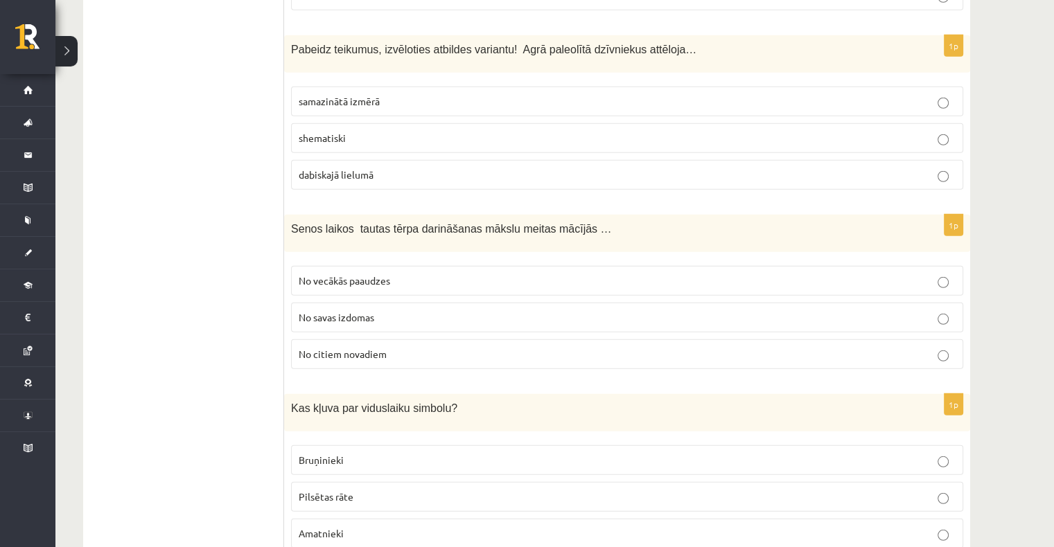
scroll to position [3880, 0]
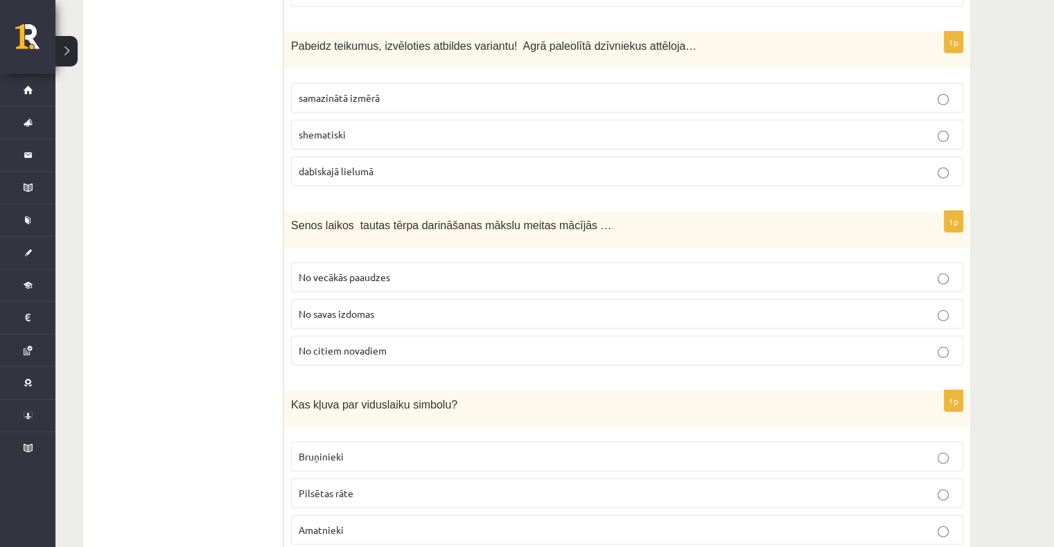
click at [336, 263] on label "No vecākās paaudzes" at bounding box center [627, 278] width 672 height 30
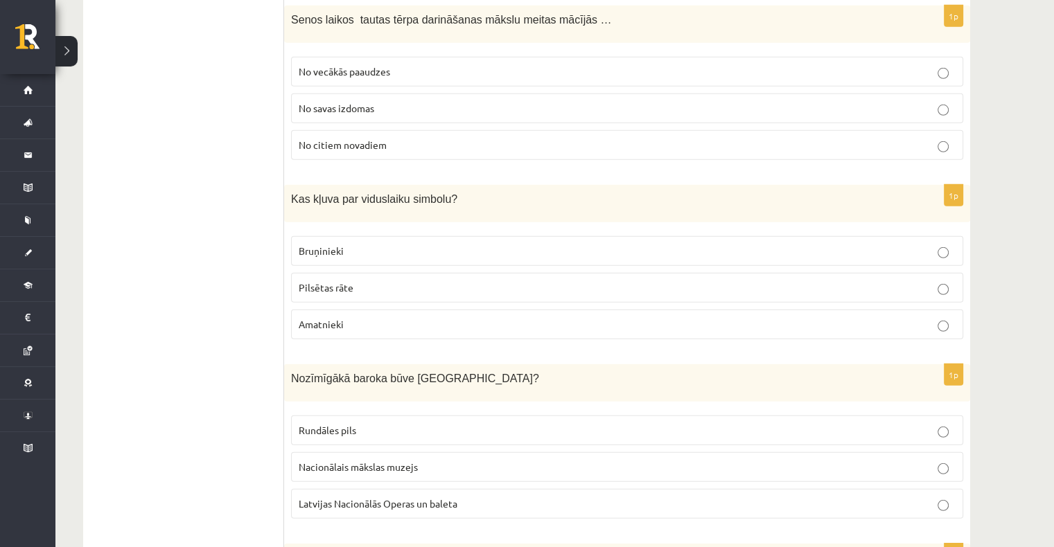
scroll to position [4088, 0]
click at [394, 242] on p "Bruņinieki" at bounding box center [627, 249] width 657 height 15
click at [363, 414] on label "Rundāles pils" at bounding box center [627, 429] width 672 height 30
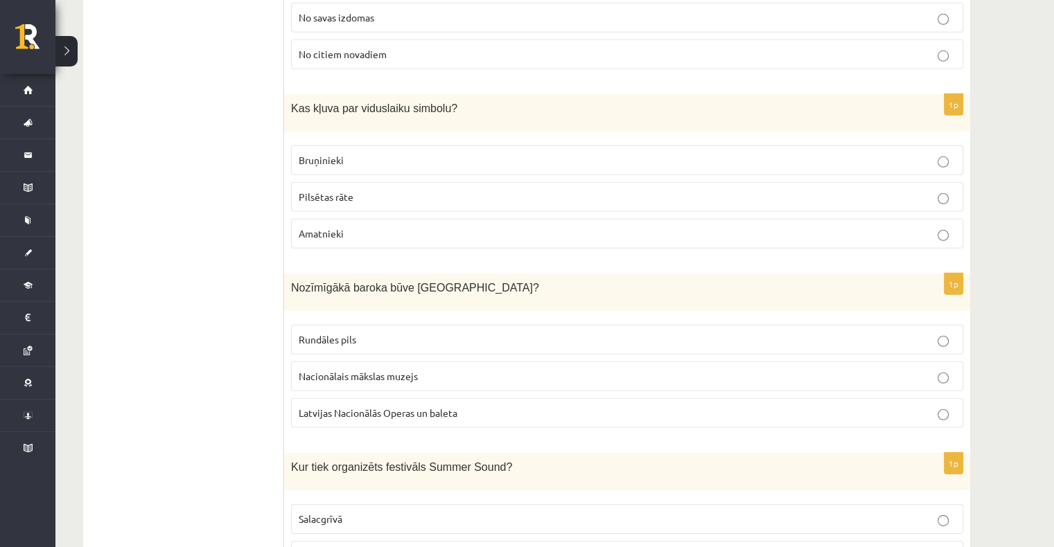
scroll to position [4296, 0]
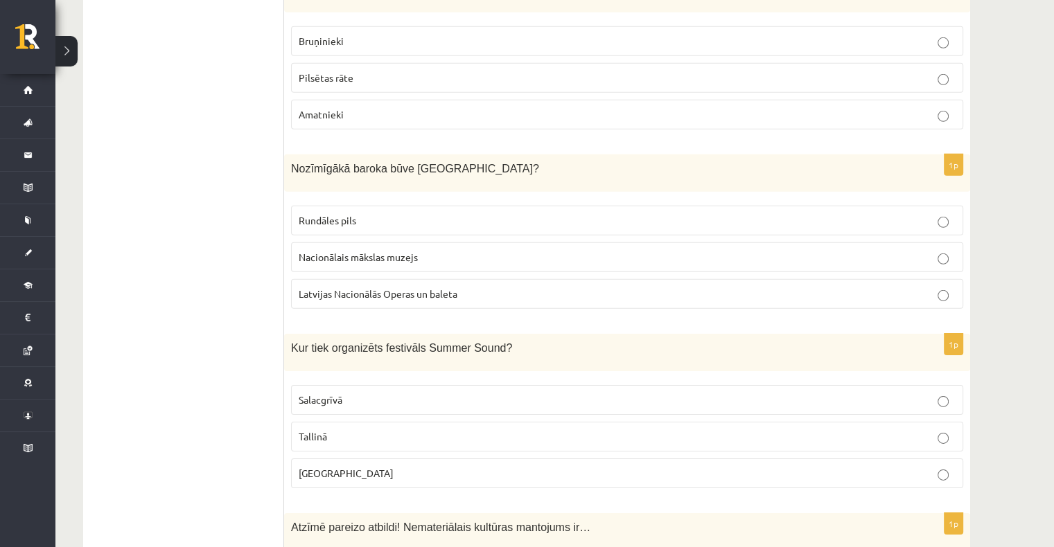
click at [366, 459] on label "Liepājā" at bounding box center [627, 474] width 672 height 30
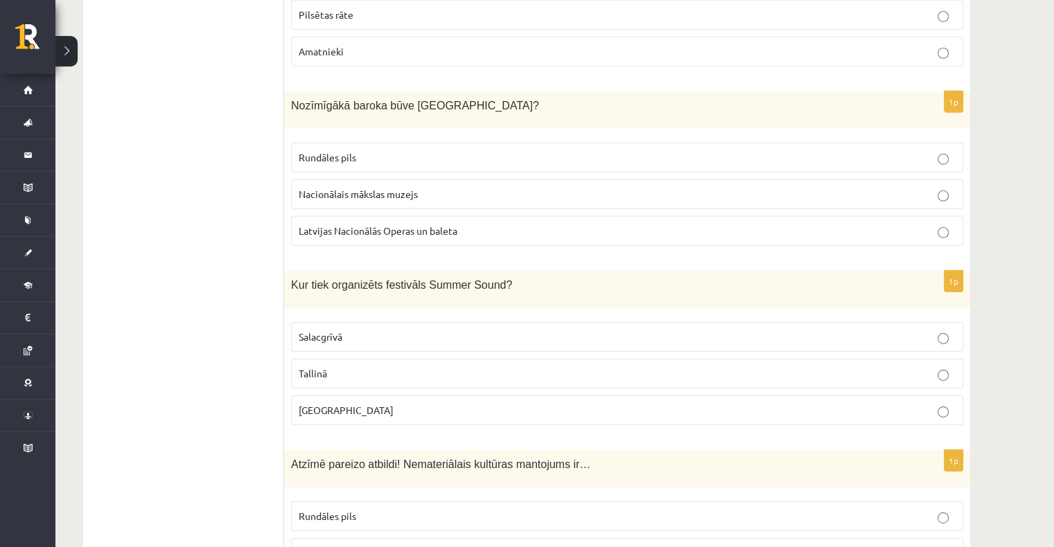
scroll to position [4434, 0]
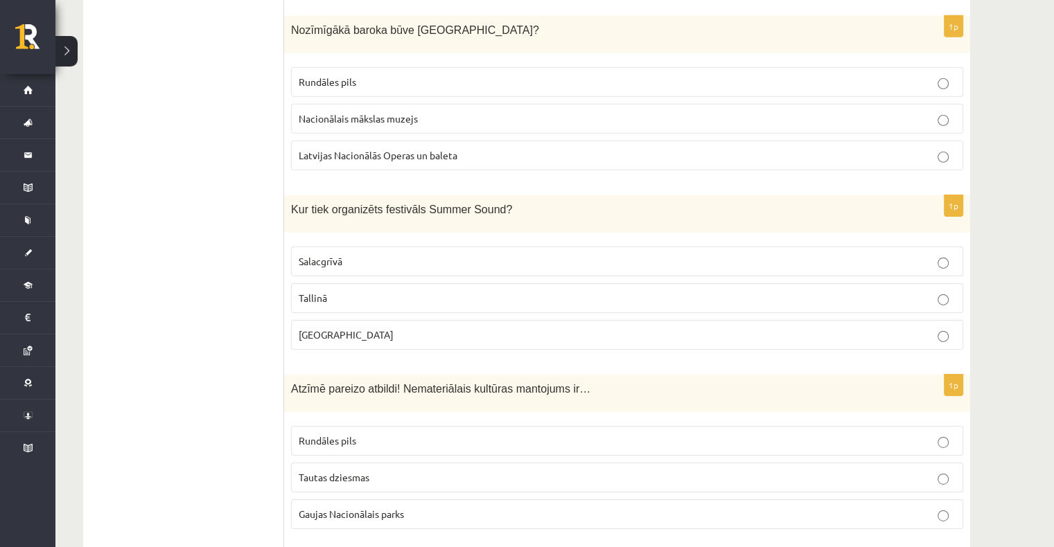
click at [353, 426] on label "Rundāles pils" at bounding box center [627, 441] width 672 height 30
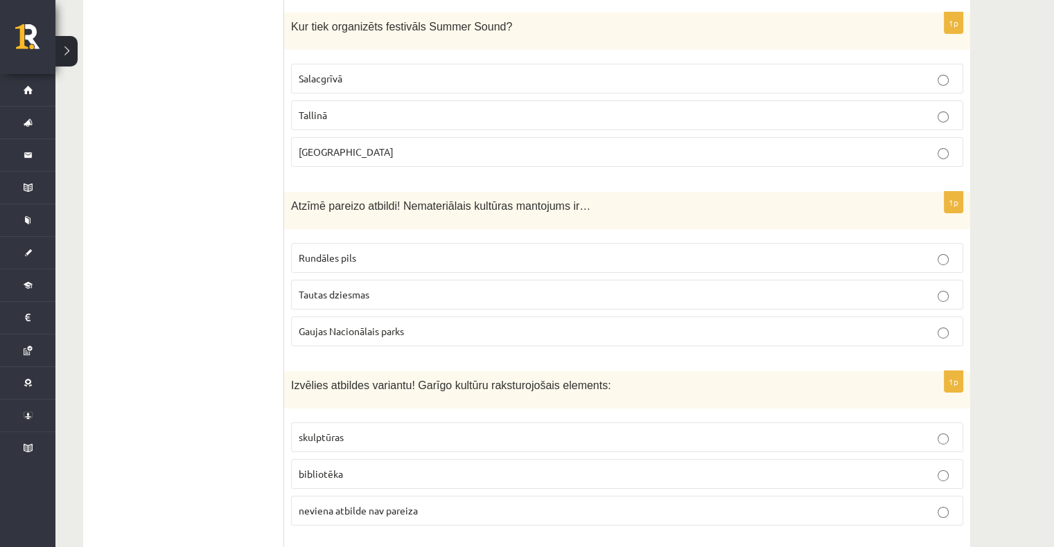
scroll to position [4642, 0]
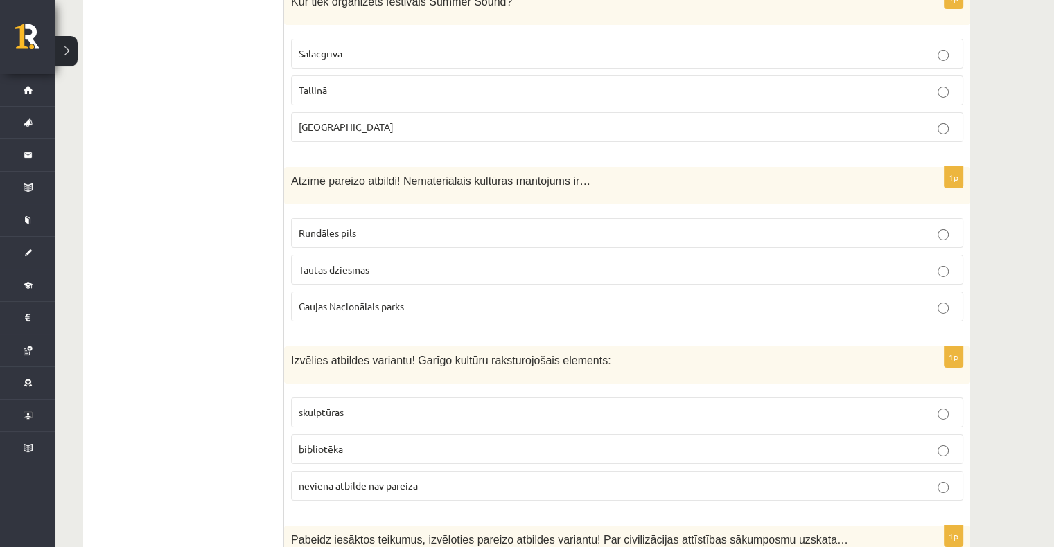
click at [358, 442] on p "bibliotēka" at bounding box center [627, 449] width 657 height 15
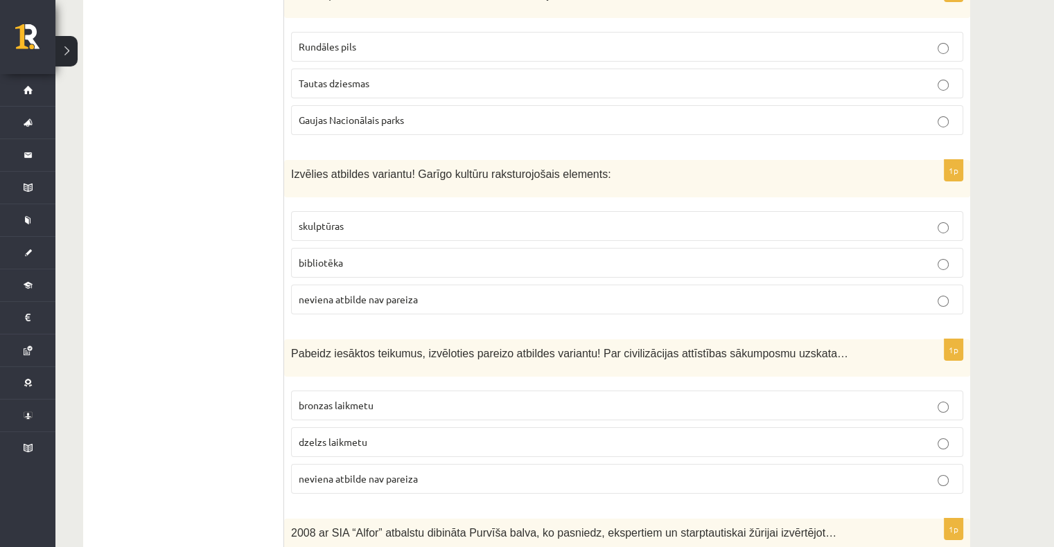
scroll to position [4850, 0]
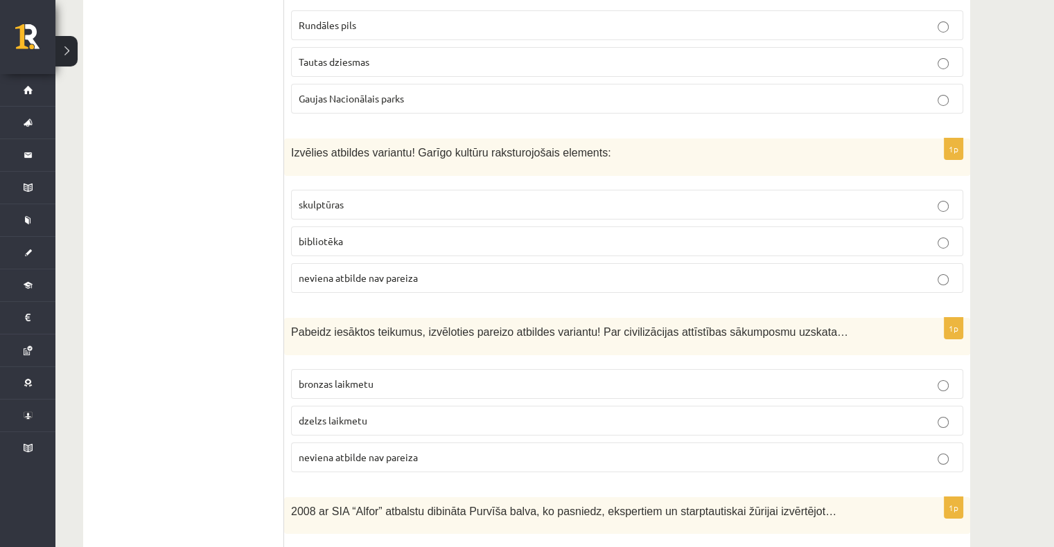
click at [381, 443] on label "neviena atbilde nav pareiza" at bounding box center [627, 458] width 672 height 30
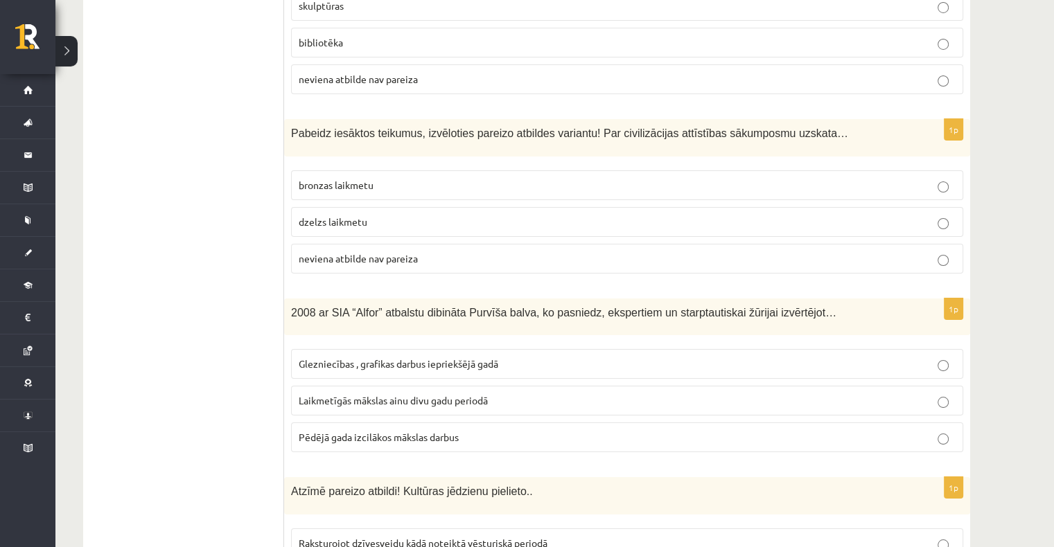
scroll to position [5058, 0]
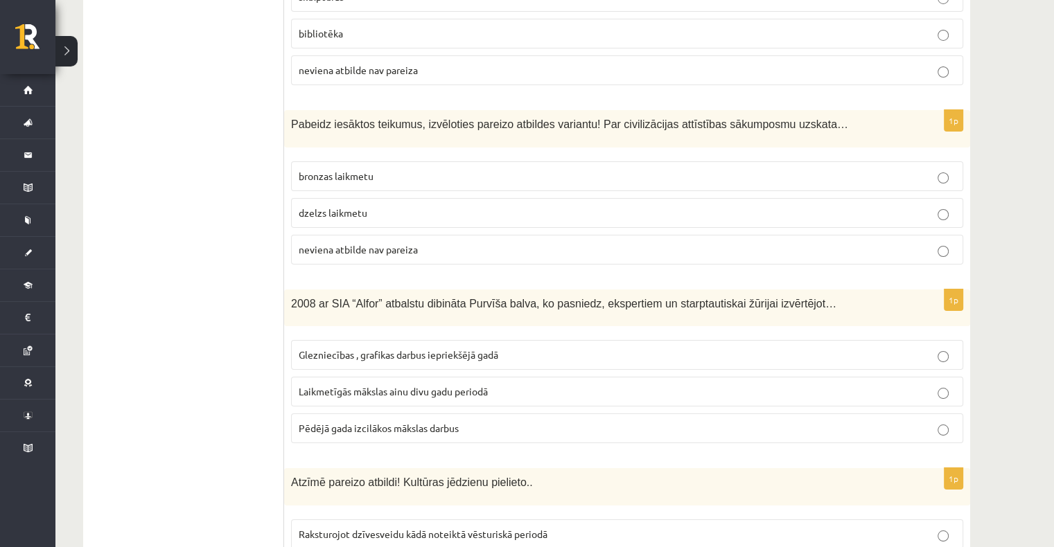
click at [424, 385] on span "Laikmetīgās mākslas ainu divu gadu periodā" at bounding box center [393, 391] width 189 height 12
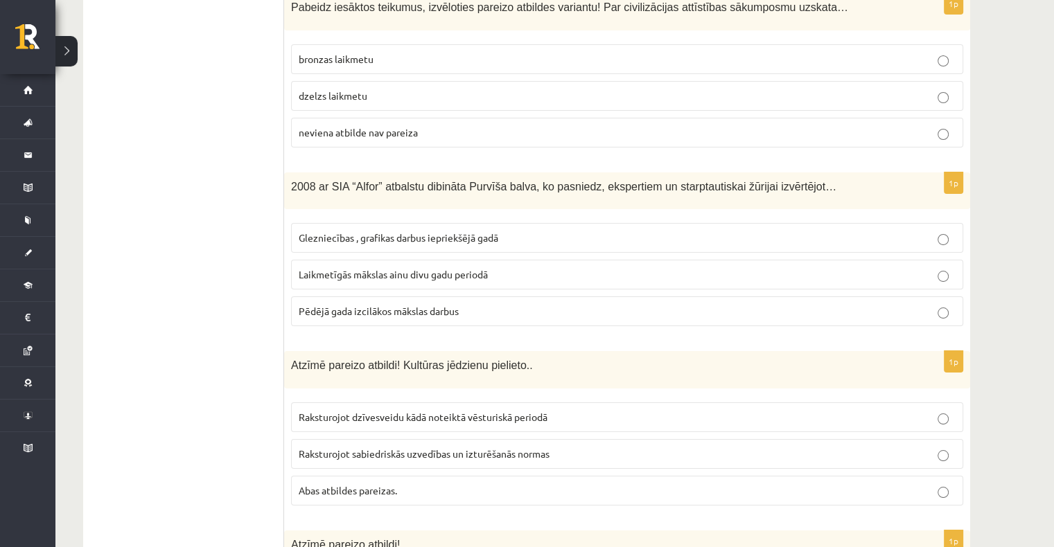
scroll to position [5197, 0]
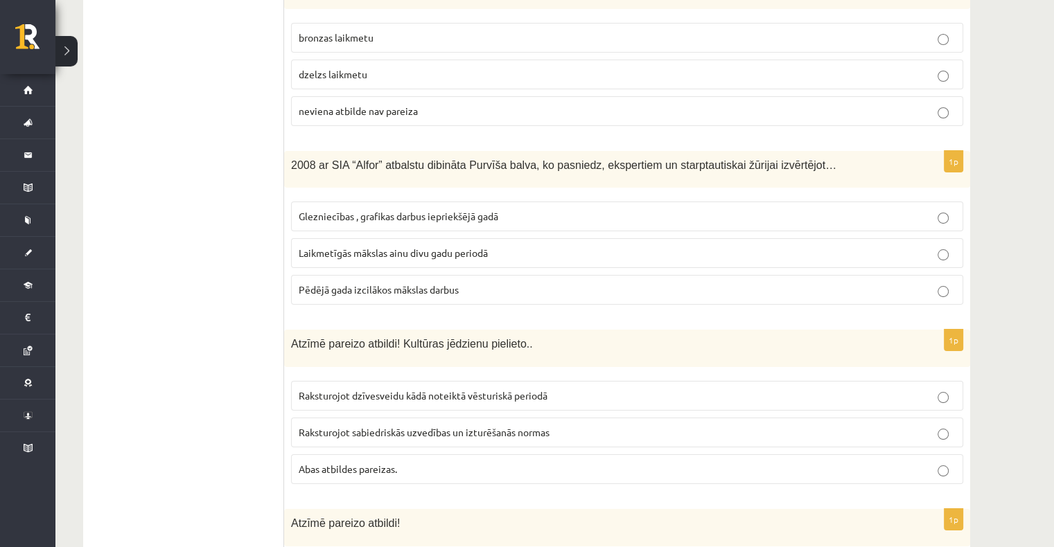
click at [380, 463] on span "Abas atbildes pareizas." at bounding box center [348, 469] width 98 height 12
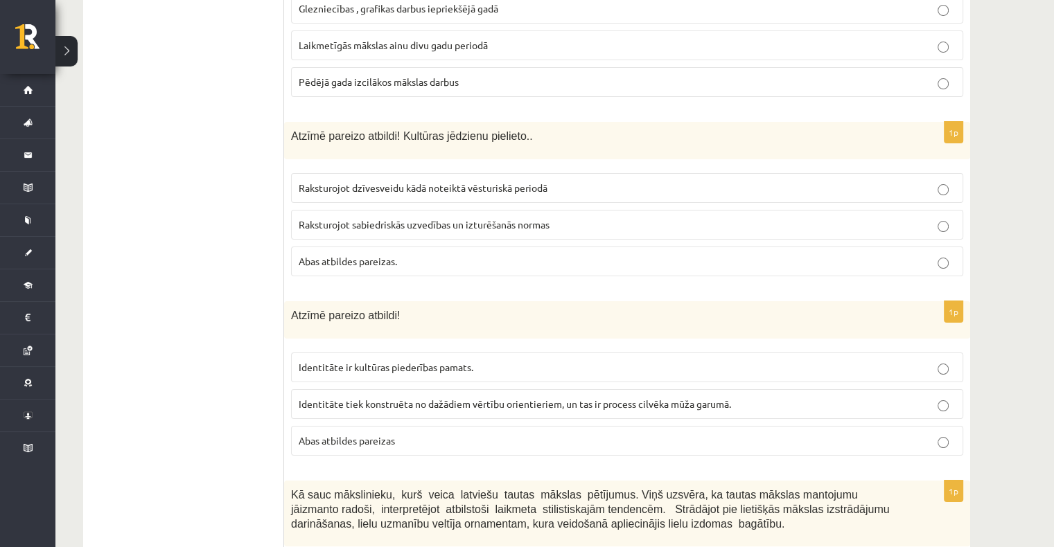
click at [382, 434] on p "Abas atbildes pareizas" at bounding box center [627, 441] width 657 height 15
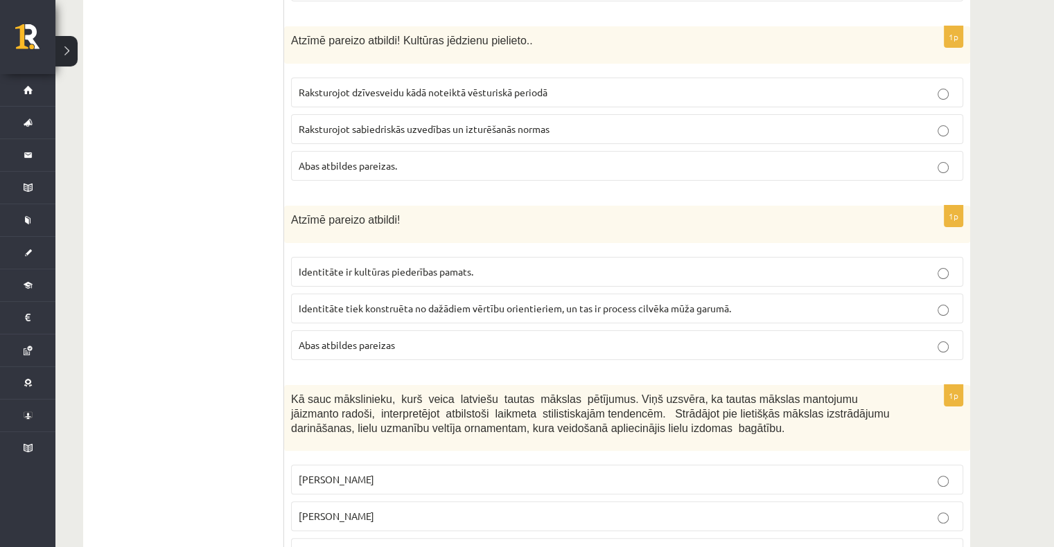
scroll to position [5501, 0]
click at [382, 509] on p "Jūlijs Madernieks" at bounding box center [627, 516] width 657 height 15
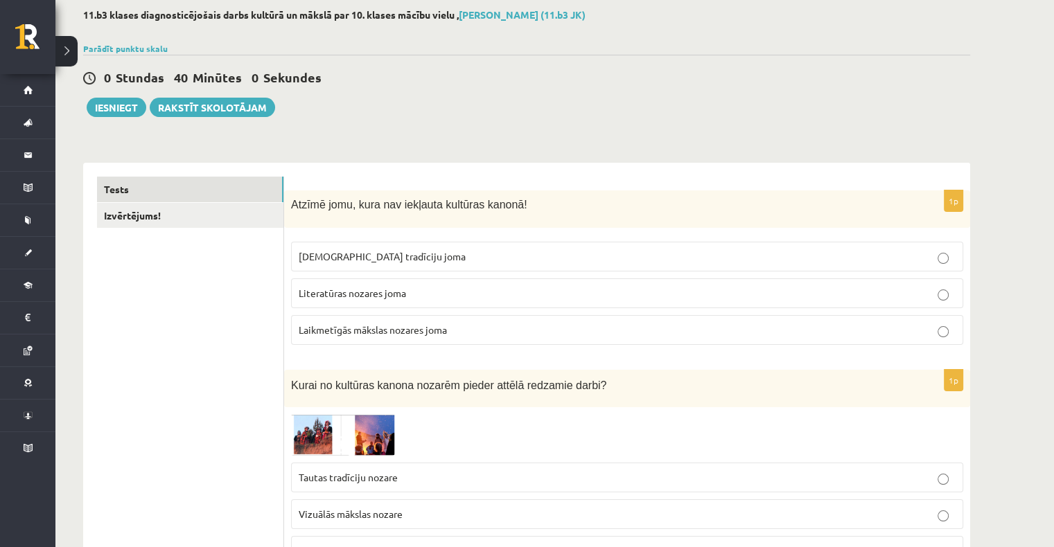
scroll to position [0, 0]
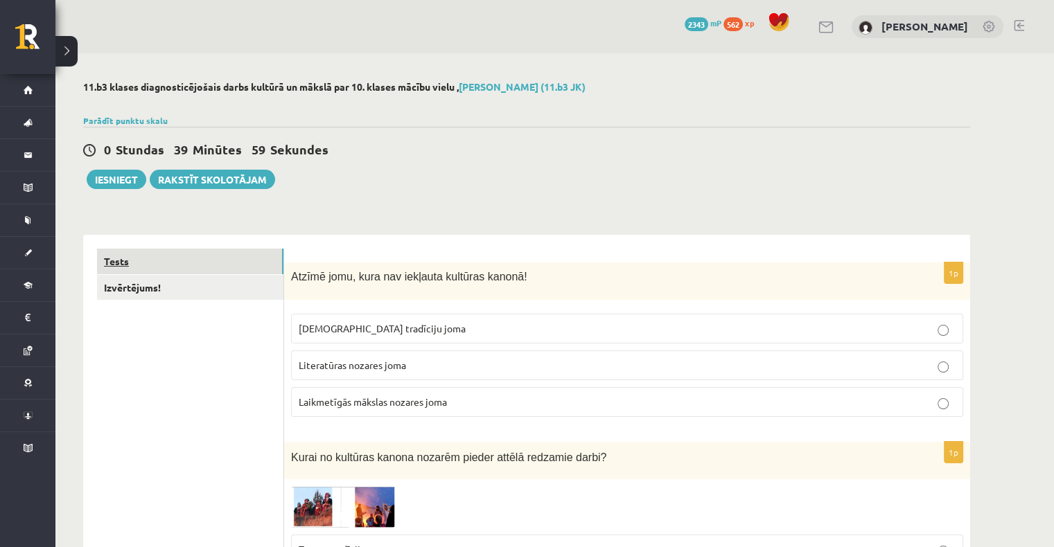
click at [157, 266] on link "Tests" at bounding box center [190, 262] width 186 height 26
click at [175, 288] on link "Izvērtējums!" at bounding box center [190, 288] width 186 height 26
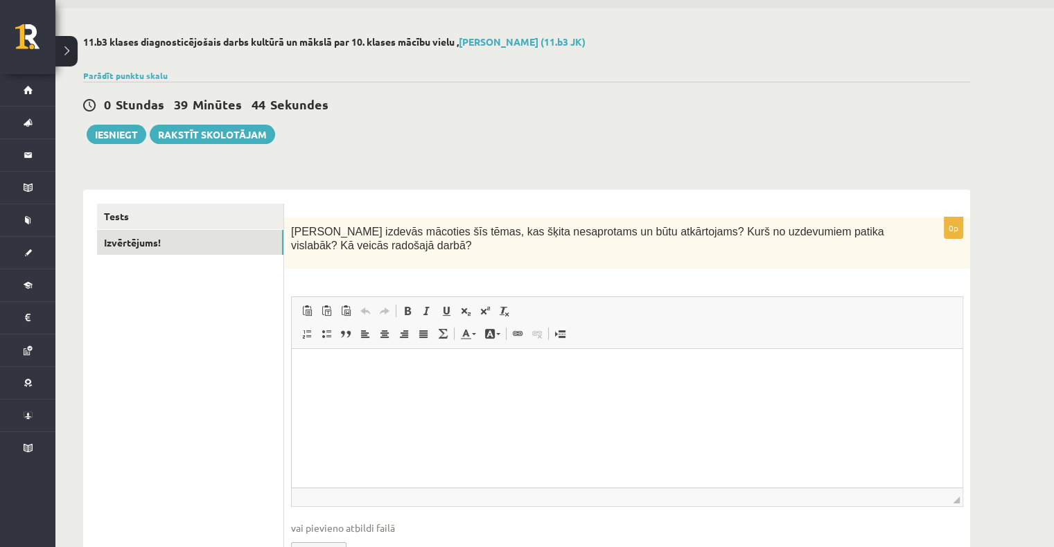
scroll to position [69, 0]
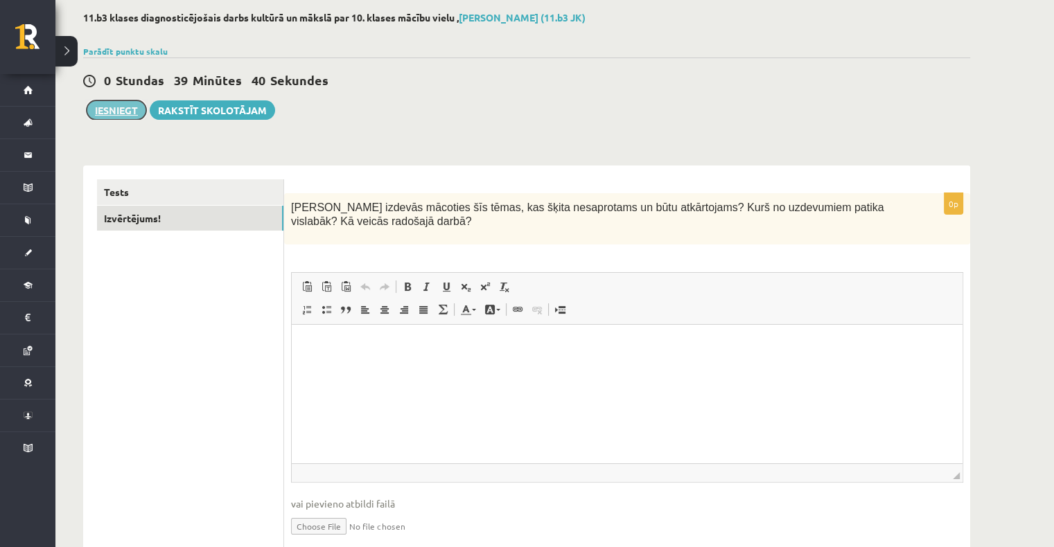
click at [112, 112] on button "Iesniegt" at bounding box center [117, 109] width 60 height 19
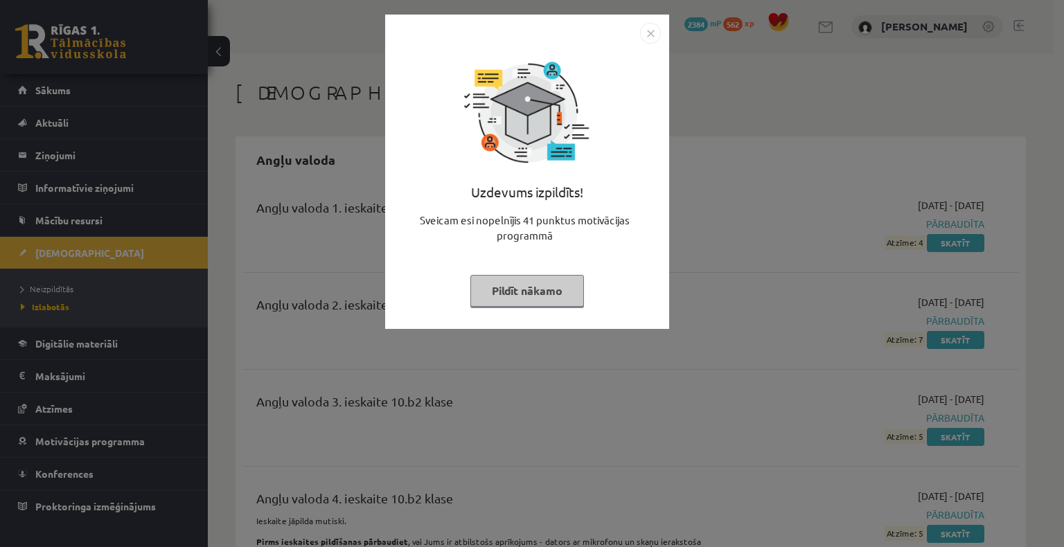
click at [553, 301] on button "Pildīt nākamo" at bounding box center [527, 291] width 114 height 32
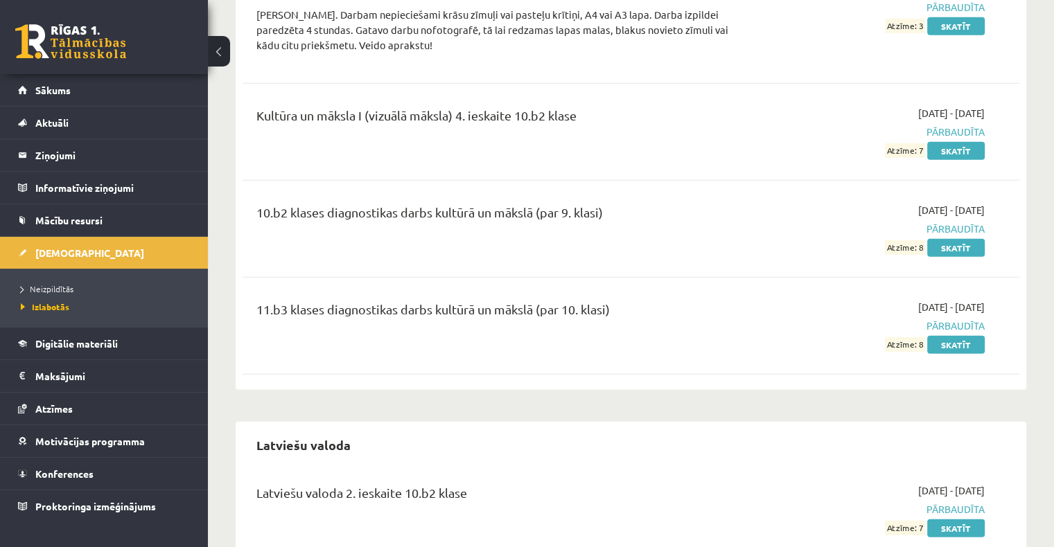
scroll to position [4019, 0]
click at [49, 288] on span "Neizpildītās" at bounding box center [47, 288] width 53 height 11
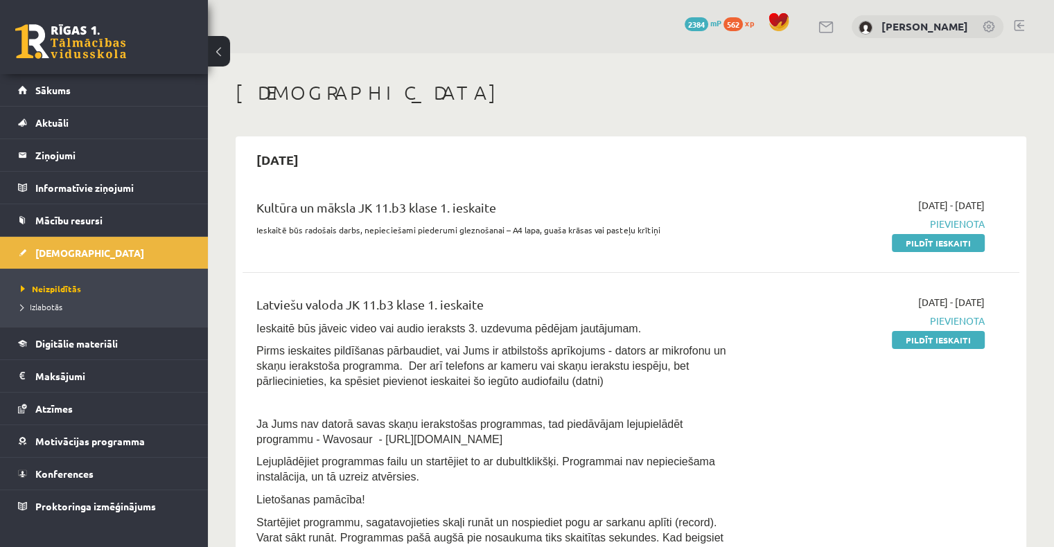
drag, startPoint x: 740, startPoint y: 334, endPoint x: 732, endPoint y: 432, distance: 98.7
click at [732, 432] on p "Ja Jums nav datorā savas skaņu ierakstošas programmas, tad piedāvājam lejupielā…" at bounding box center [495, 431] width 479 height 30
click at [926, 339] on link "Pildīt ieskaiti" at bounding box center [938, 340] width 93 height 18
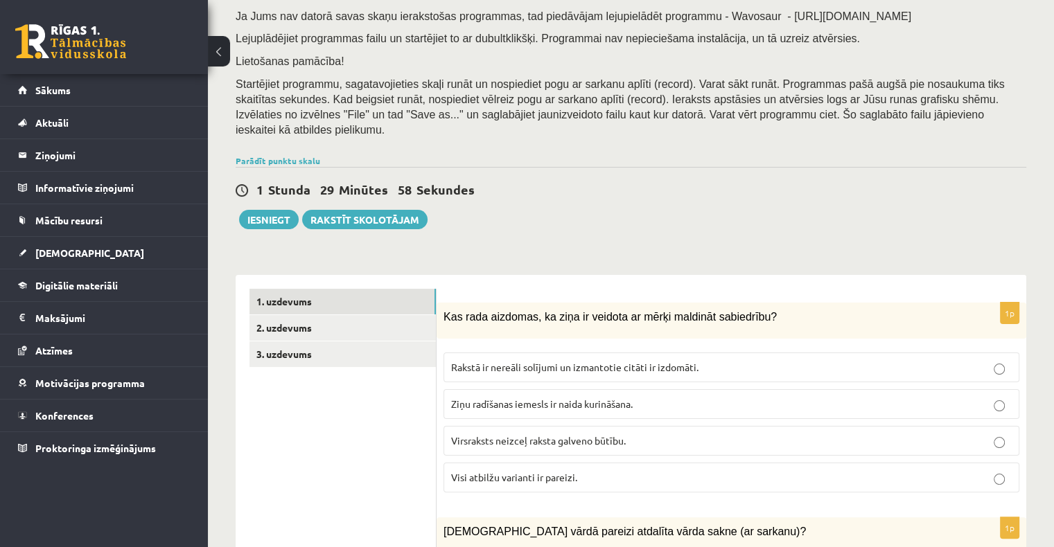
scroll to position [208, 0]
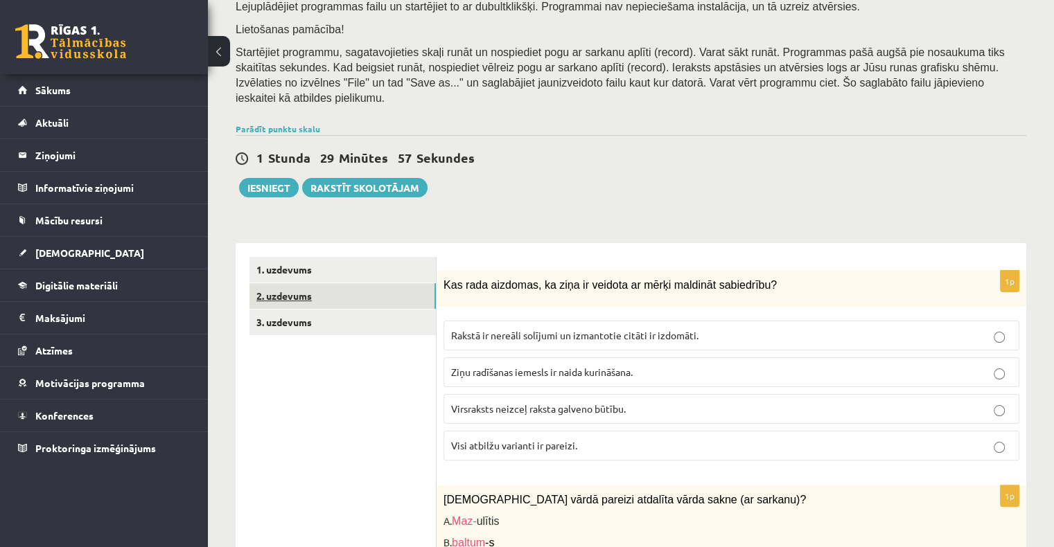
click at [330, 283] on link "2. uzdevums" at bounding box center [342, 296] width 186 height 26
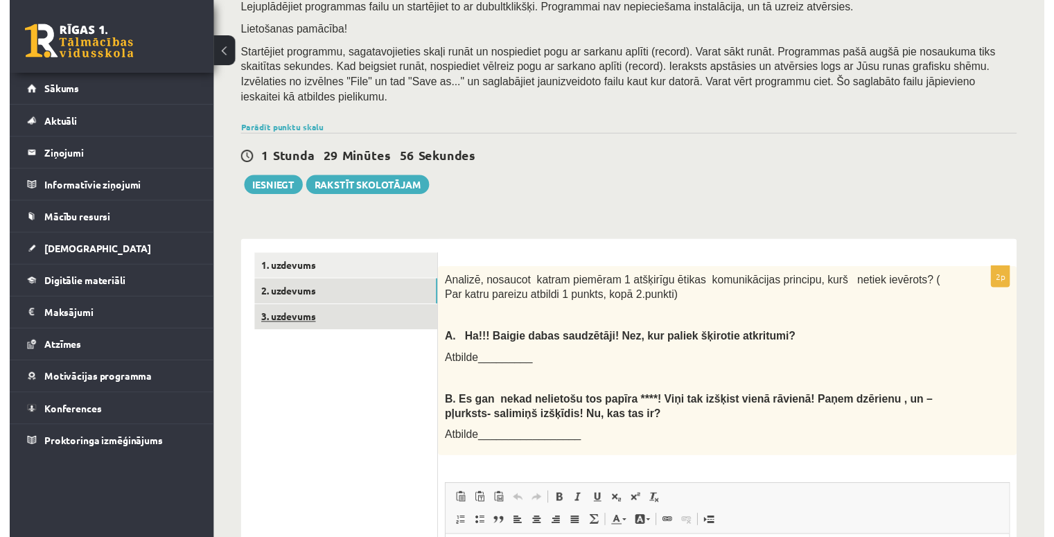
scroll to position [0, 0]
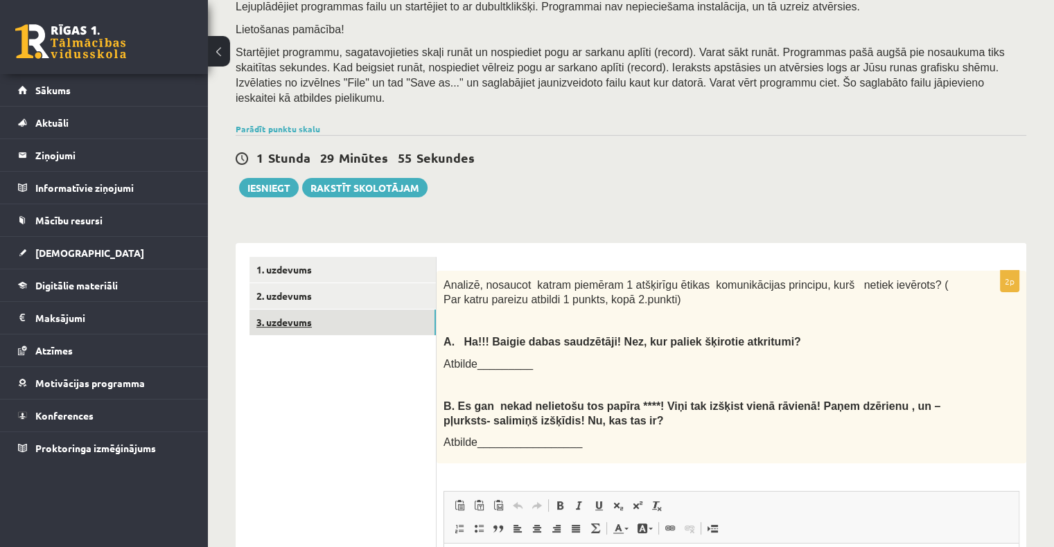
click at [330, 310] on link "3. uzdevums" at bounding box center [342, 323] width 186 height 26
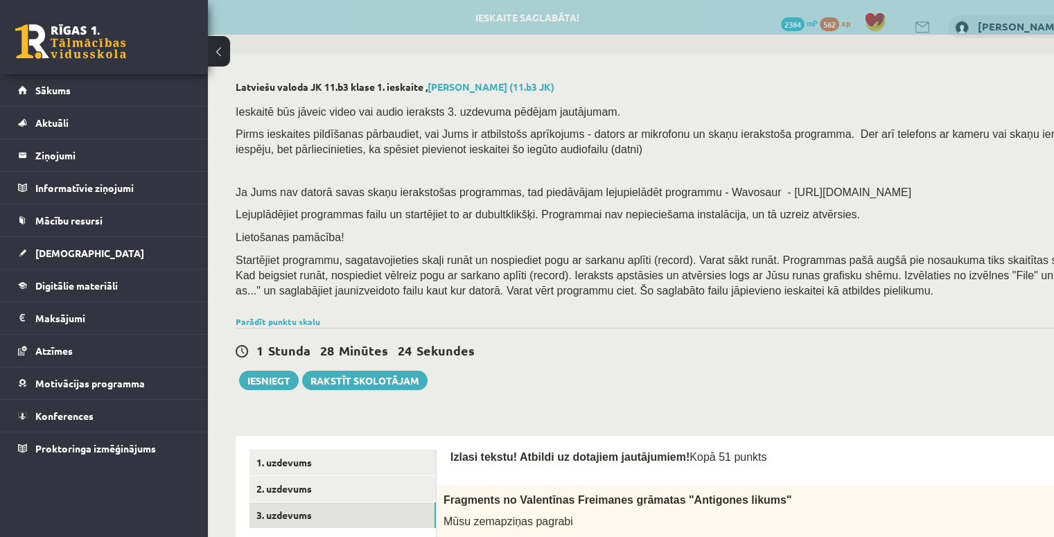
click at [737, 287] on p "Startējiet programmu, sagatavojieties skaļi runāt un nospiediet pogu ar sarkanu…" at bounding box center [676, 275] width 880 height 46
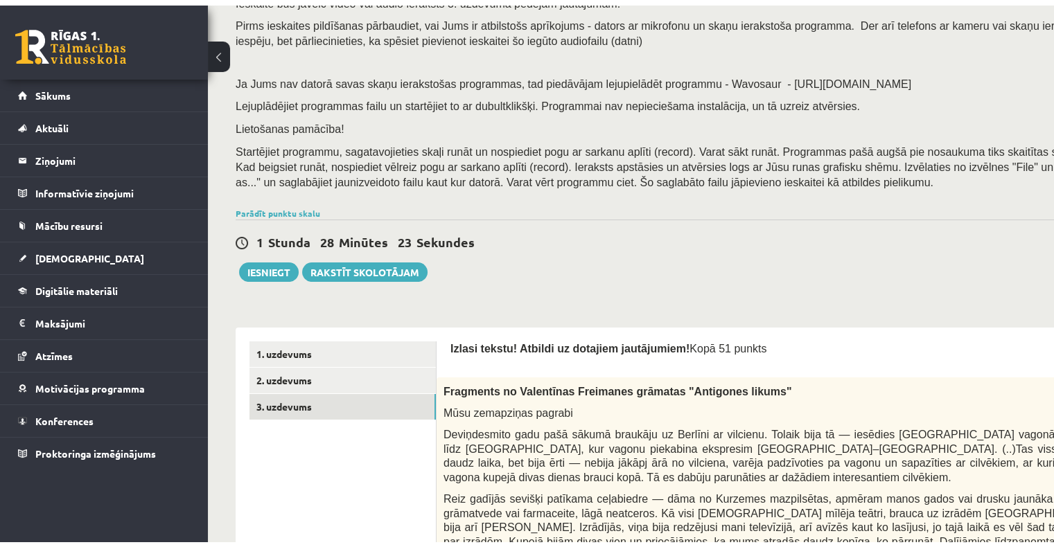
scroll to position [139, 0]
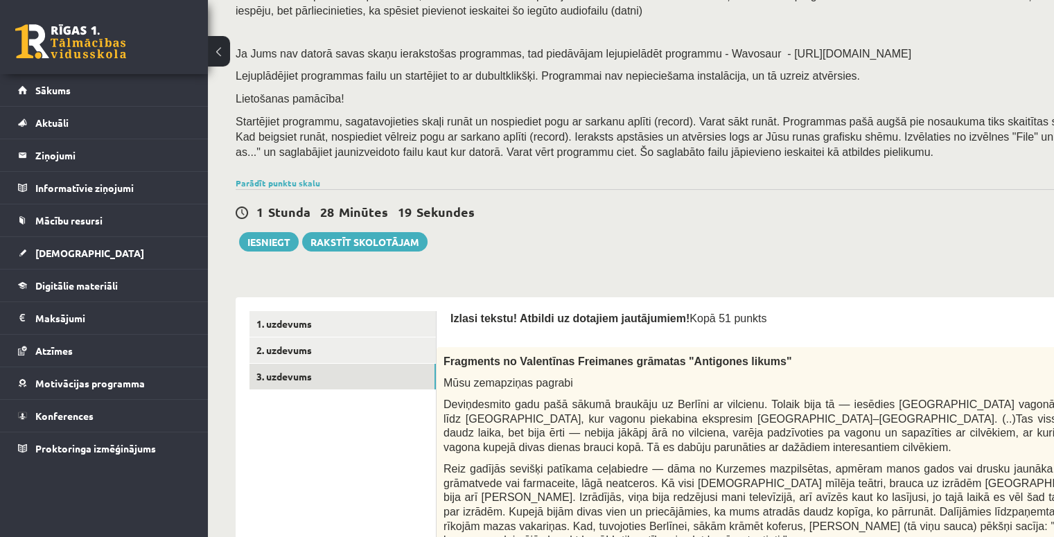
click at [219, 46] on button at bounding box center [219, 51] width 22 height 30
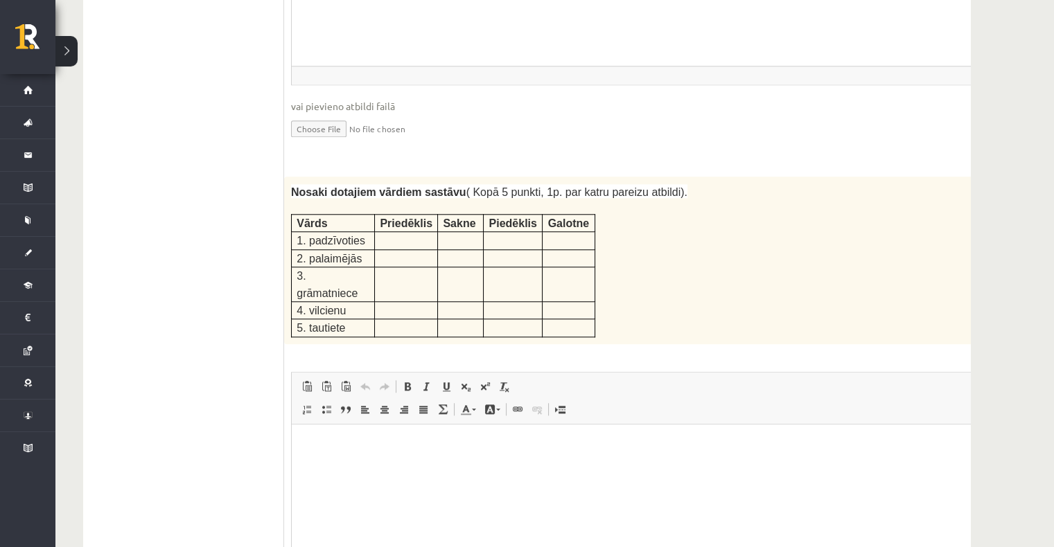
scroll to position [1732, 0]
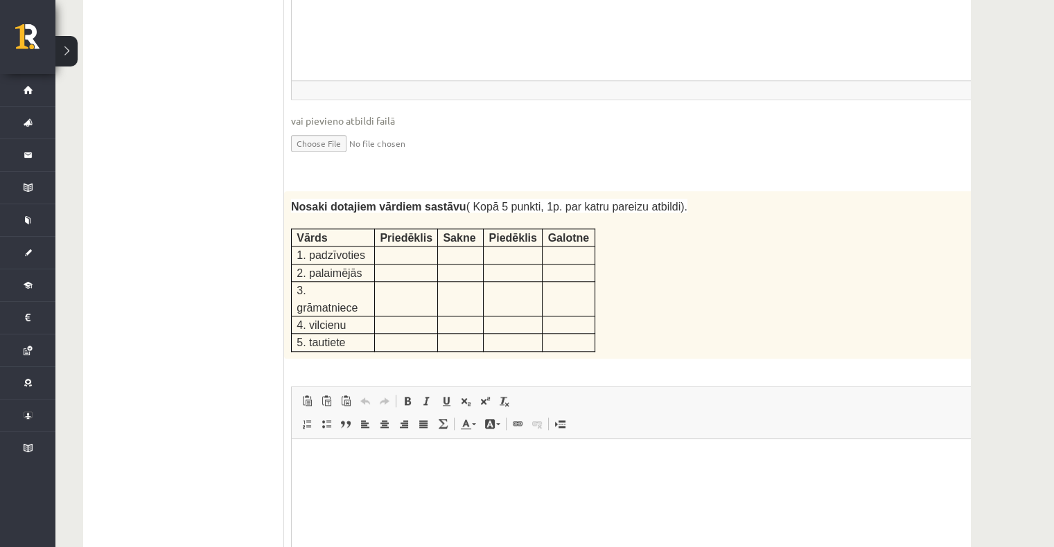
click at [643, 240] on div "Nosaki dotajiem vārdiem sastāvu ( Kopā 5 punkti, 1p. par katru pareizu atbildi)…" at bounding box center [655, 275] width 743 height 168
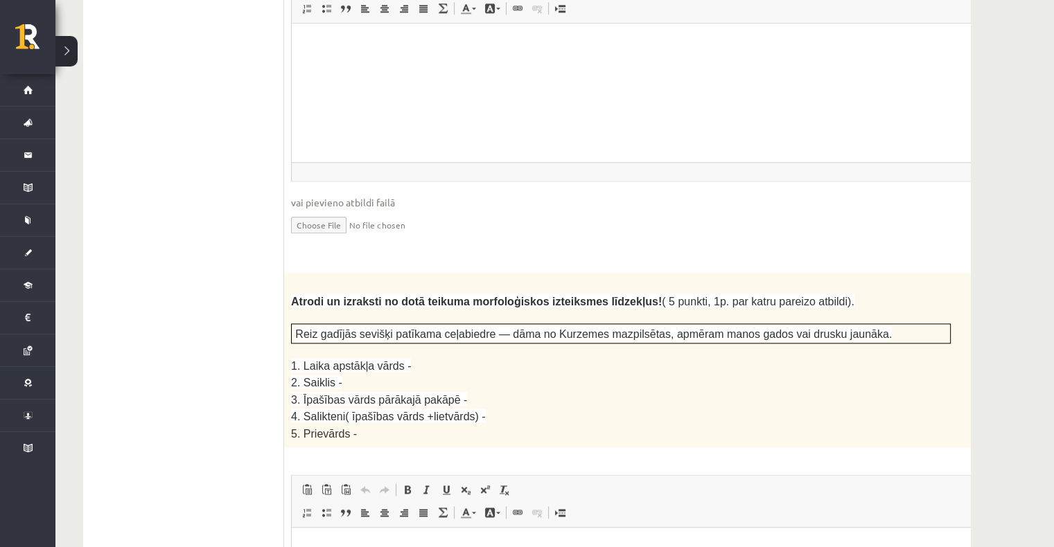
scroll to position [2217, 0]
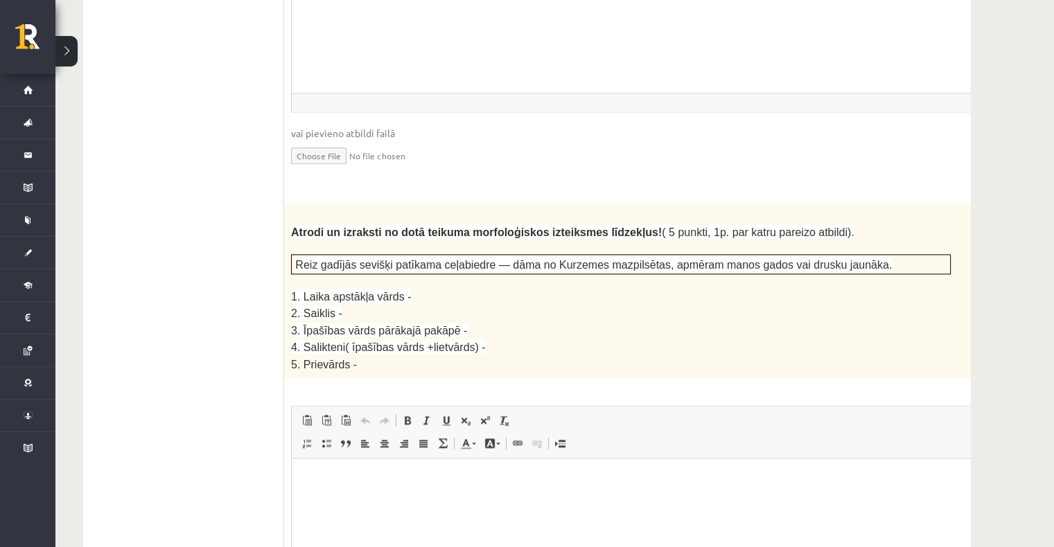
drag, startPoint x: 651, startPoint y: 258, endPoint x: 582, endPoint y: 292, distance: 77.2
click at [582, 356] on p "5. Prievārds -" at bounding box center [621, 364] width 660 height 16
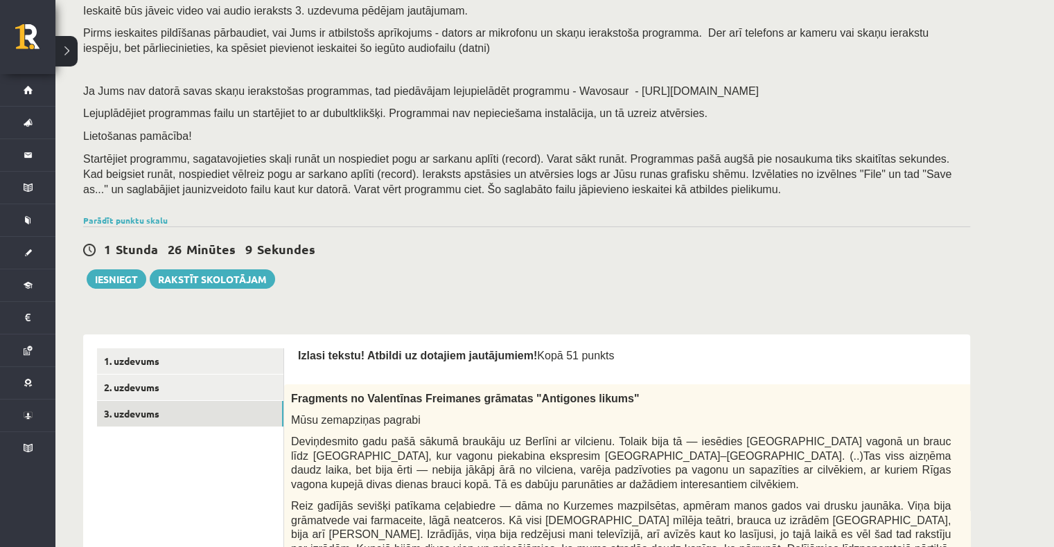
scroll to position [116, 0]
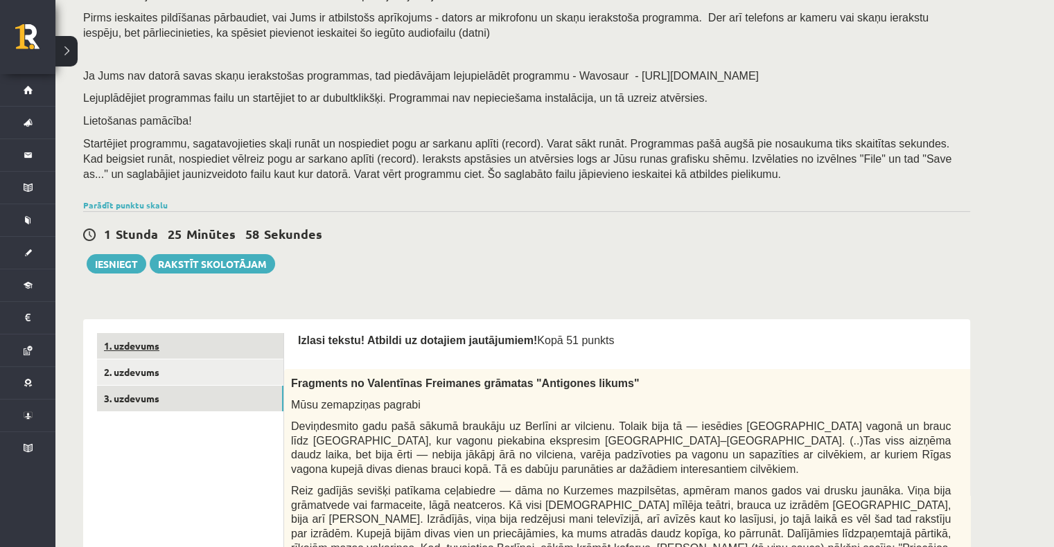
click at [169, 346] on link "1. uzdevums" at bounding box center [190, 346] width 186 height 26
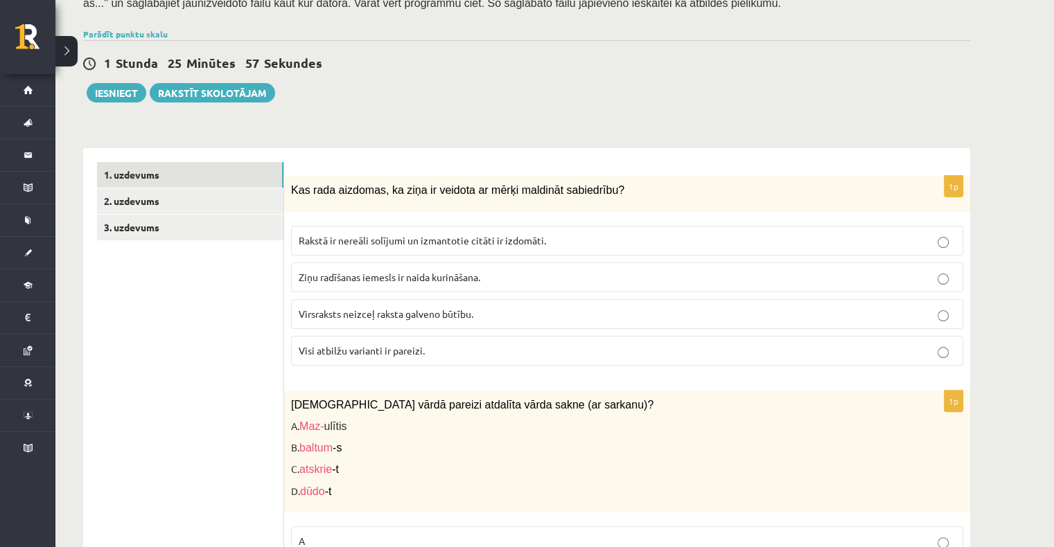
scroll to position [394, 0]
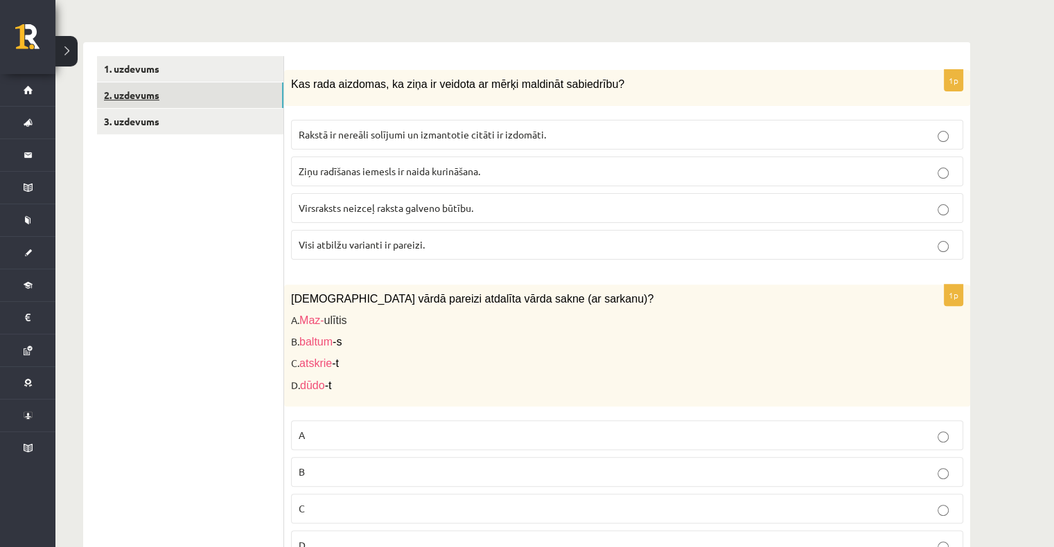
click at [186, 96] on link "2. uzdevums" at bounding box center [190, 95] width 186 height 26
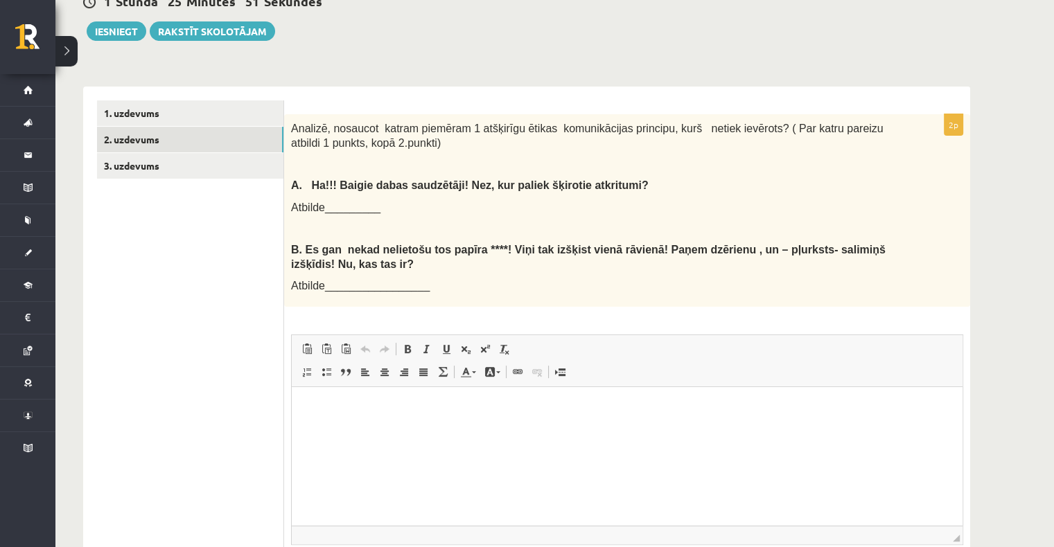
scroll to position [324, 0]
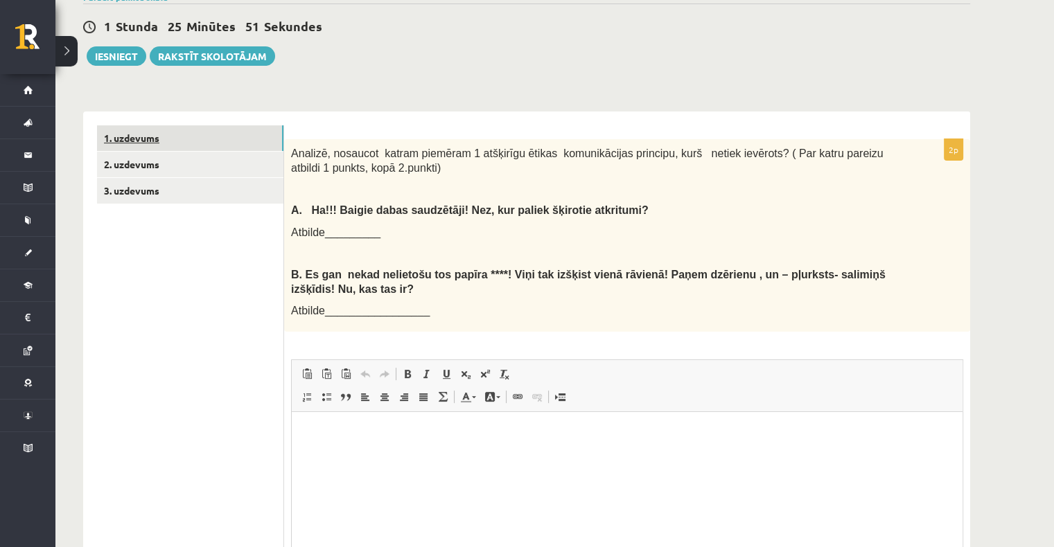
click at [193, 146] on link "1. uzdevums" at bounding box center [190, 138] width 186 height 26
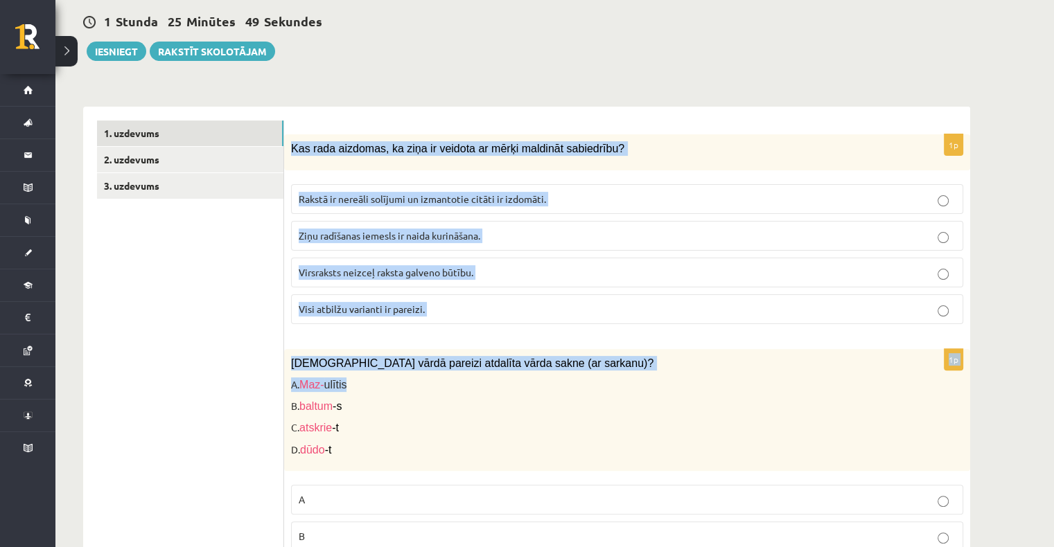
drag, startPoint x: 292, startPoint y: 157, endPoint x: 493, endPoint y: 381, distance: 301.7
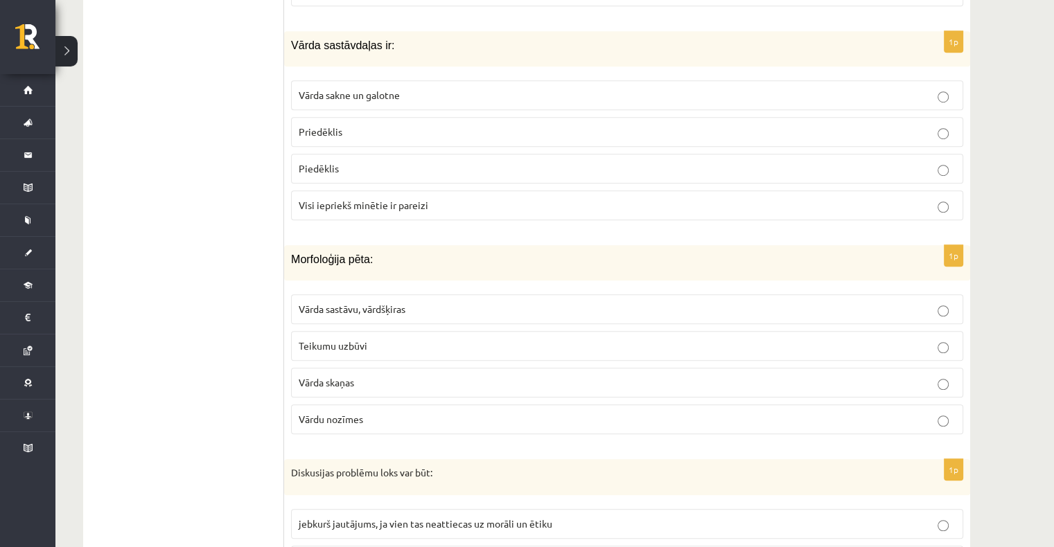
drag, startPoint x: 497, startPoint y: 384, endPoint x: 493, endPoint y: 373, distance: 12.1
click at [495, 376] on fieldset "Vārda sastāvu, vārdšķiras Teikumu uzbūvi Vārda skaņas Vārdu nozīmes" at bounding box center [627, 363] width 672 height 151
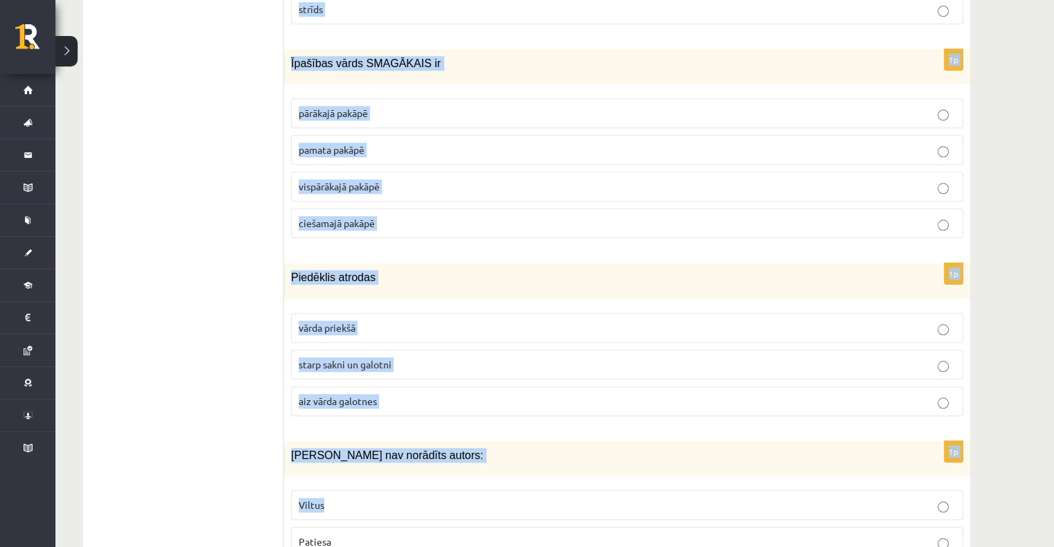
scroll to position [6596, 0]
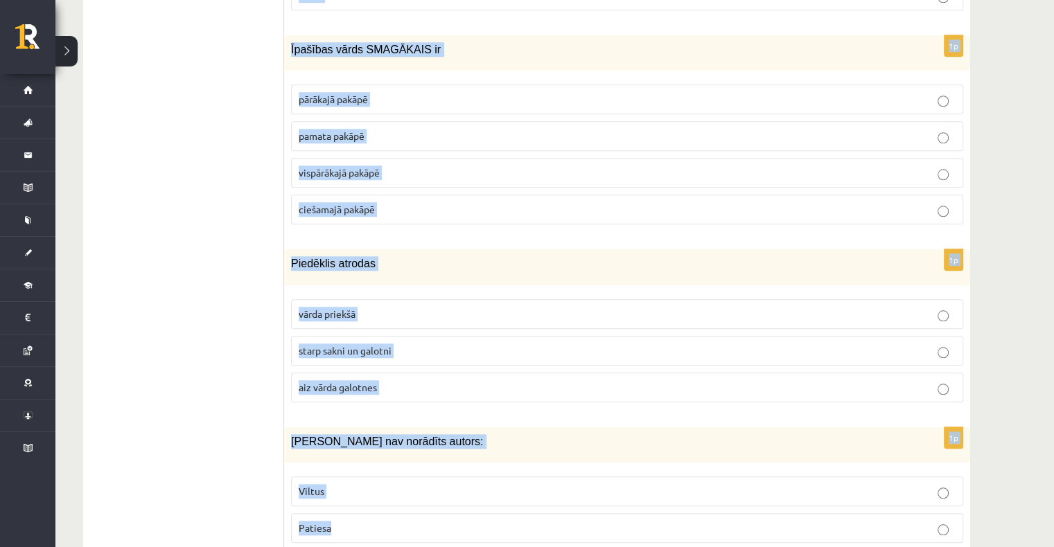
drag, startPoint x: 290, startPoint y: 353, endPoint x: 554, endPoint y: 479, distance: 292.3
copy form "Lor ipsu dolorsit, am cons ad elitsed do eiusm temporin utlaboreet? Dolore ma a…"
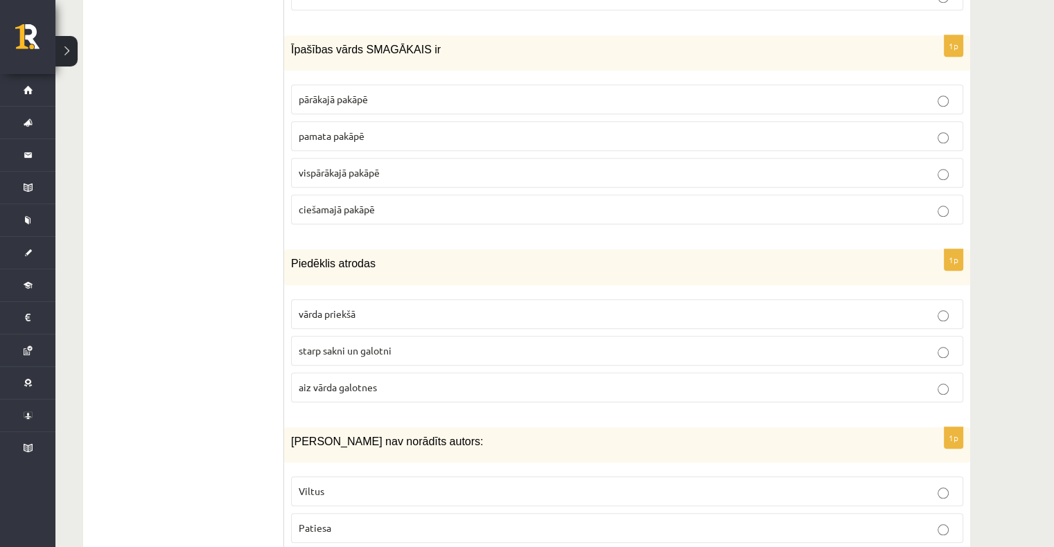
drag, startPoint x: 197, startPoint y: 394, endPoint x: 398, endPoint y: 477, distance: 216.8
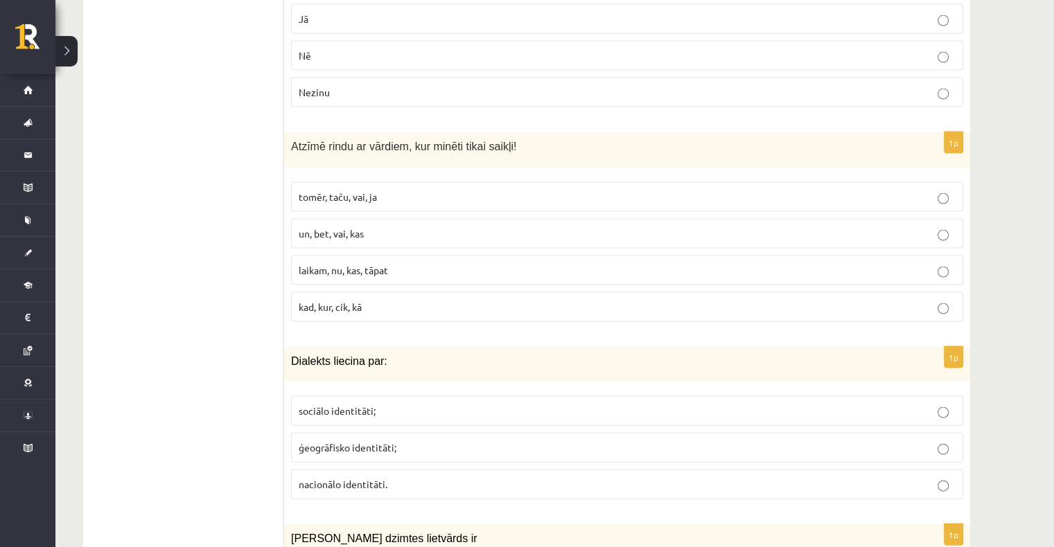
scroll to position [2855, 0]
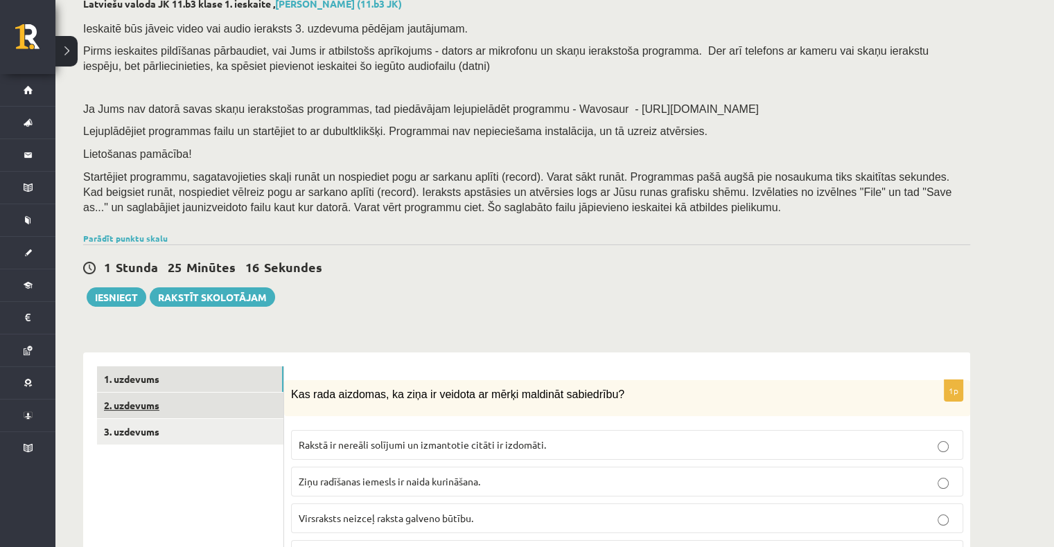
click at [158, 406] on link "2. uzdevums" at bounding box center [190, 406] width 186 height 26
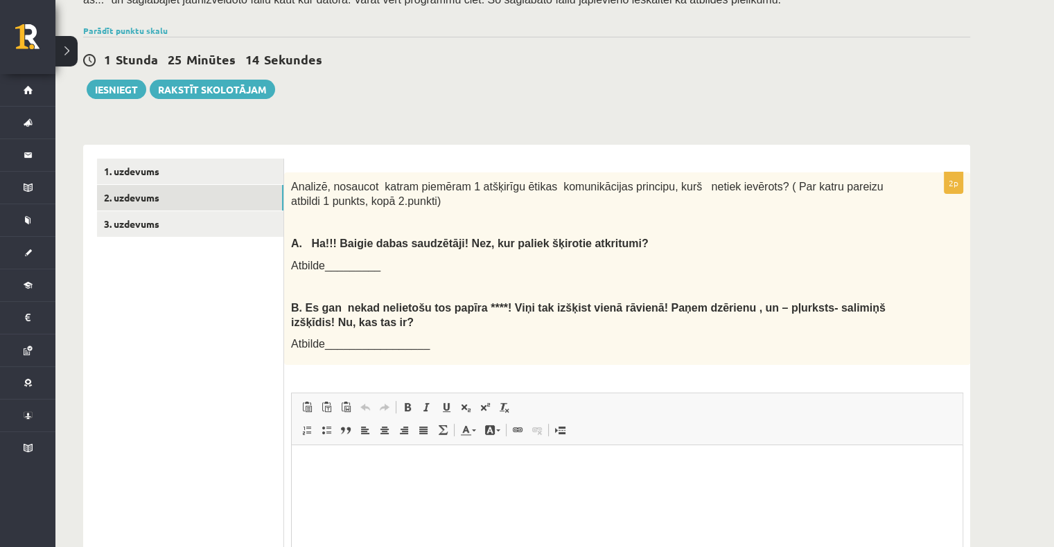
scroll to position [0, 0]
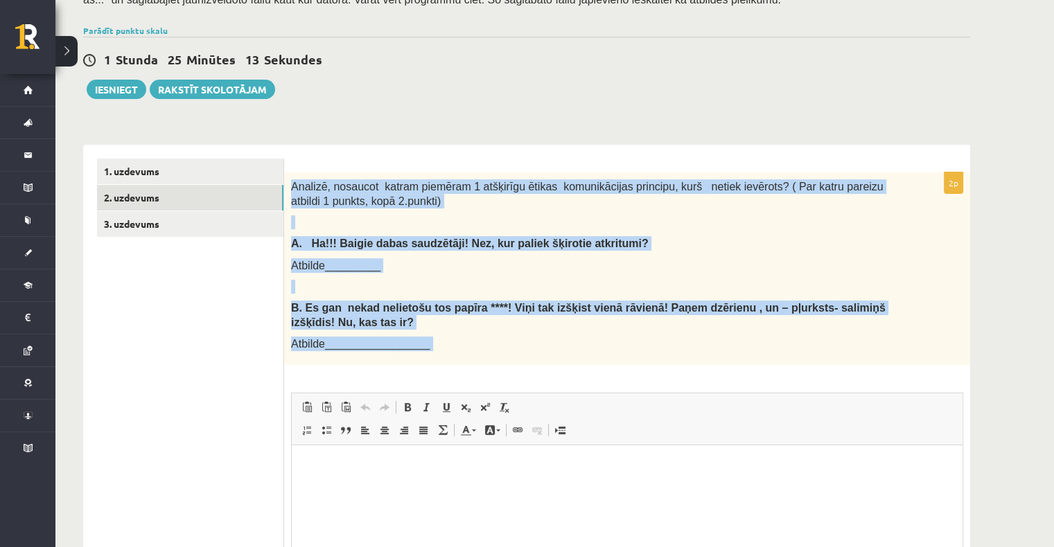
drag, startPoint x: 288, startPoint y: 183, endPoint x: 515, endPoint y: 375, distance: 297.5
click at [515, 375] on div "2p Analizē, nosaucot katram piemēram 1 atšķirīgu ētikas komunikācijas principu,…" at bounding box center [627, 427] width 686 height 509
copy div "Loremip, dolorsit ametco adipisci 8 elitseddo eiusmo temporincidid utlabore, et…"
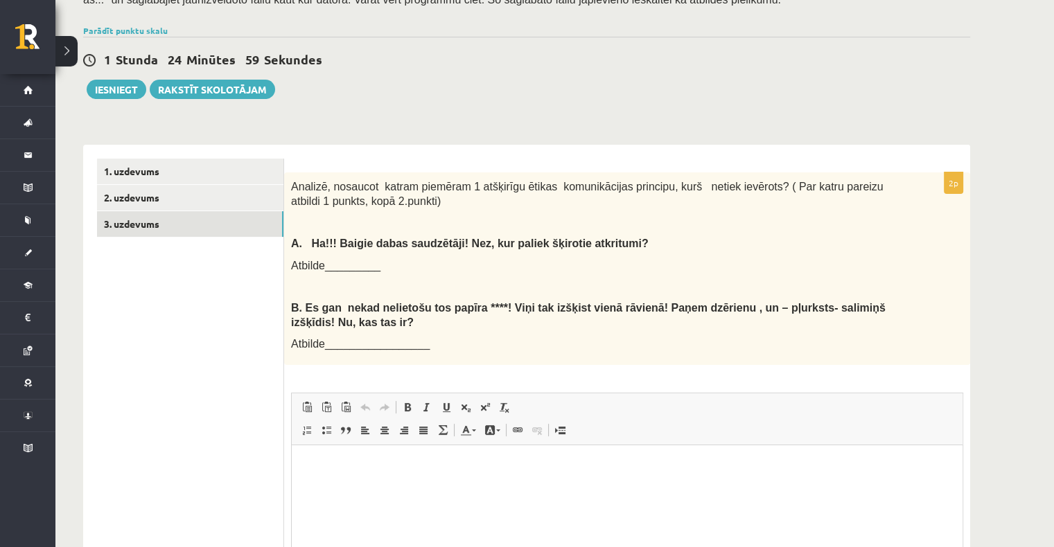
click at [155, 364] on ul "1. uzdevums 2. uzdevums 3. uzdevums" at bounding box center [190, 420] width 187 height 522
drag, startPoint x: 176, startPoint y: 219, endPoint x: 168, endPoint y: 222, distance: 8.1
click at [175, 220] on link "3. uzdevums" at bounding box center [190, 224] width 186 height 26
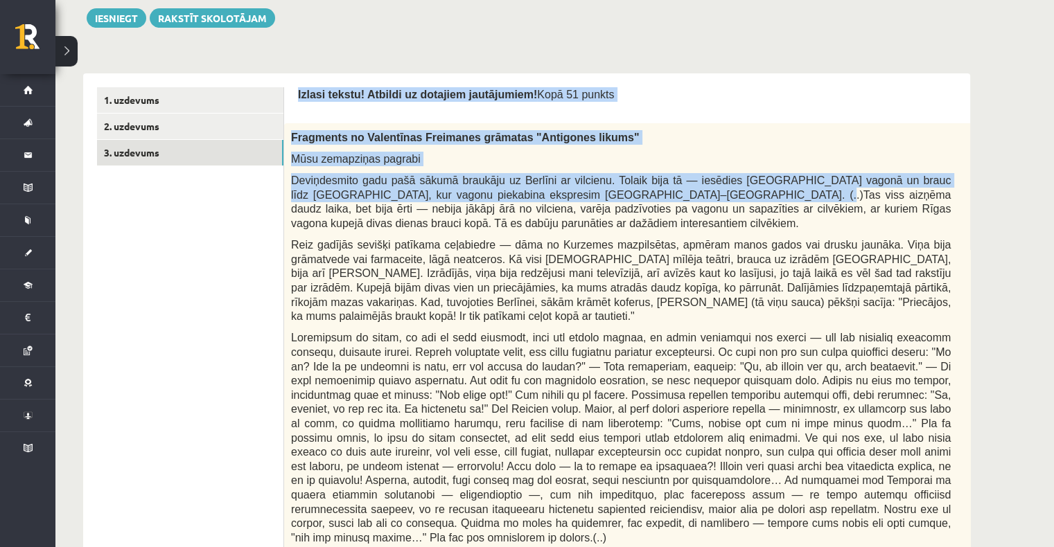
scroll to position [83, 0]
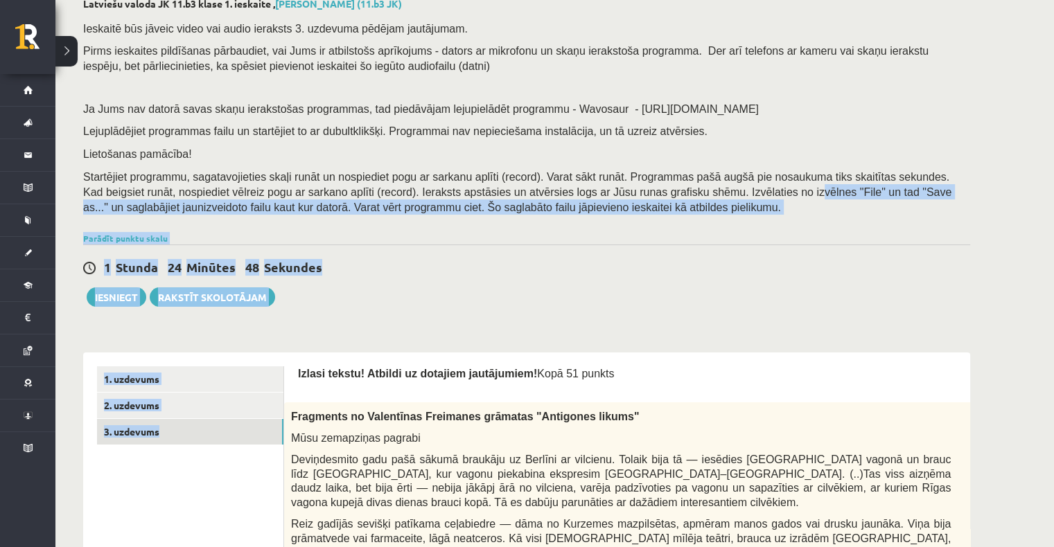
drag, startPoint x: 308, startPoint y: 182, endPoint x: 657, endPoint y: 193, distance: 349.4
